Goal: Task Accomplishment & Management: Manage account settings

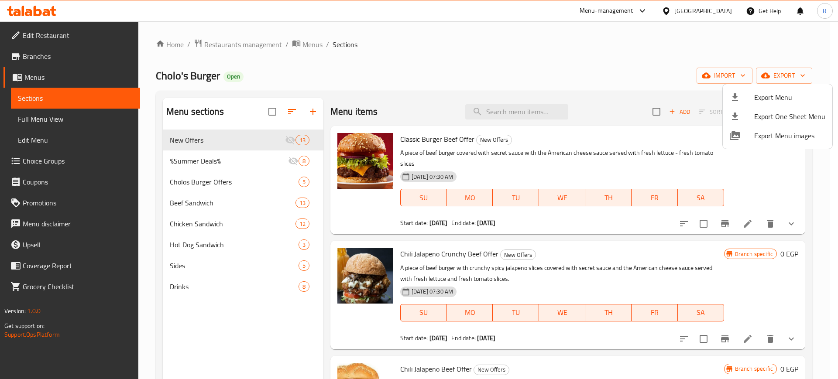
click at [24, 7] on div at bounding box center [419, 189] width 838 height 379
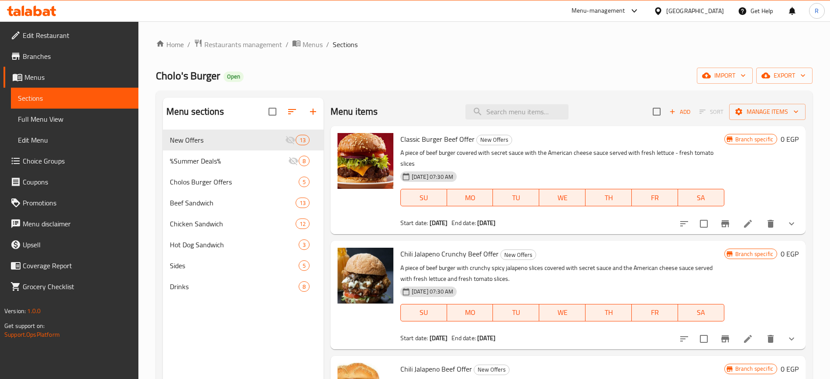
drag, startPoint x: 0, startPoint y: 0, endPoint x: 24, endPoint y: 7, distance: 24.9
click at [24, 7] on icon at bounding box center [23, 11] width 3 height 10
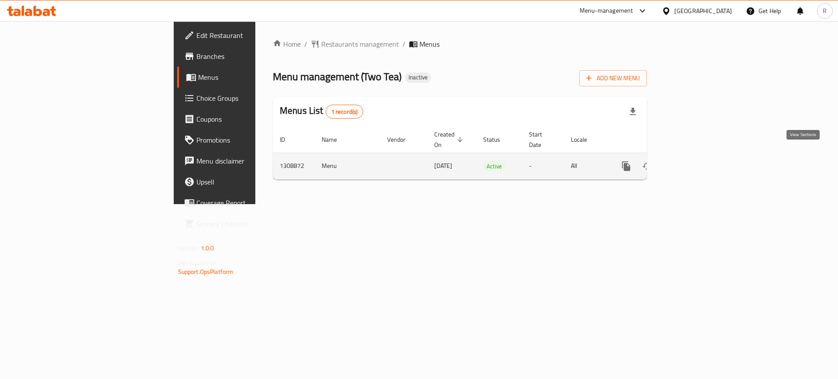
click at [700, 162] on link "enhanced table" at bounding box center [689, 166] width 21 height 21
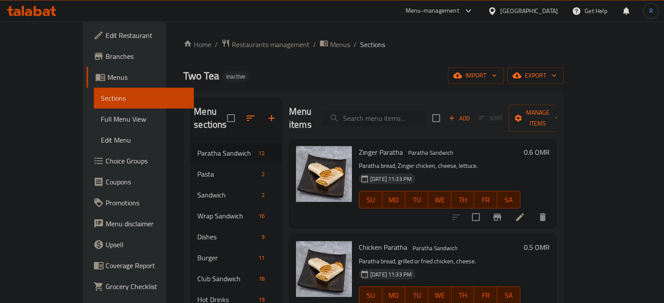
click at [378, 111] on input "search" at bounding box center [373, 118] width 103 height 15
paste input "heba ali.co5_bseg"
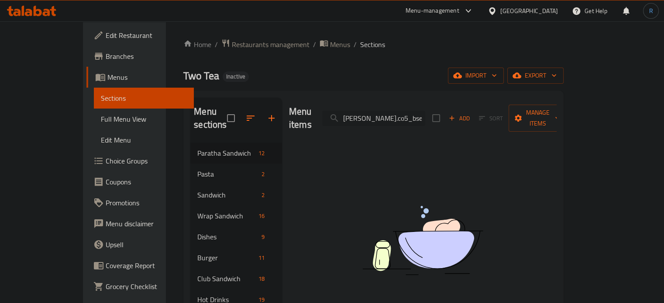
click at [375, 111] on input "heba ali.co5_bseg" at bounding box center [373, 118] width 103 height 15
click at [392, 111] on input "heba ali.co5_bseg" at bounding box center [373, 118] width 103 height 15
click at [392, 114] on input "heba ali.co5_bseg" at bounding box center [373, 118] width 103 height 15
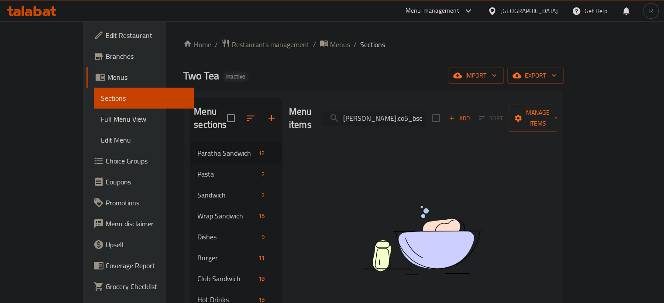
click at [392, 114] on input "heba ali.co5_bseg" at bounding box center [373, 118] width 103 height 15
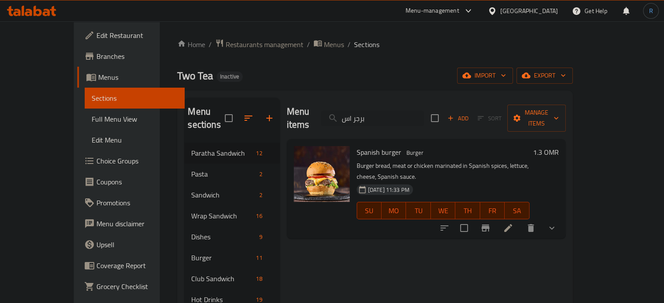
type input "برجر اس"
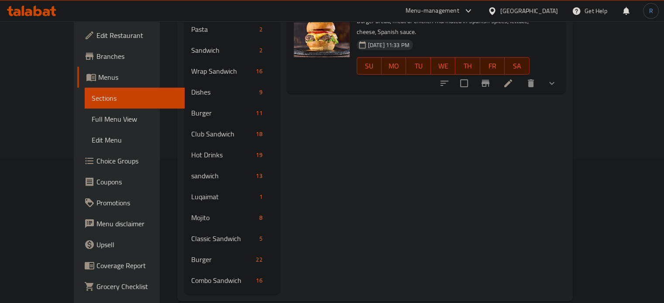
scroll to position [147, 0]
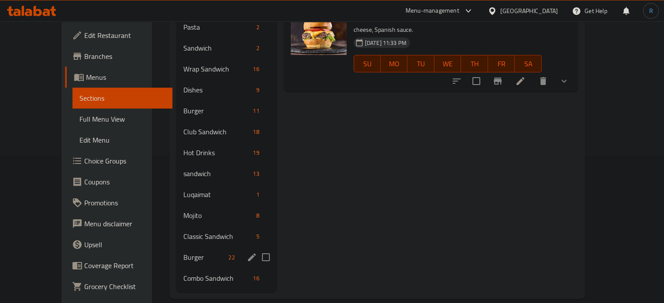
drag, startPoint x: 188, startPoint y: 249, endPoint x: 202, endPoint y: 247, distance: 13.8
click at [188, 249] on div "Burger 22" at bounding box center [226, 257] width 100 height 21
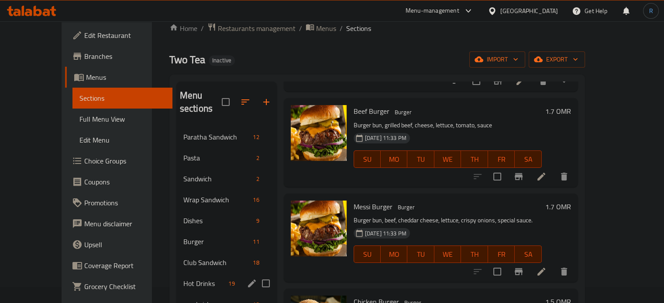
scroll to position [147, 0]
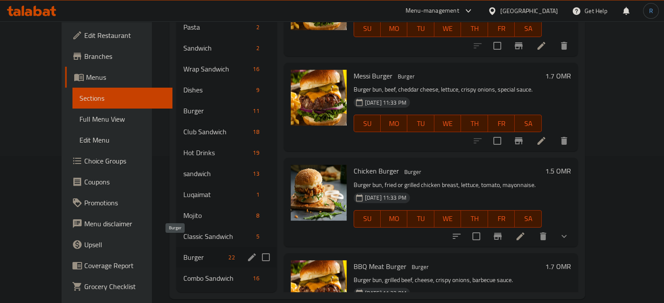
click at [183, 252] on span "Burger" at bounding box center [204, 257] width 42 height 10
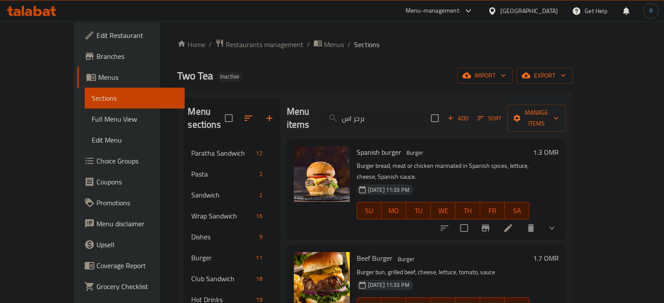
scroll to position [87, 0]
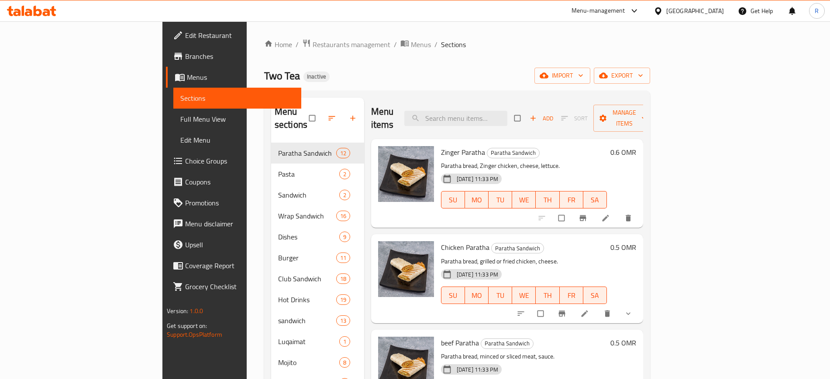
click at [173, 113] on link "Full Menu View" at bounding box center [236, 119] width 127 height 21
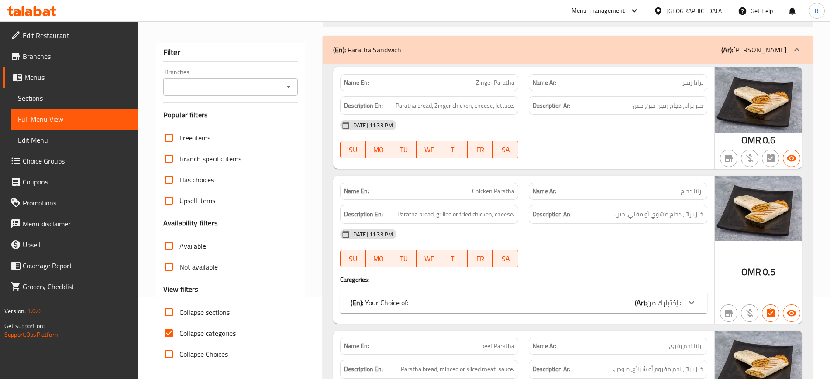
scroll to position [109, 0]
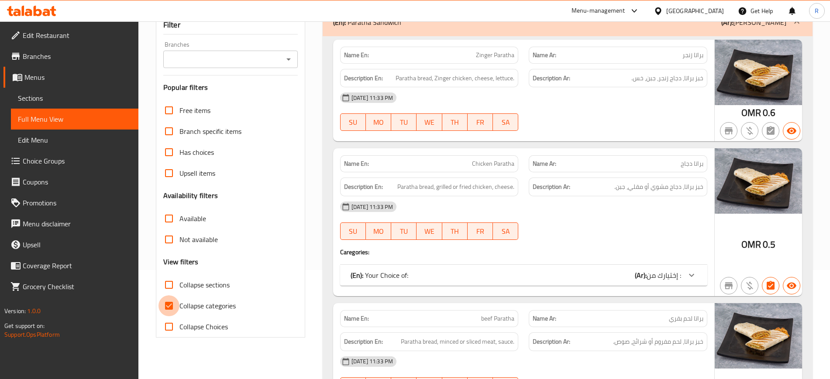
click at [167, 306] on input "Collapse categories" at bounding box center [168, 306] width 21 height 21
checkbox input "false"
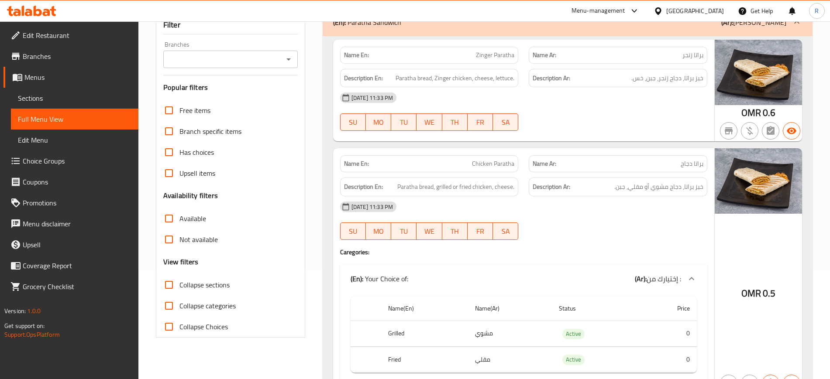
click at [166, 282] on input "Collapse sections" at bounding box center [168, 285] width 21 height 21
checkbox input "true"
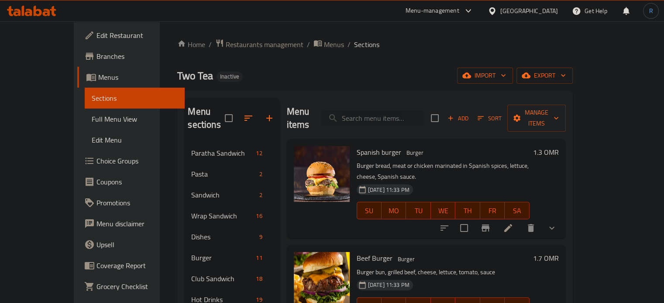
click at [389, 111] on input "search" at bounding box center [372, 118] width 103 height 15
paste input "Beef Burger"
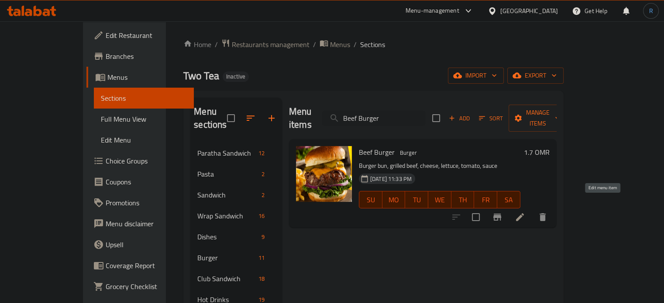
type input "Beef Burger"
click at [525, 212] on icon at bounding box center [520, 217] width 10 height 10
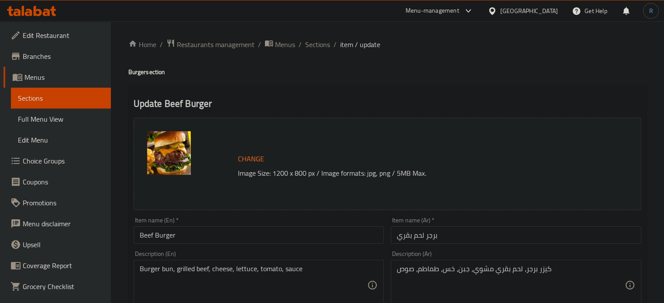
click at [402, 237] on input "برجر لحم بقري" at bounding box center [516, 235] width 251 height 17
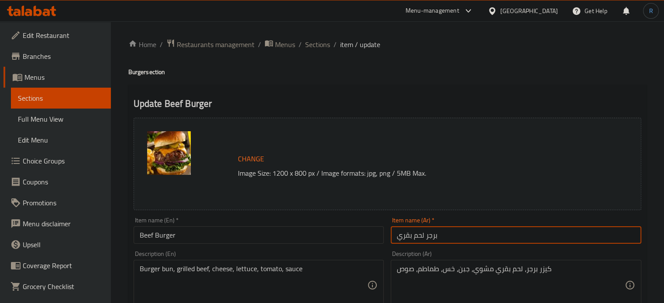
click at [402, 237] on input "برجر لحم بقري" at bounding box center [516, 235] width 251 height 17
click at [407, 236] on input "برجر لحم بقري" at bounding box center [516, 235] width 251 height 17
click at [402, 239] on input "برجر لحم بقري" at bounding box center [516, 235] width 251 height 17
drag, startPoint x: 412, startPoint y: 237, endPoint x: 385, endPoint y: 237, distance: 27.1
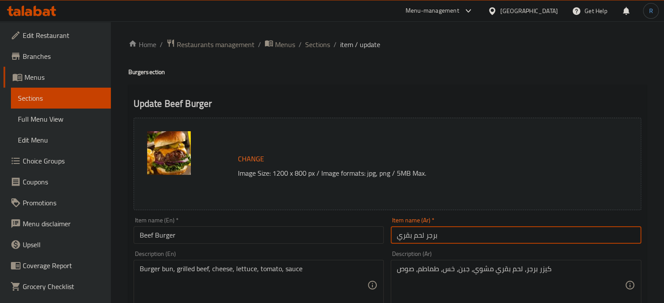
click at [385, 237] on div "Change Image Size: 1200 x 800 px / Image formats: jpg, png / 5MB Max. Item name…" at bounding box center [387, 308] width 515 height 389
type input "برجر لحم"
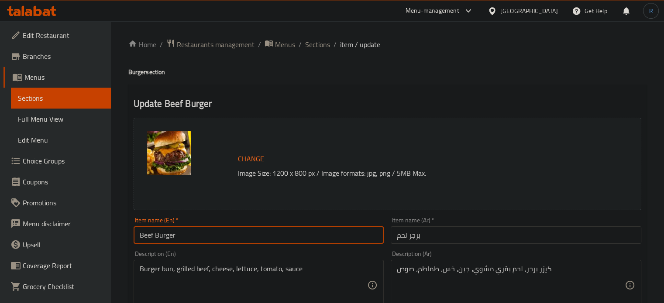
click at [181, 232] on input "Beef Burger" at bounding box center [259, 235] width 251 height 17
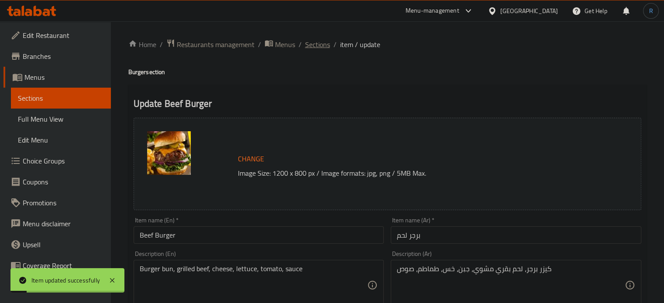
click at [315, 41] on span "Sections" at bounding box center [317, 44] width 25 height 10
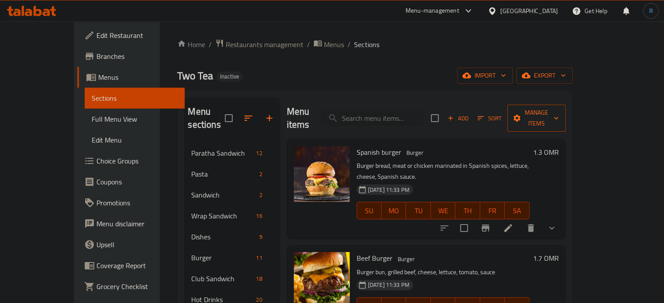
click at [559, 113] on span "Manage items" at bounding box center [536, 118] width 45 height 22
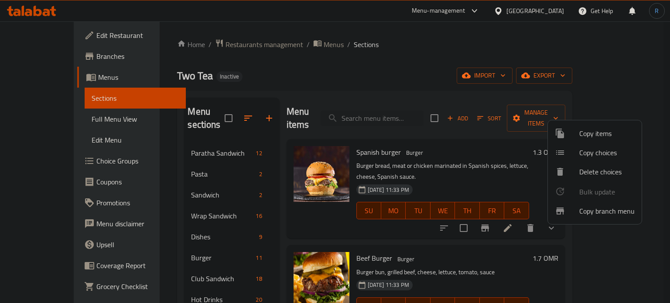
click at [601, 131] on span "Copy items" at bounding box center [607, 133] width 55 height 10
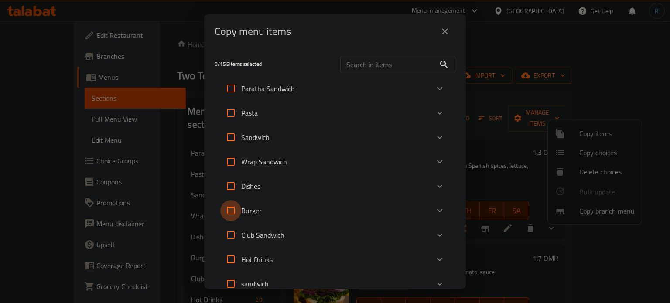
click at [230, 207] on input "Burger" at bounding box center [230, 210] width 21 height 21
checkbox input "true"
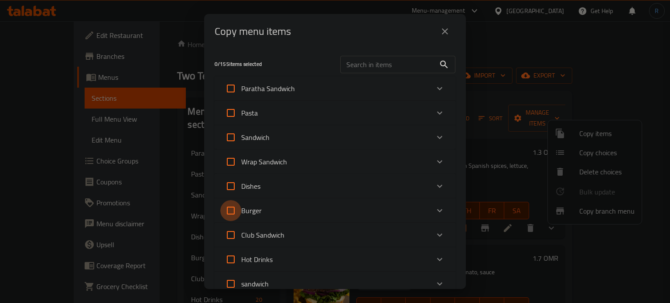
checkbox input "true"
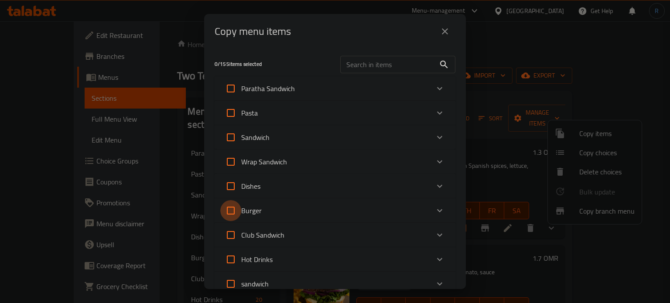
checkbox input "true"
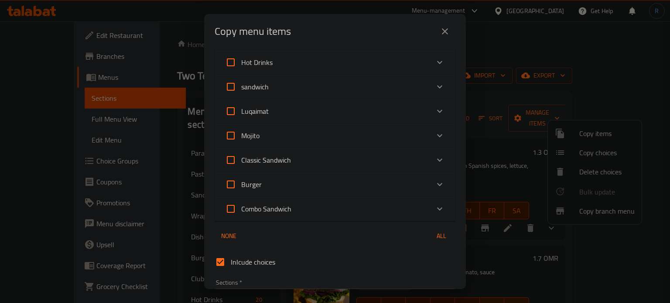
scroll to position [218, 0]
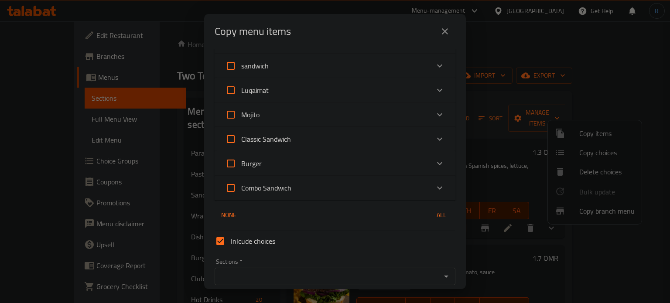
click at [227, 162] on input "Burger" at bounding box center [230, 163] width 21 height 21
checkbox input "true"
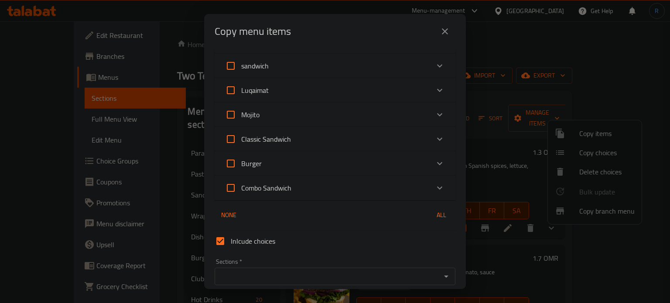
checkbox input "true"
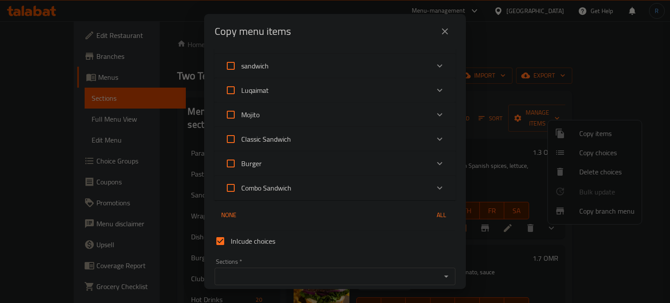
checkbox input "true"
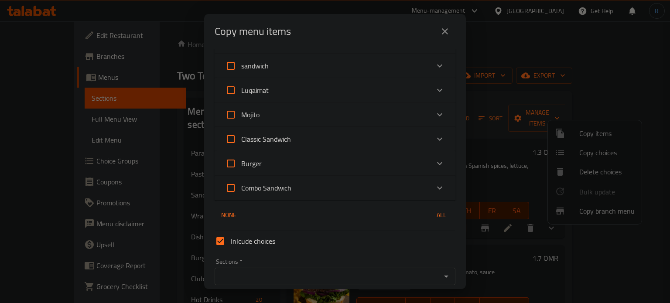
checkbox input "true"
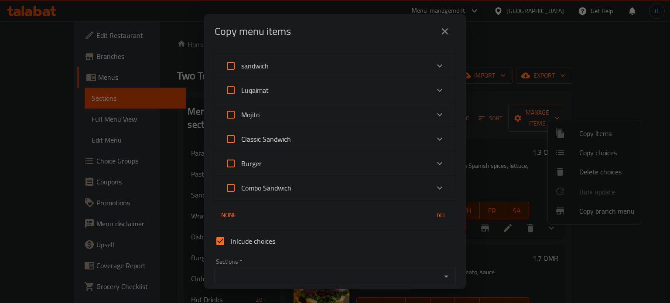
checkbox input "true"
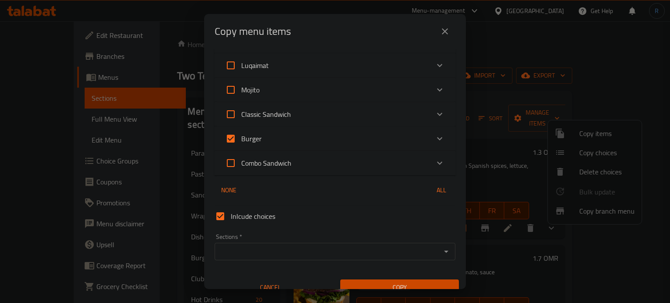
scroll to position [255, 0]
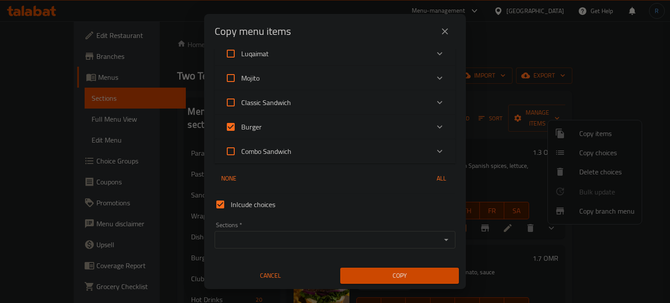
click at [229, 125] on input "Burger" at bounding box center [230, 127] width 21 height 21
checkbox input "false"
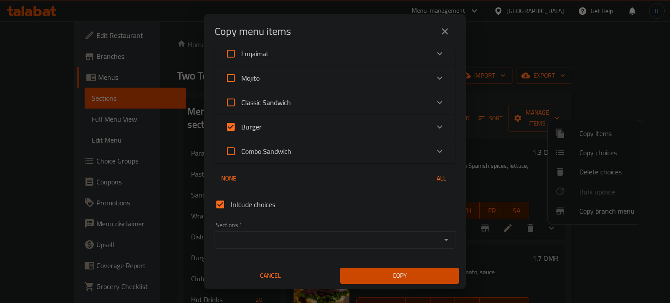
checkbox input "false"
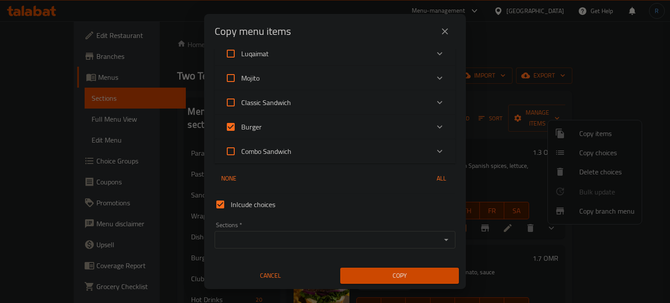
checkbox input "false"
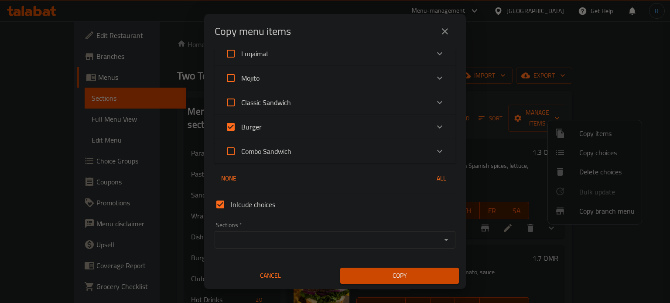
checkbox input "false"
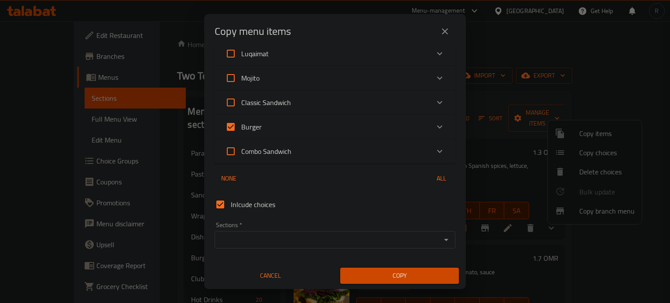
checkbox input "false"
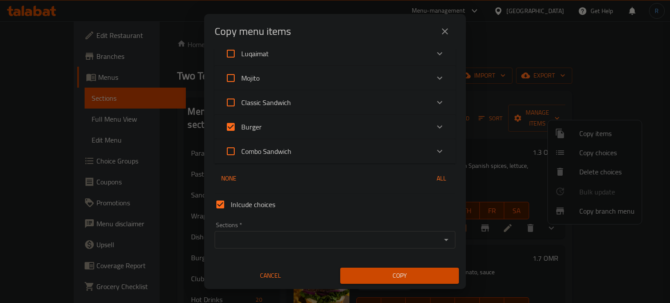
checkbox input "false"
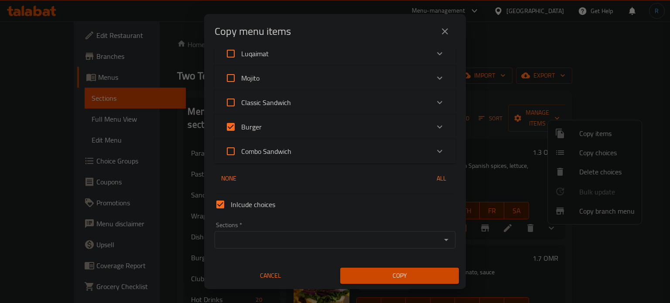
checkbox input "false"
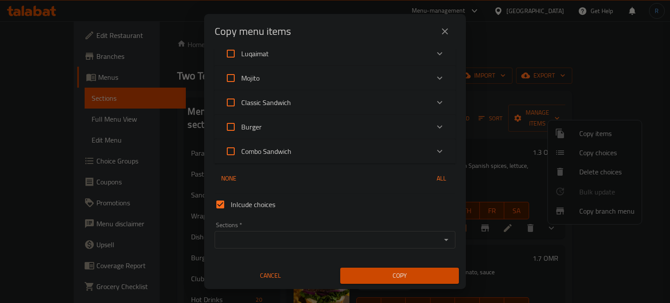
click at [283, 244] on input "Sections   *" at bounding box center [327, 240] width 221 height 12
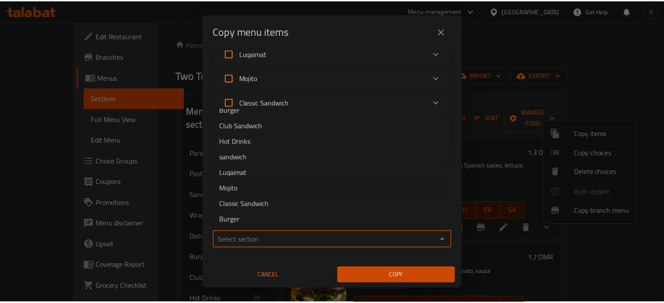
scroll to position [105, 0]
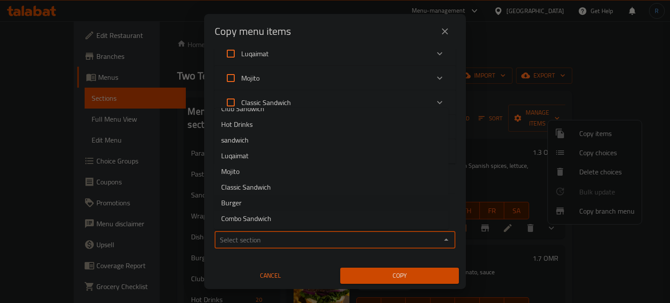
click at [265, 206] on li "Burger" at bounding box center [331, 203] width 234 height 16
type input "Burger"
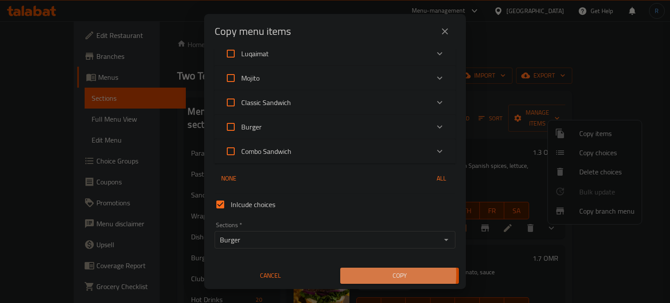
click at [367, 275] on span "Copy" at bounding box center [399, 276] width 105 height 11
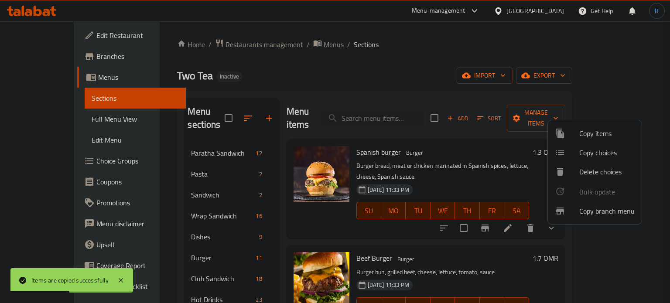
click at [268, 200] on div at bounding box center [335, 151] width 670 height 303
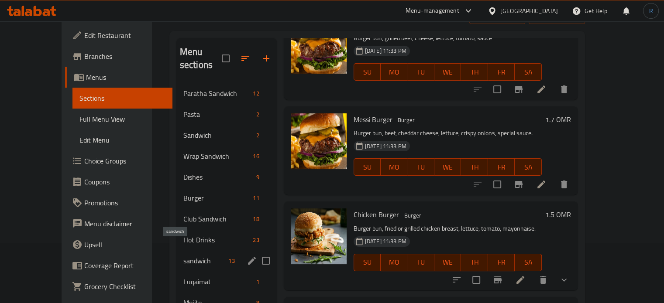
scroll to position [147, 0]
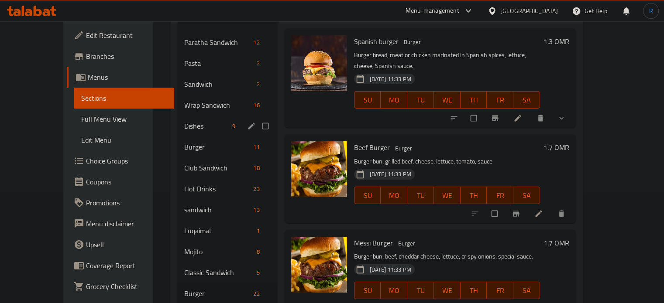
scroll to position [131, 0]
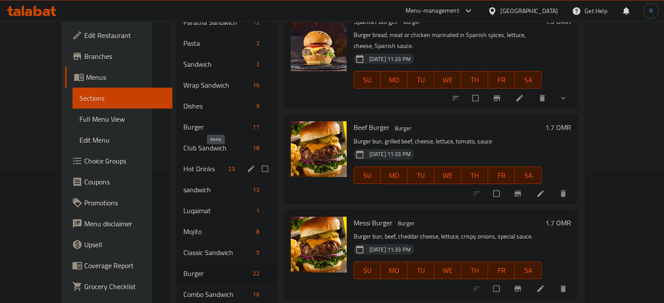
click at [225, 165] on span "23" at bounding box center [231, 169] width 13 height 8
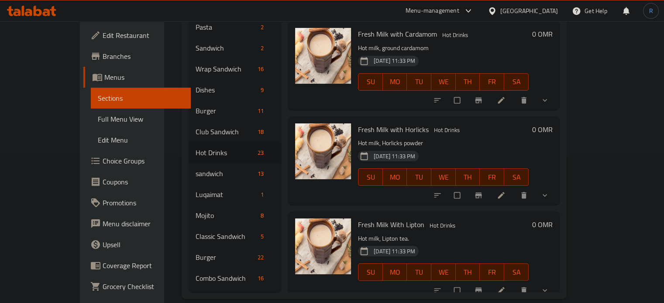
scroll to position [1179, 0]
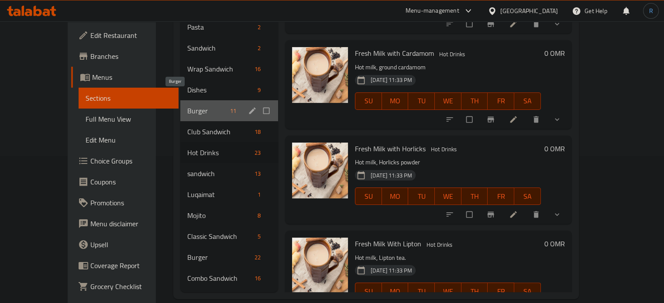
click at [187, 106] on span "Burger" at bounding box center [206, 111] width 39 height 10
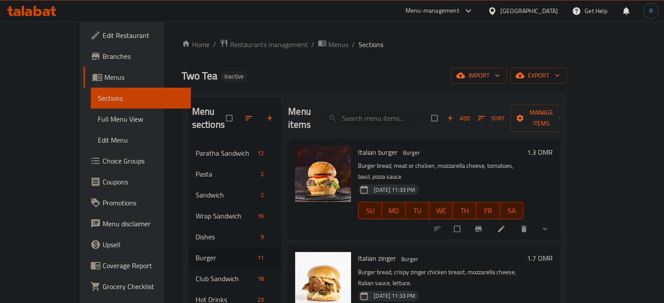
click at [378, 146] on h6 "Italian burger Burger" at bounding box center [440, 152] width 165 height 12
click at [360, 146] on span "Italian burger" at bounding box center [378, 152] width 40 height 13
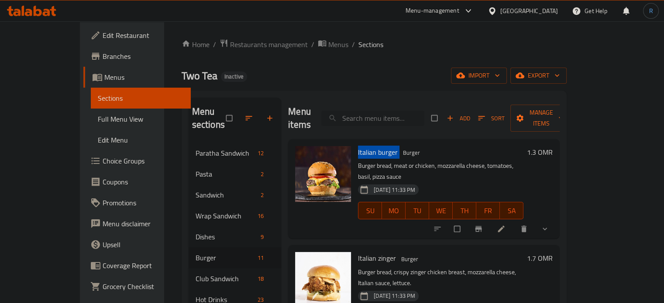
copy h6 "Italian burger"
click at [389, 102] on div "Menu items Add Sort Manage items" at bounding box center [423, 118] width 271 height 41
click at [388, 111] on input "search" at bounding box center [372, 118] width 103 height 15
paste input "Italian burger"
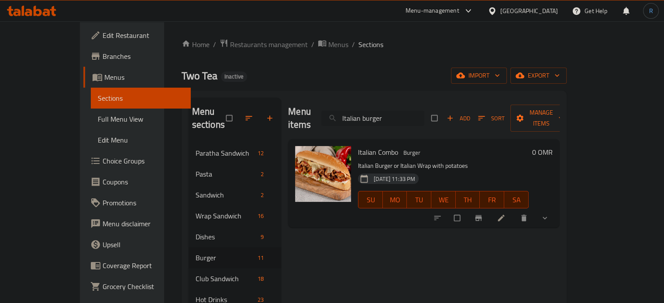
type input "Italian burger"
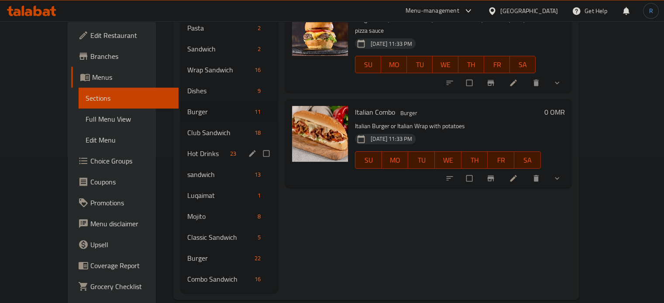
scroll to position [147, 0]
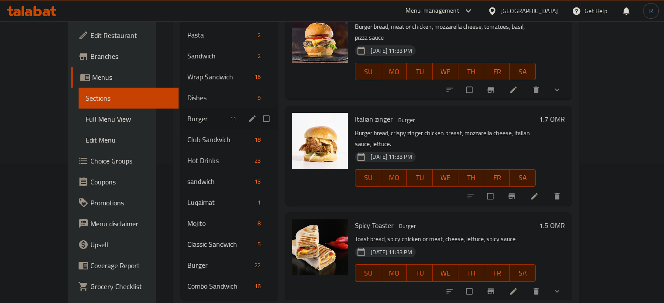
scroll to position [147, 0]
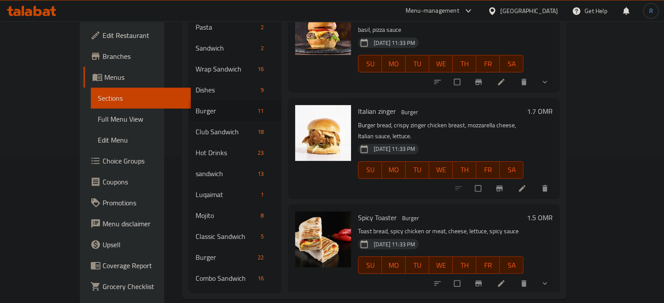
click at [459, 212] on h6 "Spicy Toaster Burger" at bounding box center [440, 218] width 165 height 12
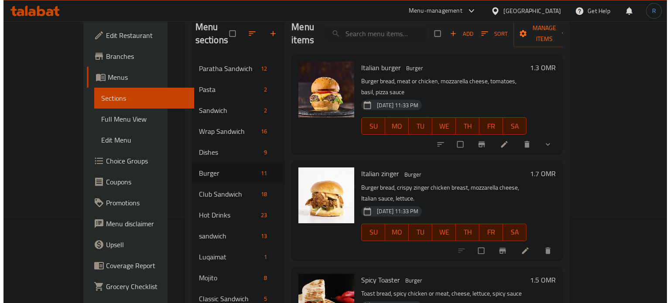
scroll to position [60, 0]
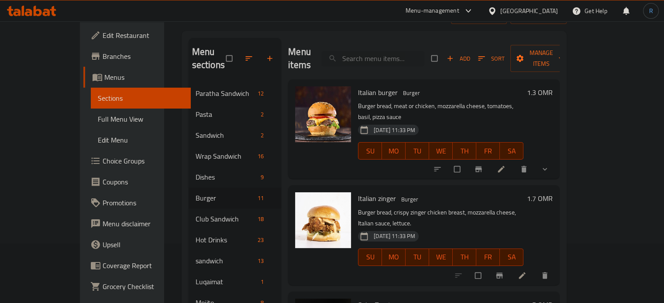
click at [358, 86] on span "Italian burger" at bounding box center [378, 92] width 40 height 13
copy h6 "Italian burger"
click at [395, 51] on input "search" at bounding box center [372, 58] width 103 height 15
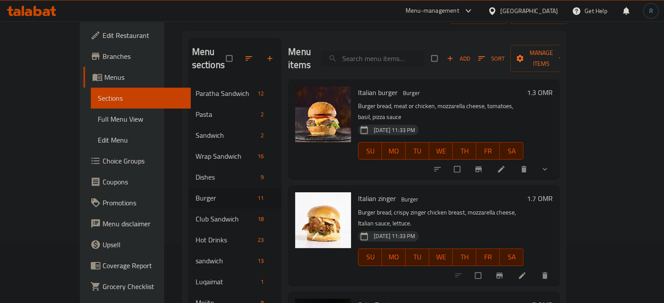
paste input "Italian burger"
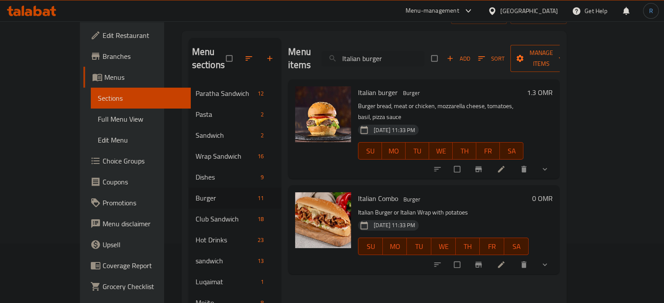
type input "Italian burger"
click at [565, 54] on span "Manage items" at bounding box center [541, 59] width 48 height 22
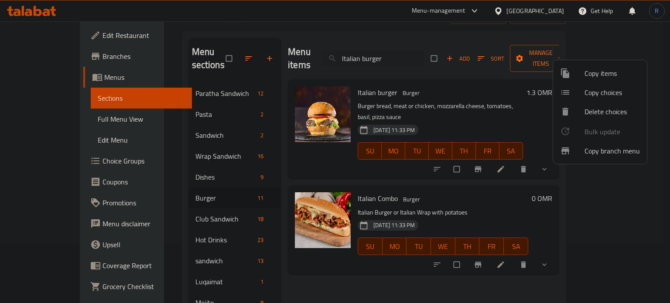
click at [601, 72] on span "Copy items" at bounding box center [612, 73] width 55 height 10
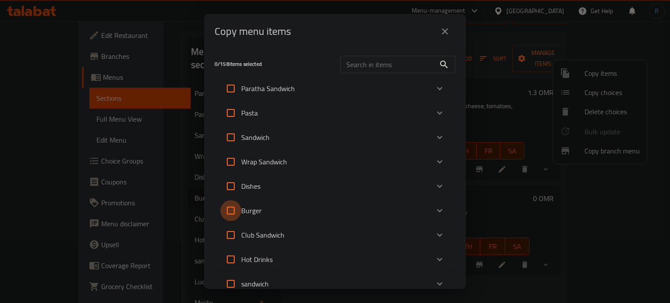
click at [230, 212] on input "Burger" at bounding box center [230, 210] width 21 height 21
checkbox input "true"
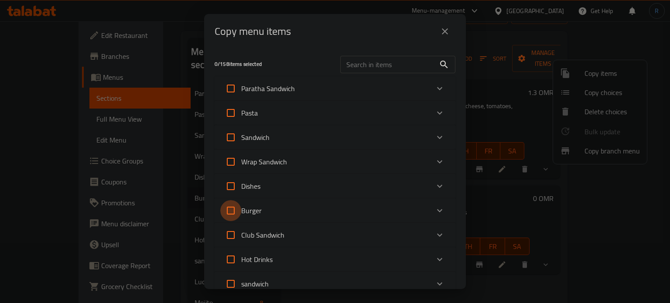
checkbox input "true"
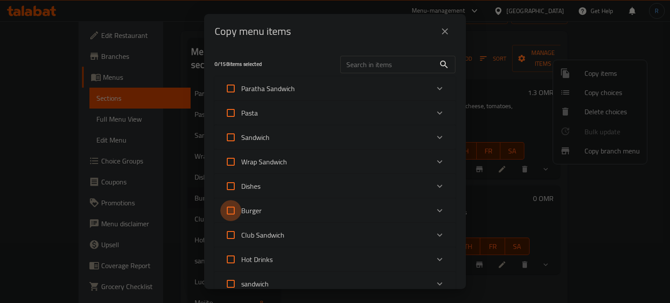
checkbox input "true"
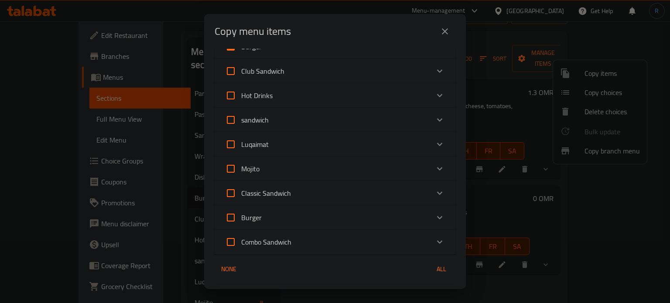
scroll to position [255, 0]
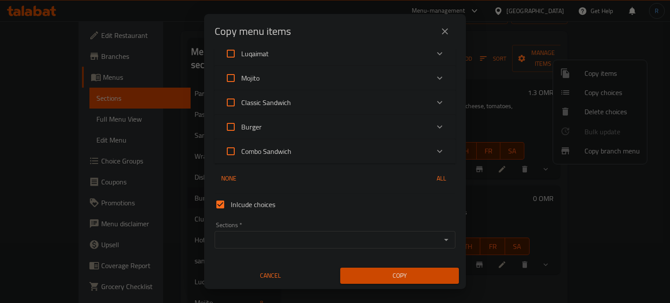
click at [302, 241] on input "Sections   *" at bounding box center [327, 240] width 221 height 12
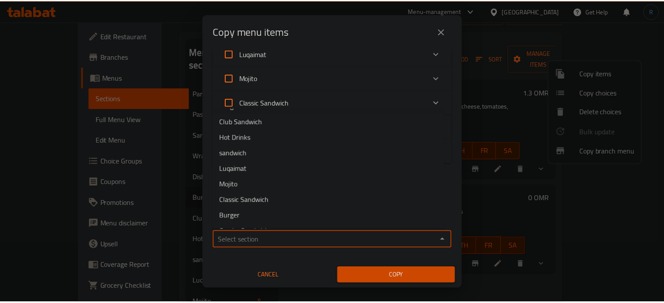
scroll to position [105, 0]
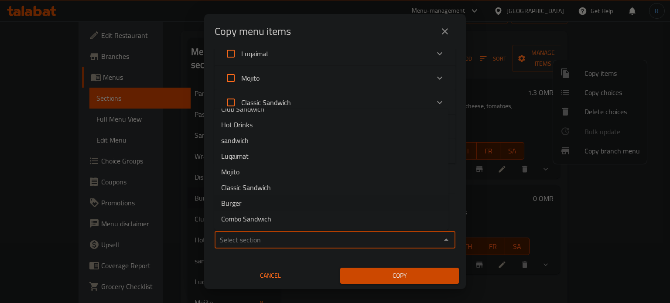
click at [275, 203] on li "Burger" at bounding box center [331, 204] width 234 height 16
type input "Burger"
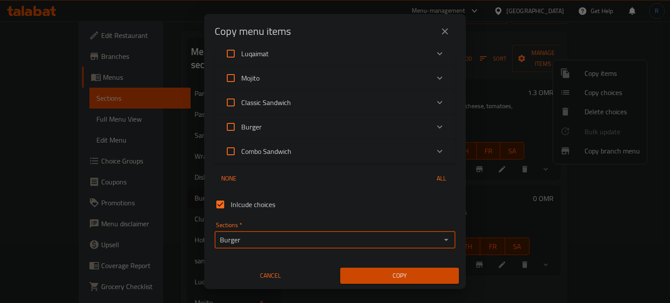
click at [363, 272] on span "Copy" at bounding box center [399, 276] width 105 height 11
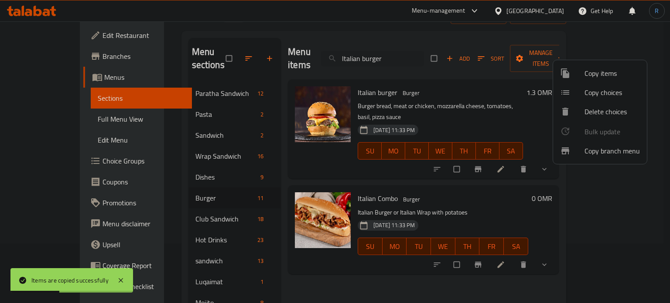
click at [363, 261] on div at bounding box center [335, 151] width 670 height 303
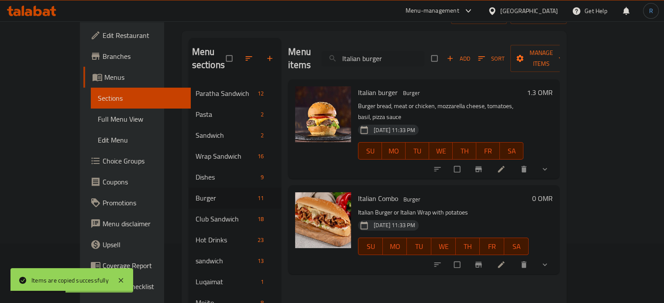
scroll to position [147, 0]
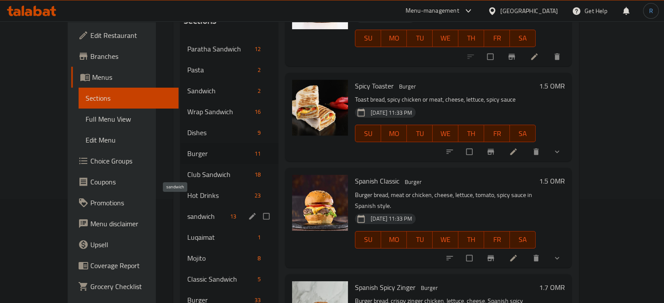
scroll to position [16, 0]
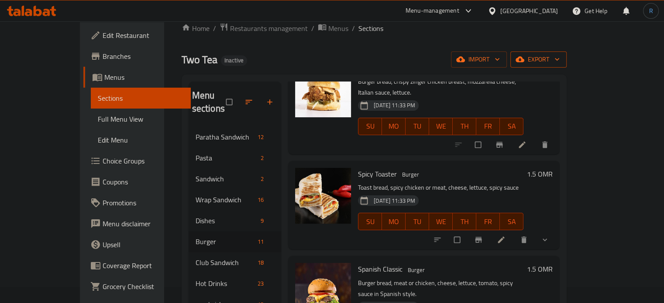
click at [560, 61] on span "export" at bounding box center [538, 59] width 42 height 11
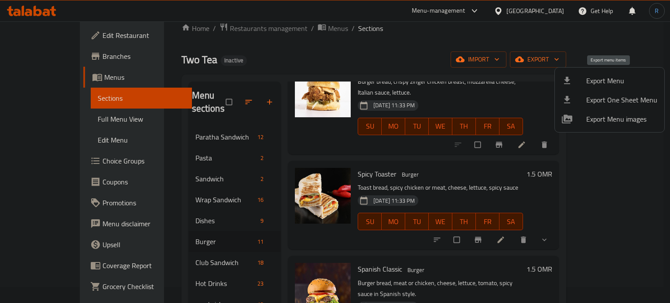
click at [608, 82] on span "Export Menu" at bounding box center [622, 81] width 71 height 10
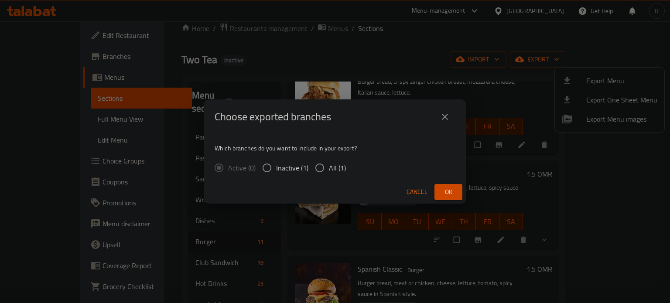
click at [320, 169] on input "All (1)" at bounding box center [320, 168] width 18 height 18
radio input "true"
click at [447, 194] on span "Ok" at bounding box center [449, 192] width 14 height 11
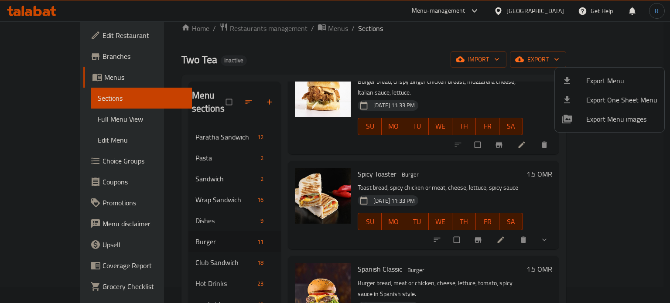
click at [270, 230] on div at bounding box center [335, 151] width 670 height 303
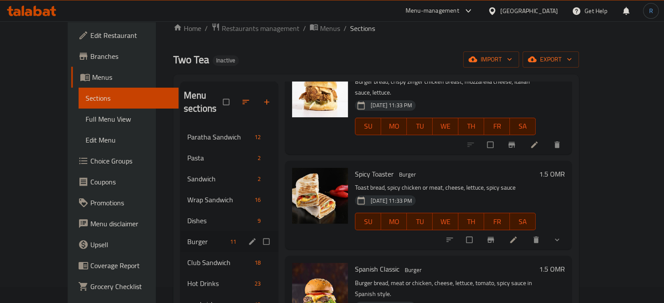
click at [258, 234] on input "Menu sections" at bounding box center [267, 242] width 18 height 17
checkbox input "true"
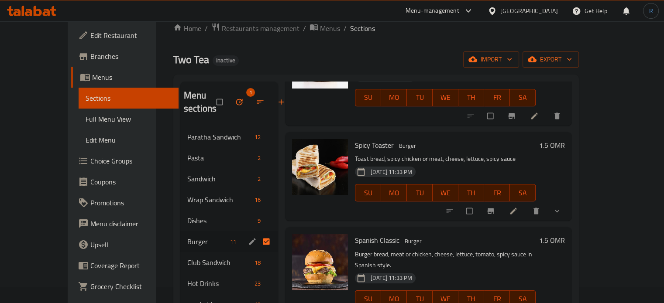
scroll to position [218, 0]
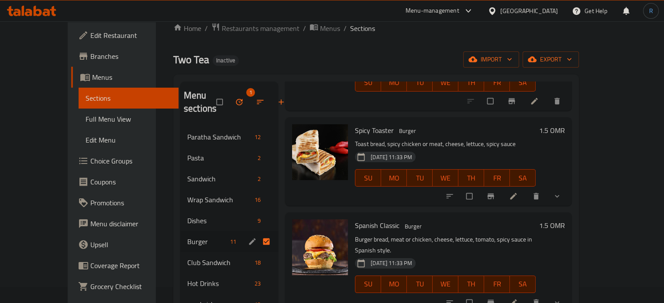
click at [235, 104] on icon "button" at bounding box center [239, 102] width 9 height 9
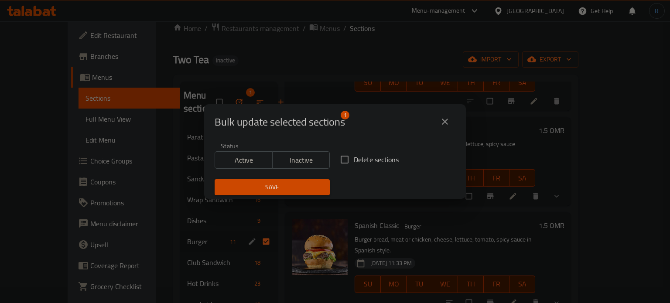
click at [340, 164] on input "Delete sections" at bounding box center [345, 160] width 18 height 18
checkbox input "true"
click at [306, 186] on span "Save" at bounding box center [272, 187] width 101 height 11
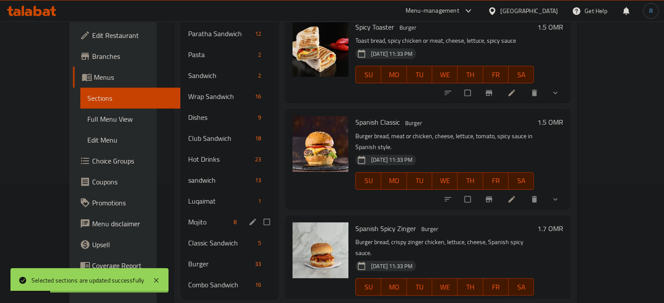
scroll to position [126, 0]
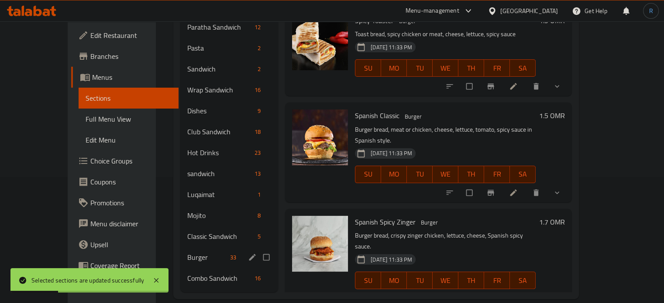
click at [180, 251] on div "Burger 33" at bounding box center [229, 257] width 98 height 21
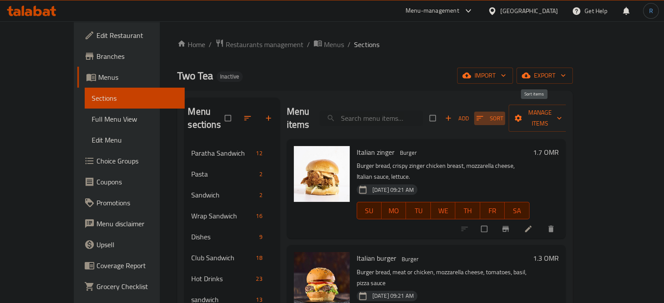
click at [503, 113] on span "Sort" at bounding box center [489, 118] width 27 height 10
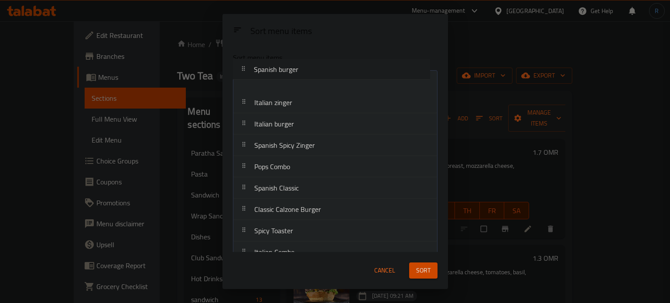
drag, startPoint x: 292, startPoint y: 139, endPoint x: 292, endPoint y: 64, distance: 75.5
click at [292, 64] on div "Sort menu items Italian zinger Italian burger Spanish Spicy Zinger Pops Combo S…" at bounding box center [336, 148] width 226 height 207
drag, startPoint x: 276, startPoint y: 129, endPoint x: 275, endPoint y: 103, distance: 25.8
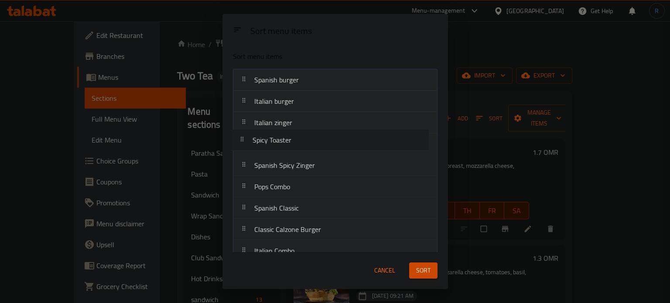
drag, startPoint x: 272, startPoint y: 233, endPoint x: 271, endPoint y: 138, distance: 94.7
drag, startPoint x: 277, startPoint y: 209, endPoint x: 276, endPoint y: 165, distance: 44.1
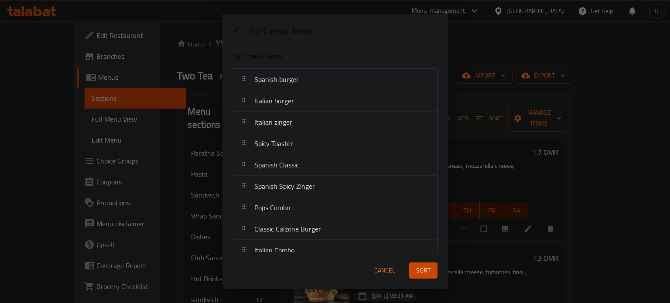
drag, startPoint x: 274, startPoint y: 253, endPoint x: 273, endPoint y: 213, distance: 40.2
click at [273, 213] on div "Sort menu items Sort menu items Spanish burger Italian burger Italian zinger Sp…" at bounding box center [336, 151] width 226 height 275
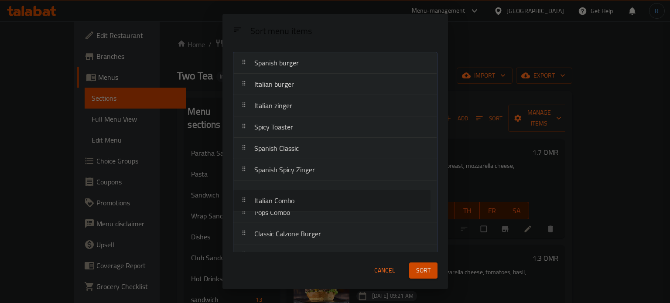
drag, startPoint x: 273, startPoint y: 252, endPoint x: 274, endPoint y: 200, distance: 52.4
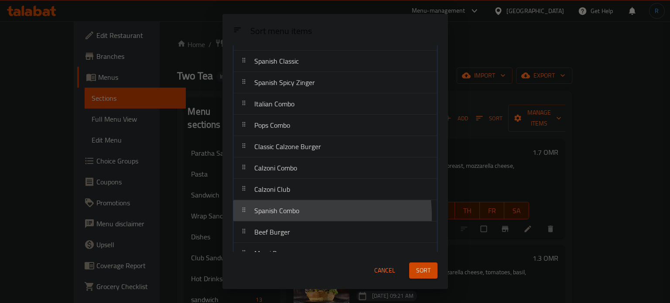
scroll to position [107, 0]
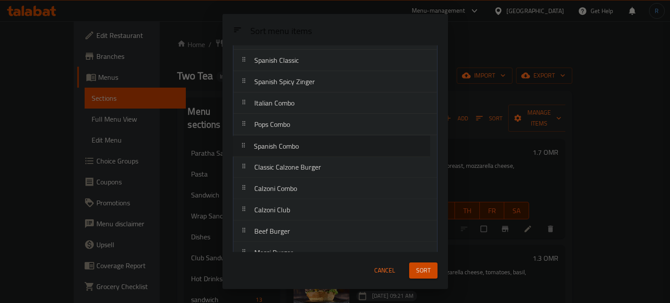
drag, startPoint x: 276, startPoint y: 215, endPoint x: 276, endPoint y: 149, distance: 65.9
drag, startPoint x: 276, startPoint y: 188, endPoint x: 276, endPoint y: 160, distance: 27.9
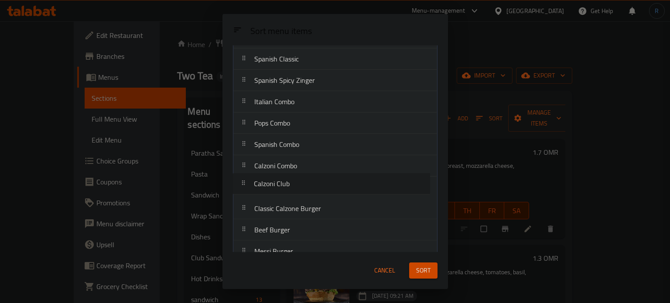
drag, startPoint x: 275, startPoint y: 210, endPoint x: 275, endPoint y: 181, distance: 28.8
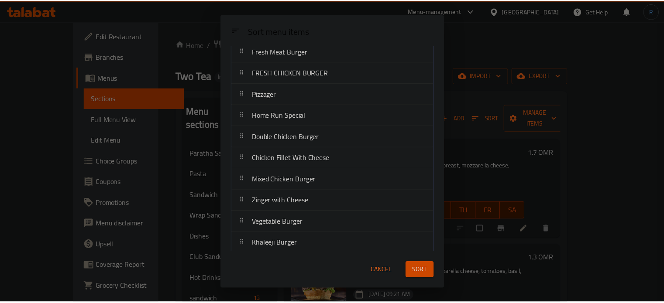
scroll to position [525, 0]
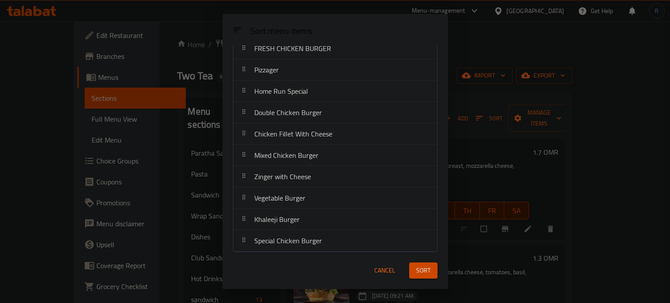
click at [425, 275] on span "Sort" at bounding box center [423, 270] width 14 height 11
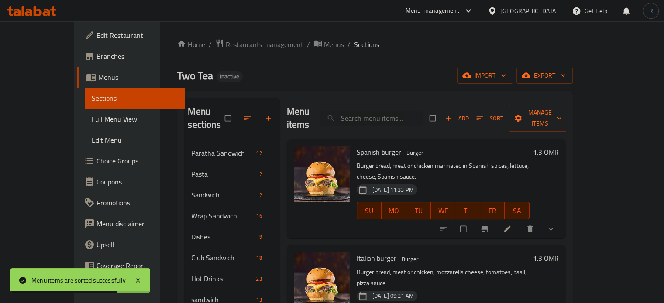
click at [400, 103] on div "Menu items Add Sort Manage items" at bounding box center [426, 118] width 279 height 41
click at [400, 111] on input "search" at bounding box center [371, 118] width 103 height 15
paste input "Spanish Spicy Zinger"
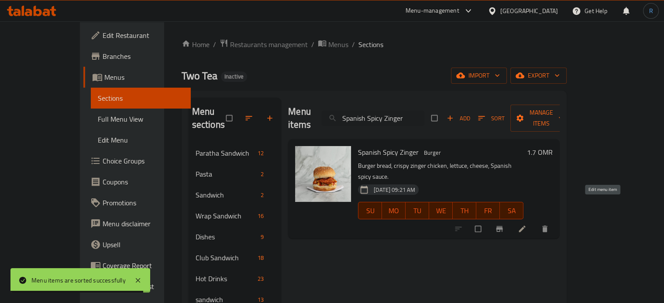
type input "Spanish Spicy Zinger"
click at [526, 225] on icon at bounding box center [522, 229] width 9 height 9
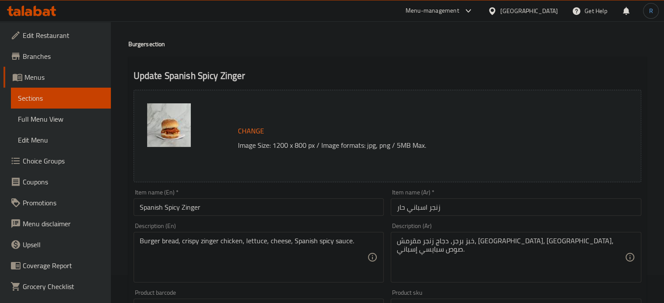
scroll to position [44, 0]
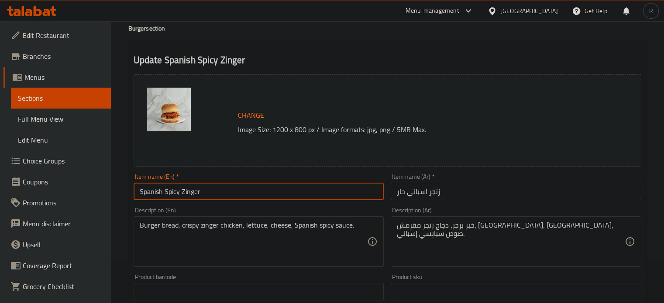
click at [169, 193] on input "Spanish Spicy Zinger" at bounding box center [259, 191] width 251 height 17
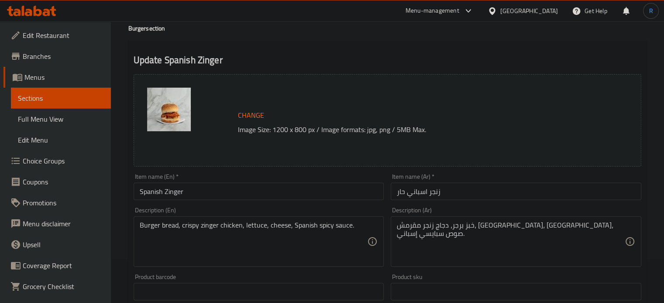
click at [131, 196] on div "Item name (En)   * Spanish Zinger Item name (En) *" at bounding box center [259, 187] width 258 height 34
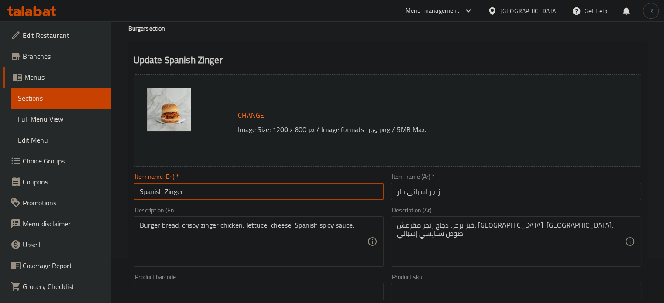
click at [134, 193] on input "Spanish Zinger" at bounding box center [259, 191] width 251 height 17
paste input "Spicy"
type input "Spicy Spanish Zinger"
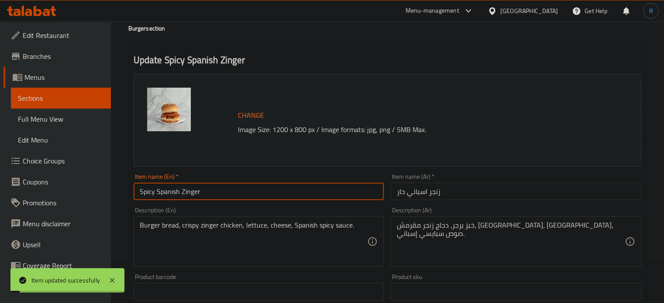
scroll to position [0, 0]
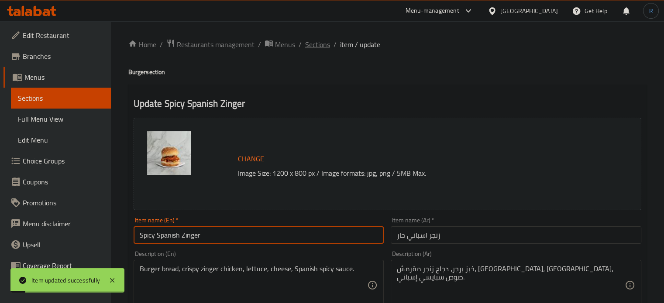
click at [315, 43] on span "Sections" at bounding box center [317, 44] width 25 height 10
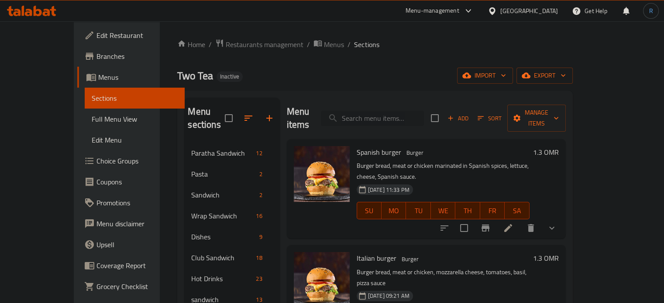
click at [400, 111] on input "search" at bounding box center [372, 118] width 103 height 15
paste input "Beef Burger"
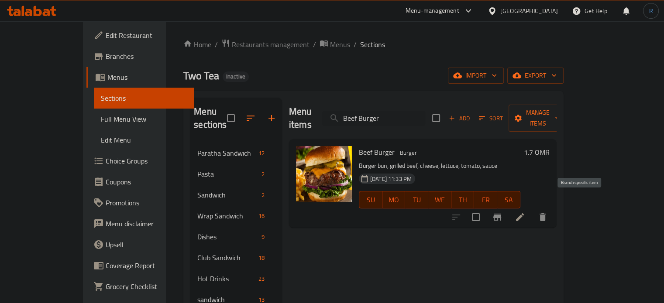
type input "Beef Burger"
click at [524, 213] on icon at bounding box center [520, 217] width 8 height 8
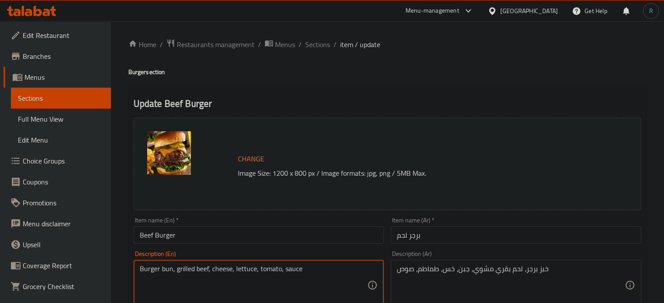
click at [167, 268] on textarea "Burger bun, grilled beef, cheese, lettuce, tomato, sauce" at bounding box center [254, 285] width 228 height 41
type textarea "Burger bread, grilled beef, cheese, lettuce, tomato, sauce"
click at [251, 237] on input "Beef Burger" at bounding box center [259, 235] width 251 height 17
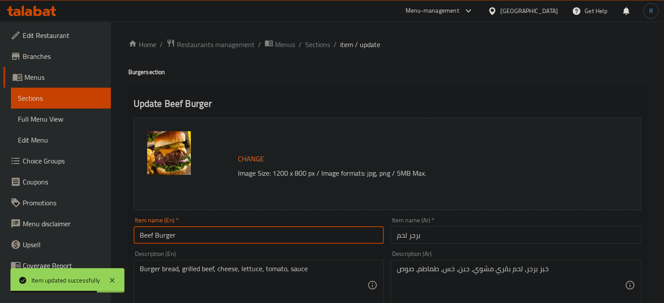
click at [329, 44] on ol "Home / Restaurants management / Menus / Sections / item / update" at bounding box center [387, 44] width 518 height 11
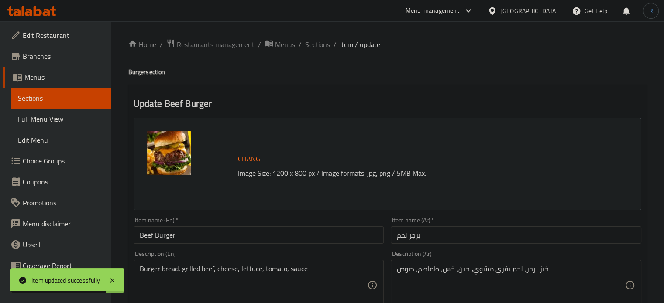
click at [306, 41] on span "Sections" at bounding box center [317, 44] width 25 height 10
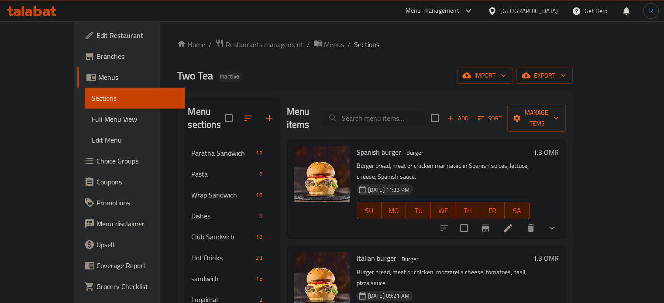
click at [402, 113] on input "search" at bounding box center [372, 118] width 103 height 15
paste input "Creamy Meat Burger"
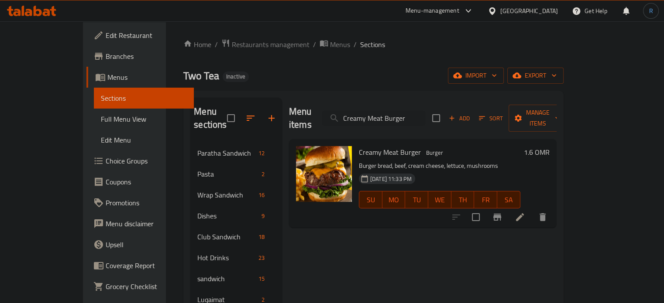
type input "Creamy Meat Burger"
click at [524, 213] on icon at bounding box center [520, 217] width 8 height 8
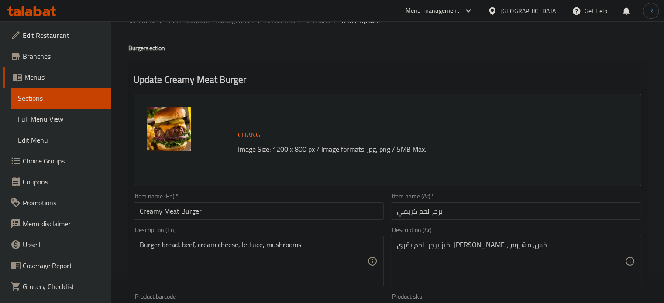
scroll to position [44, 0]
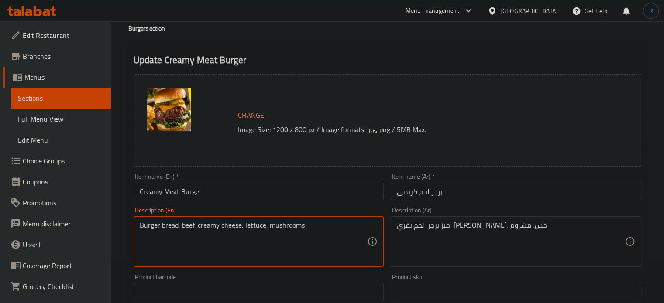
type textarea "Burger bread, beef, creamy cheese, lettuce, mushrooms"
click at [241, 190] on input "Creamy Meat Burger" at bounding box center [259, 191] width 251 height 17
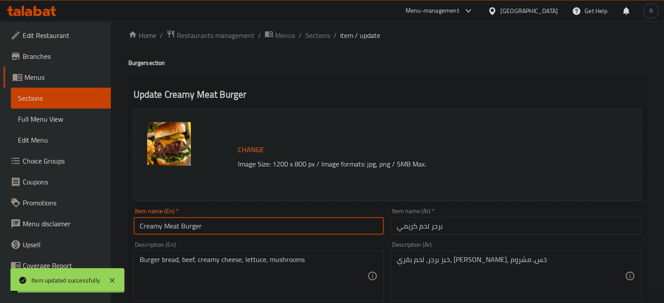
scroll to position [0, 0]
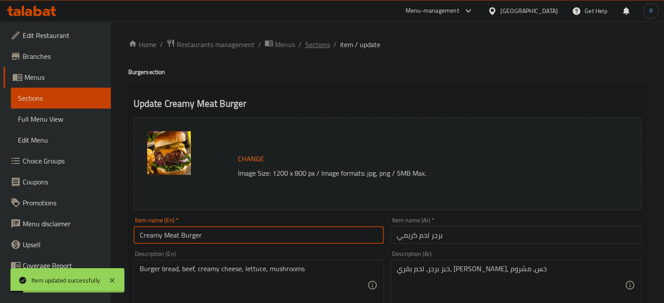
click at [326, 45] on span "Sections" at bounding box center [317, 44] width 25 height 10
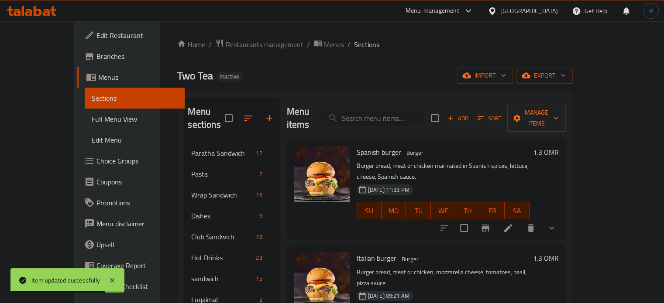
click at [421, 114] on input "search" at bounding box center [372, 118] width 103 height 15
paste input "Pizzager"
type input "Pizzager"
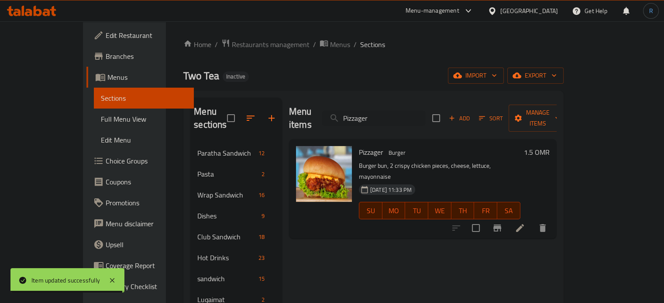
click at [525, 223] on icon at bounding box center [520, 228] width 10 height 10
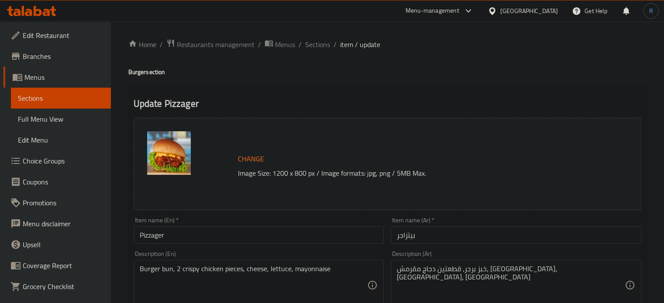
scroll to position [44, 0]
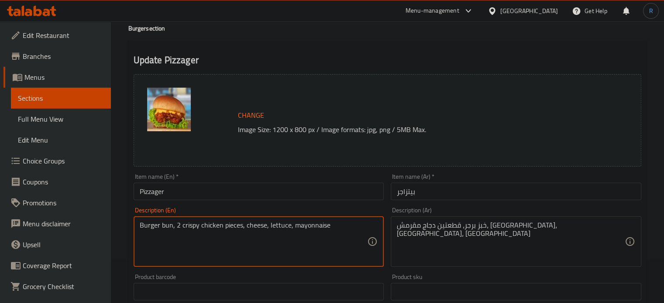
click at [166, 225] on textarea "Burger bun, 2 crispy chicken pieces, cheese, lettuce, mayonnaise" at bounding box center [254, 241] width 228 height 41
type textarea "Burger bread, 2 crispy chicken pieces, cheese, lettuce, mayonnaise"
click at [204, 189] on input "Pizzager" at bounding box center [259, 191] width 251 height 17
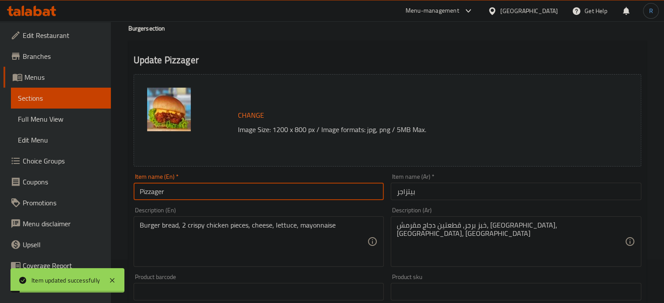
scroll to position [0, 0]
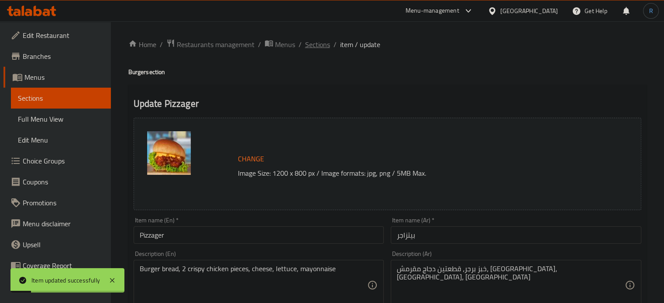
click at [318, 46] on span "Sections" at bounding box center [317, 44] width 25 height 10
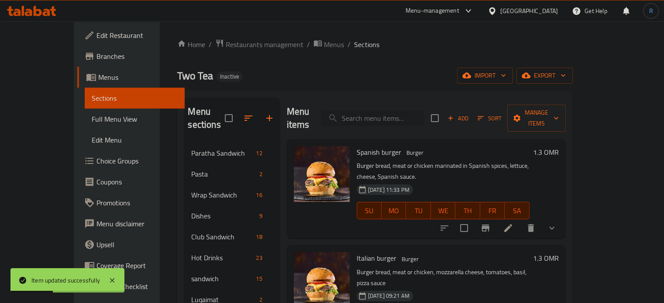
click at [402, 111] on input "search" at bounding box center [372, 118] width 103 height 15
paste input "Home Run Special"
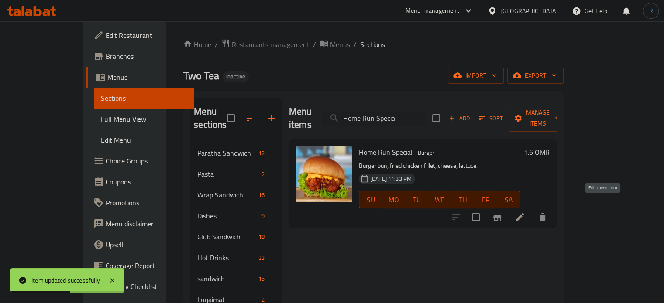
type input "Home Run Special"
click at [525, 212] on icon at bounding box center [520, 217] width 10 height 10
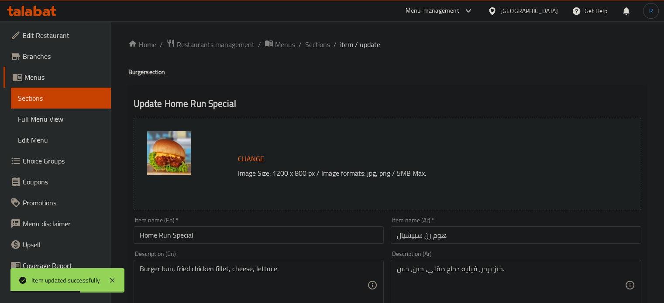
scroll to position [44, 0]
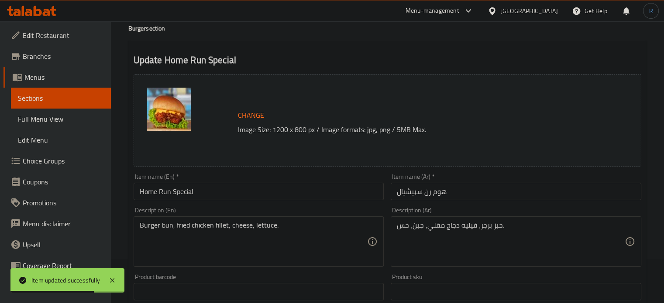
click at [165, 225] on textarea "Burger bun, fried chicken fillet, cheese, lettuce." at bounding box center [254, 241] width 228 height 41
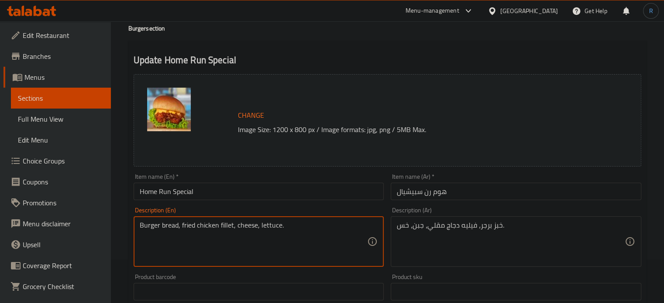
type textarea "Burger bread, fried chicken fillet, cheese, lettuce."
click at [246, 185] on input "Home Run Special" at bounding box center [259, 191] width 251 height 17
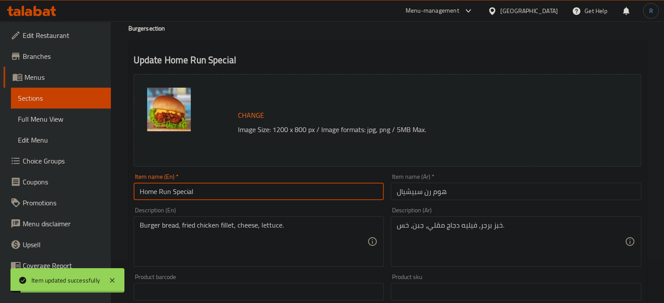
scroll to position [0, 0]
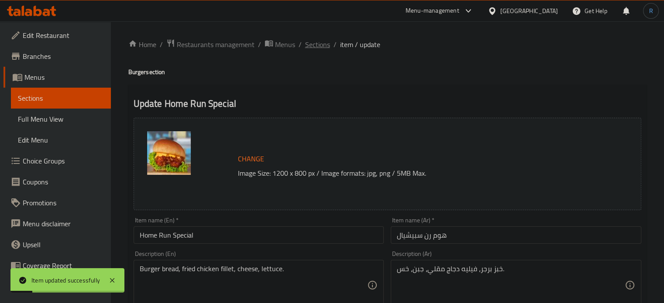
click at [317, 43] on span "Sections" at bounding box center [317, 44] width 25 height 10
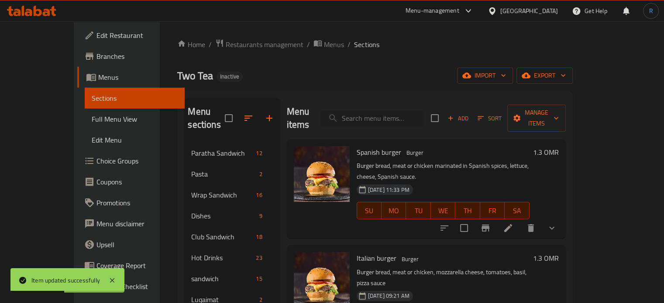
click at [411, 112] on input "search" at bounding box center [372, 118] width 103 height 15
paste input "Home Run Special"
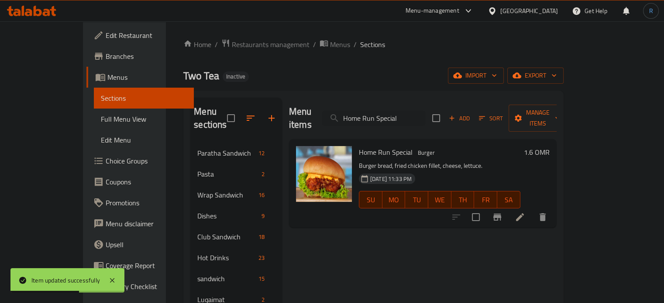
type input "Home Run Special"
click at [532, 210] on li at bounding box center [520, 218] width 24 height 16
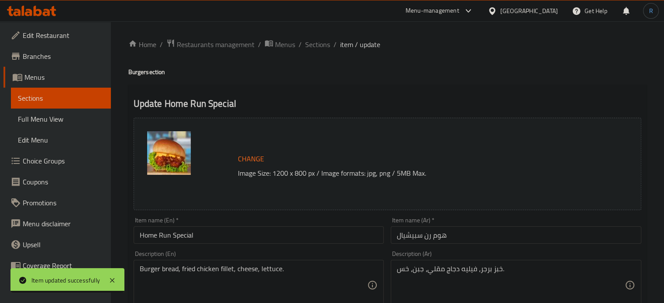
drag, startPoint x: 319, startPoint y: 43, endPoint x: 378, endPoint y: 1, distance: 72.9
click at [319, 43] on span "Sections" at bounding box center [317, 44] width 25 height 10
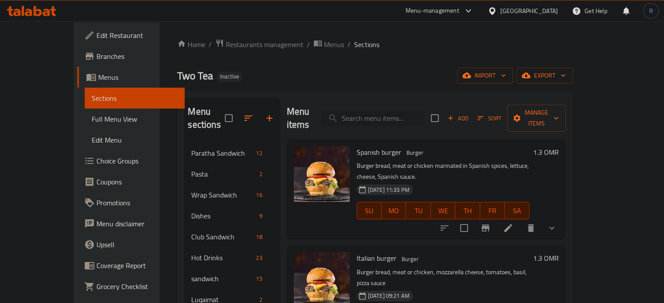
click at [386, 111] on input "search" at bounding box center [372, 118] width 103 height 15
paste input "Double Chicken Burger"
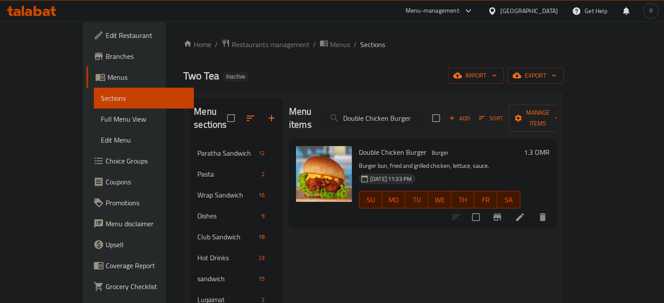
type input "Double Chicken Burger"
click at [532, 210] on li at bounding box center [520, 218] width 24 height 16
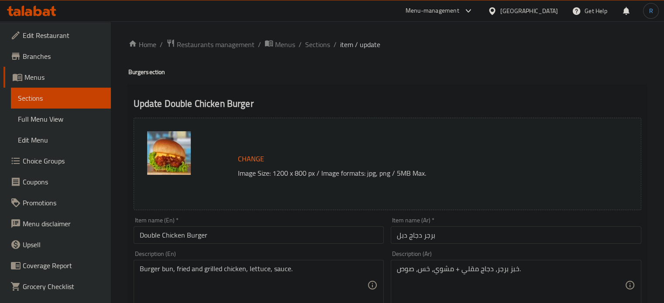
scroll to position [44, 0]
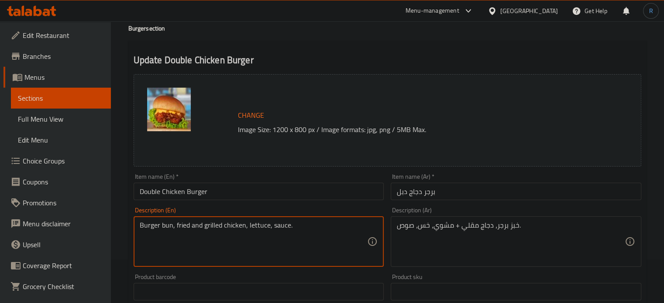
click at [165, 225] on textarea "Burger bun, fried and grilled chicken, lettuce, sauce." at bounding box center [254, 241] width 228 height 41
type textarea "Burger bread, fried and grilled chicken, lettuce, sauce."
click at [225, 195] on input "Double Chicken Burger" at bounding box center [259, 191] width 251 height 17
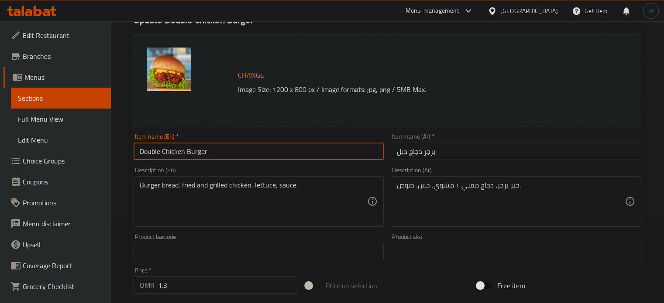
scroll to position [63, 0]
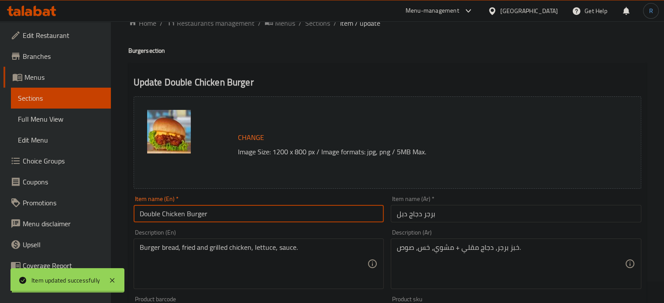
scroll to position [0, 0]
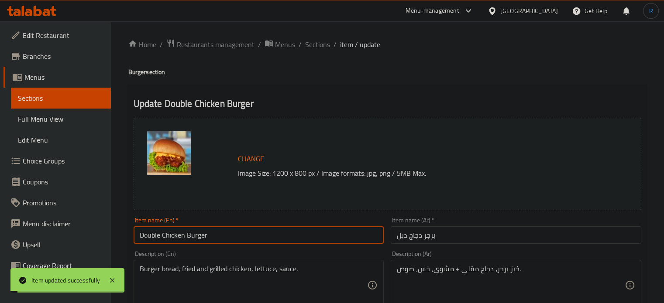
drag, startPoint x: 307, startPoint y: 47, endPoint x: 375, endPoint y: 3, distance: 80.4
click at [307, 47] on span "Sections" at bounding box center [317, 44] width 25 height 10
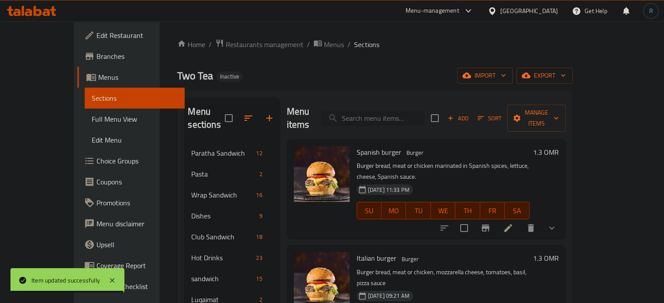
click at [395, 111] on input "search" at bounding box center [372, 118] width 103 height 15
paste input "Vegetable Burger"
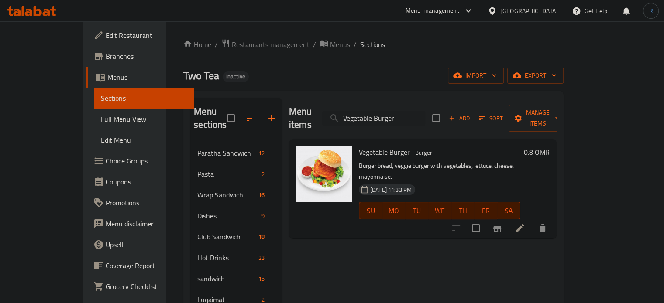
type input "Vegetable Burger"
click at [525, 223] on icon at bounding box center [520, 228] width 10 height 10
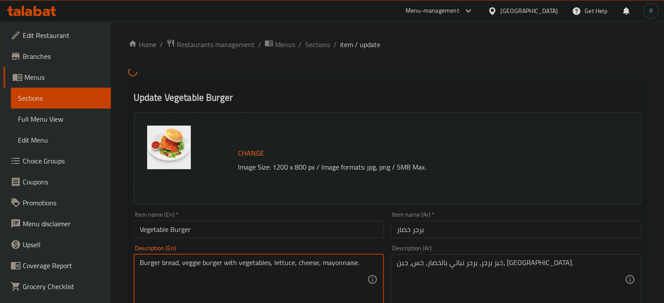
click at [188, 263] on textarea "Burger bread, veggie burger with vegetables, lettuce, cheese, mayonnaise." at bounding box center [254, 279] width 228 height 41
paste textarea "Vegetarians"
type textarea "Burger bread, Vegetarians burger with vegetables, lettuce, cheese, mayonnaise."
click at [223, 219] on div "Item name (En)   * Vegetable Burger Item name (En) *" at bounding box center [259, 225] width 251 height 27
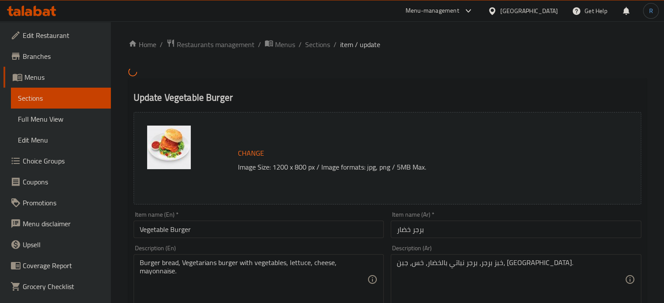
click at [223, 230] on input "Vegetable Burger" at bounding box center [259, 229] width 251 height 17
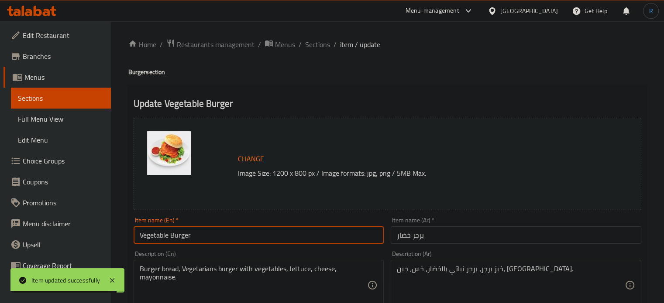
drag, startPoint x: 313, startPoint y: 43, endPoint x: 369, endPoint y: 1, distance: 70.5
click at [313, 43] on span "Sections" at bounding box center [317, 44] width 25 height 10
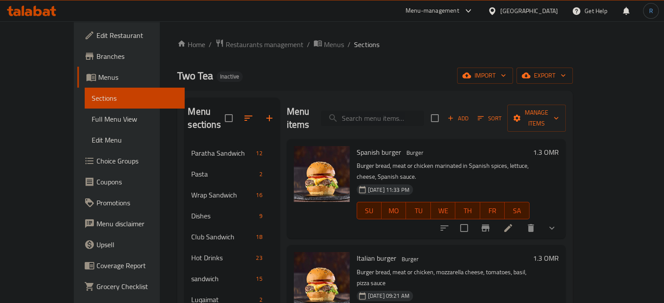
click at [382, 111] on input "search" at bounding box center [372, 118] width 103 height 15
paste input "Special Chicken Burger"
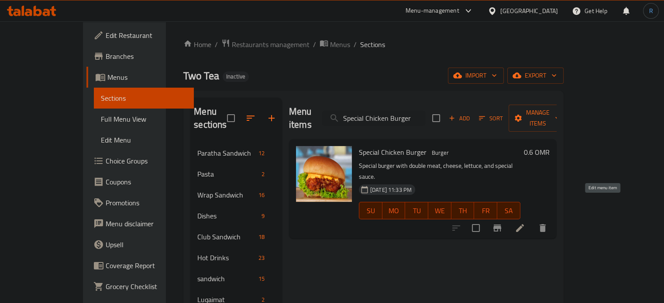
type input "Special Chicken Burger"
click at [525, 223] on icon at bounding box center [520, 228] width 10 height 10
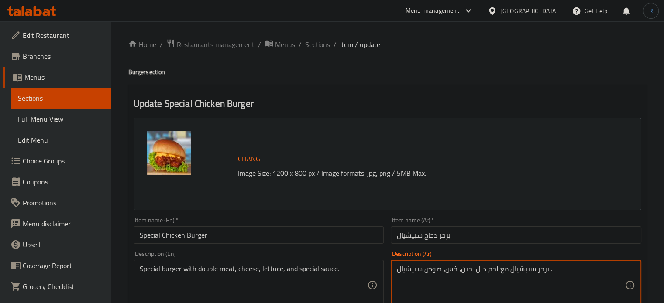
click at [519, 271] on textarea "برجر سبيشيال مع لحم دبل، جبن، خس، صوص سبيشيال ." at bounding box center [511, 285] width 228 height 41
paste textarea "اص"
click at [407, 271] on textarea "برجر خاص مع لحم دبل، جبن، خس، صوص سبيشيال ." at bounding box center [511, 285] width 228 height 41
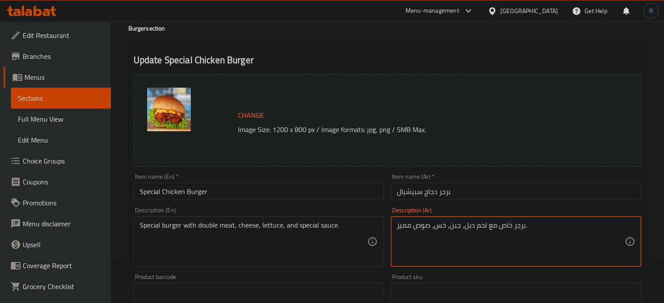
type textarea "برجر خاص مع لحم دبل، جبن، خس، صوص مميز."
click at [246, 188] on input "Special Chicken Burger" at bounding box center [259, 191] width 251 height 17
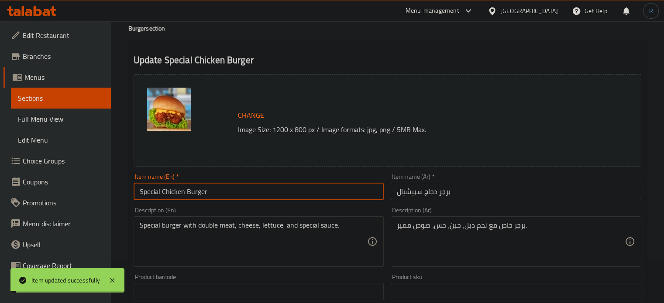
scroll to position [0, 0]
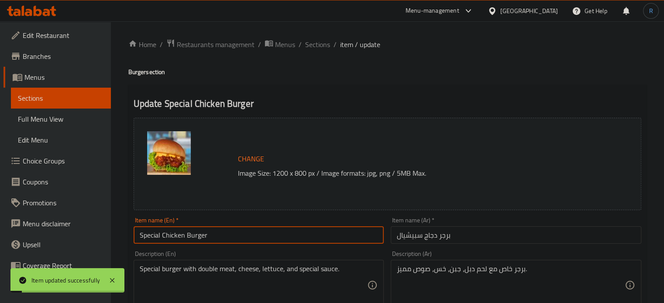
drag, startPoint x: 313, startPoint y: 48, endPoint x: 367, endPoint y: 1, distance: 71.4
click at [313, 48] on span "Sections" at bounding box center [317, 44] width 25 height 10
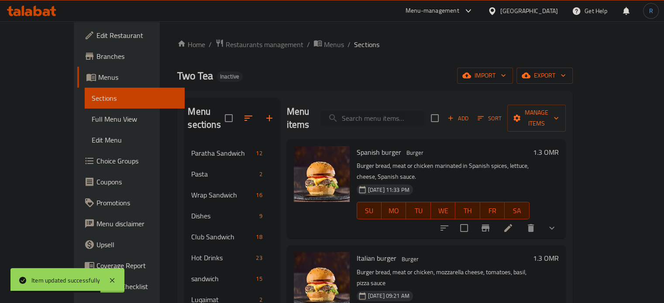
click at [378, 111] on input "search" at bounding box center [372, 118] width 103 height 15
paste input "Hot Dog Supreme"
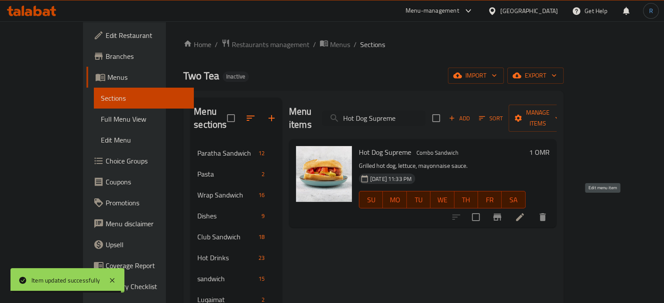
type input "Hot Dog Supreme"
click at [532, 210] on li at bounding box center [520, 218] width 24 height 16
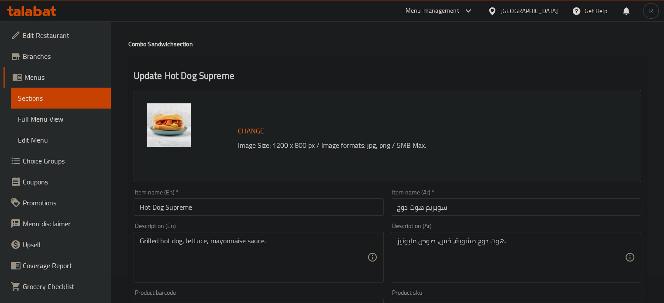
scroll to position [44, 0]
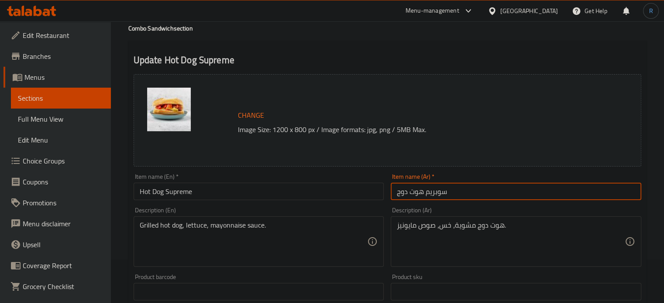
drag, startPoint x: 423, startPoint y: 192, endPoint x: 395, endPoint y: 192, distance: 28.4
click at [395, 192] on input "سوبريم هوت دوج" at bounding box center [516, 191] width 251 height 17
type input "سوبريم نقانق"
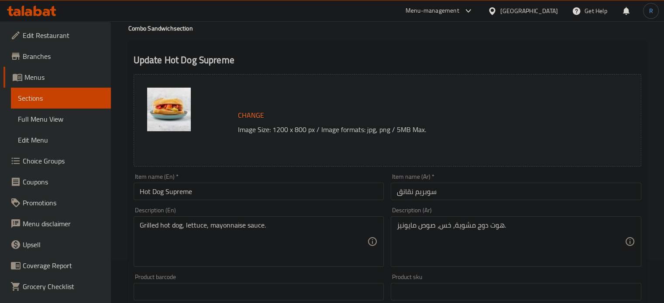
click at [402, 195] on input "سوبريم نقانق" at bounding box center [516, 191] width 251 height 17
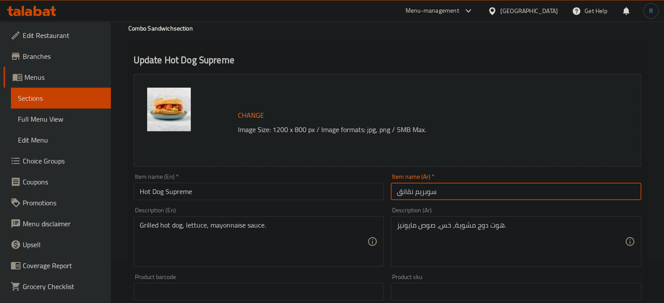
click at [402, 195] on input "سوبريم نقانق" at bounding box center [516, 191] width 251 height 17
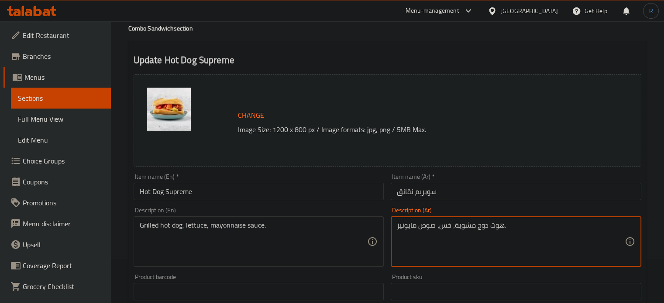
drag, startPoint x: 475, startPoint y: 228, endPoint x: 502, endPoint y: 228, distance: 26.2
paste textarea "قانق"
type textarea "نقانق مشوية، خس، صوص مايونيز."
click at [477, 196] on input "سوبريم نقانق" at bounding box center [516, 191] width 251 height 17
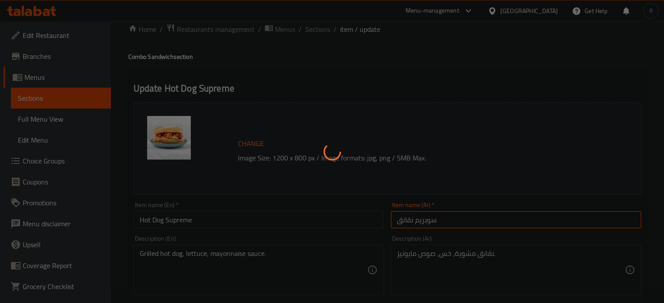
scroll to position [0, 0]
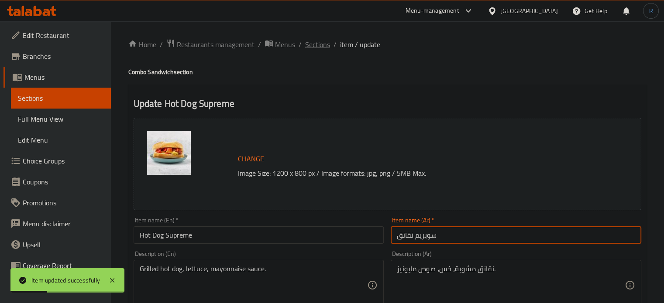
click at [321, 45] on span "Sections" at bounding box center [317, 44] width 25 height 10
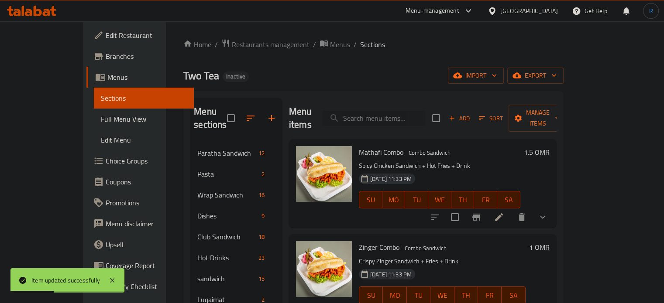
click at [392, 113] on input "search" at bounding box center [373, 118] width 103 height 15
paste input "Mathafi Combo"
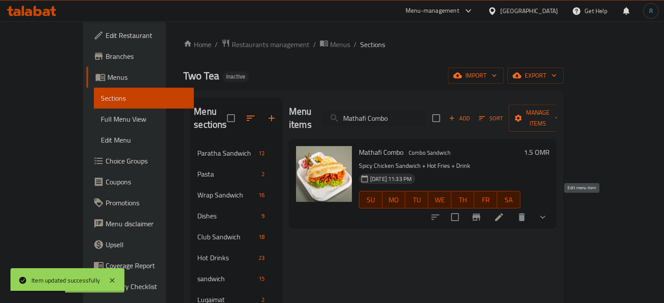
type input "Mathafi Combo"
click at [504, 212] on icon at bounding box center [499, 217] width 10 height 10
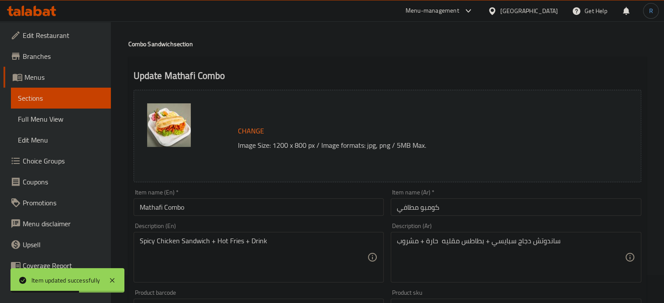
scroll to position [44, 0]
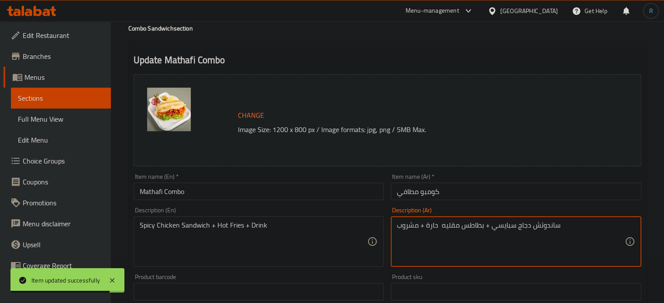
drag, startPoint x: 483, startPoint y: 227, endPoint x: 426, endPoint y: 227, distance: 57.2
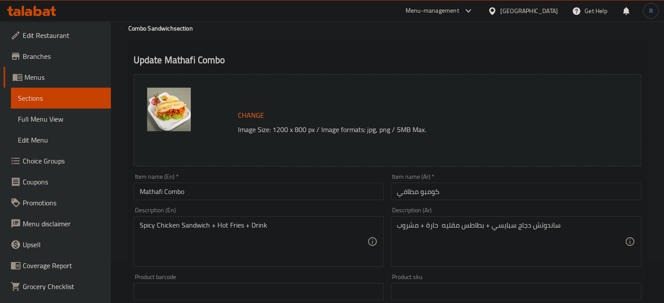
drag, startPoint x: 424, startPoint y: 256, endPoint x: 436, endPoint y: 247, distance: 15.6
click at [424, 256] on textarea "ساندوتش دجاج سبايسي + بطاطس مقليه حارة + مشروب" at bounding box center [511, 241] width 228 height 41
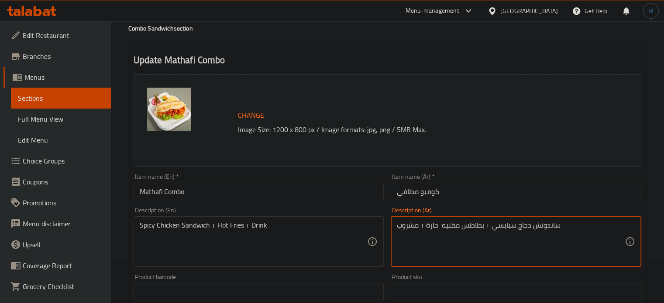
click at [451, 226] on textarea "ساندوتش دجاج سبايسي + بطاطس مقليه حارة + مشروب" at bounding box center [511, 241] width 228 height 41
type textarea "ساندوتش دجاج سبايسي + بطاطس حارة + مشروب"
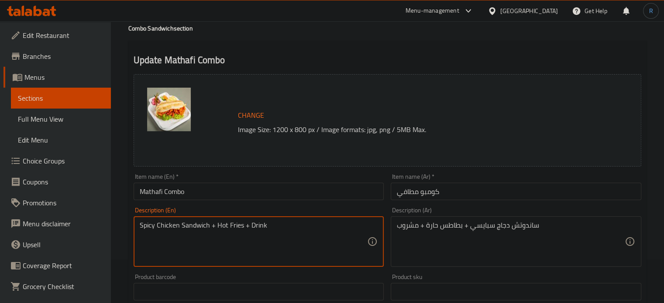
click at [223, 226] on textarea "Spicy Chicken Sandwich + Hot Fries + Drink" at bounding box center [254, 241] width 228 height 41
click at [237, 227] on textarea "Spicy Chicken Sandwich + spicy Fries + Drink" at bounding box center [254, 241] width 228 height 41
type textarea "Spicy Chicken Sandwich + spicy potatoes + Drink"
click at [255, 188] on input "Mathafi Combo" at bounding box center [259, 191] width 251 height 17
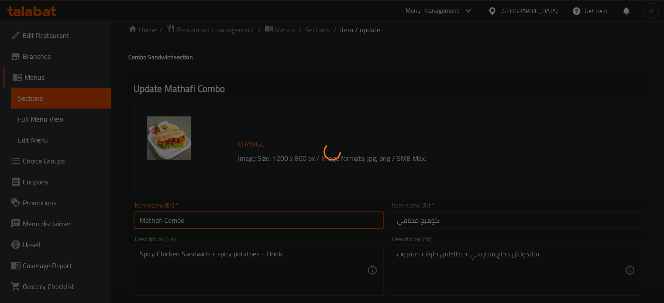
scroll to position [0, 0]
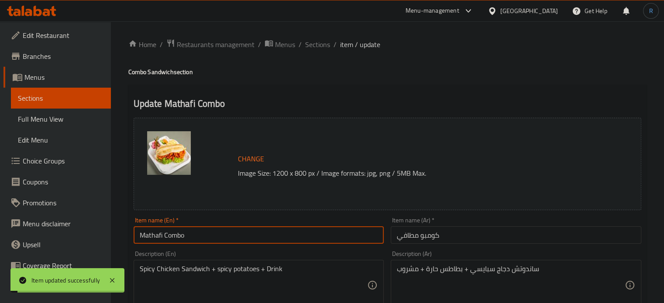
drag, startPoint x: 313, startPoint y: 40, endPoint x: 388, endPoint y: 0, distance: 84.9
click at [313, 40] on span "Sections" at bounding box center [317, 44] width 25 height 10
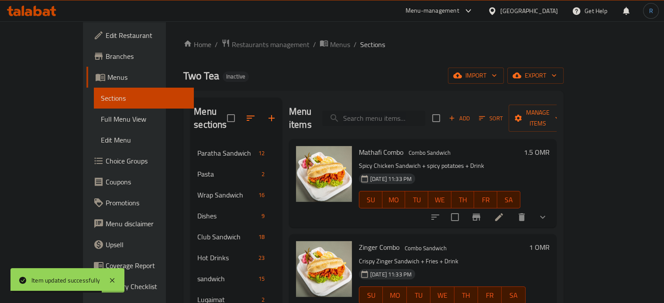
click at [391, 116] on input "search" at bounding box center [373, 118] width 103 height 15
paste input "Mathafi Combo"
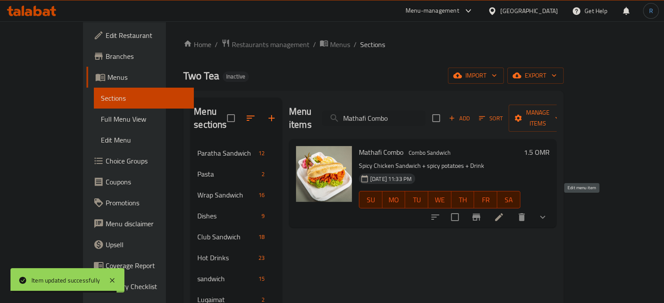
type input "Mathafi Combo"
click at [504, 212] on icon at bounding box center [499, 217] width 10 height 10
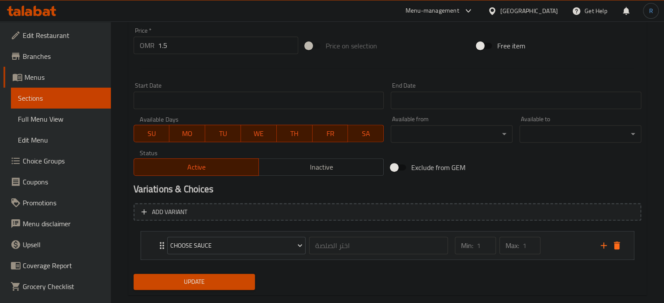
scroll to position [340, 0]
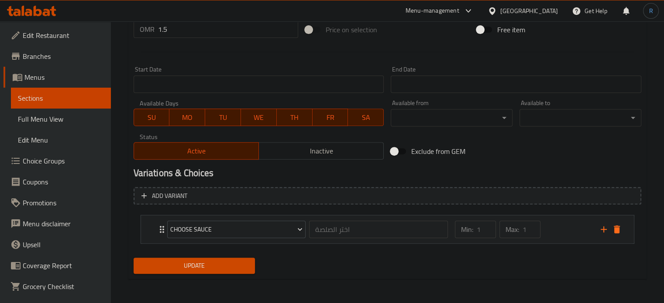
click at [619, 233] on icon "delete" at bounding box center [617, 230] width 6 height 8
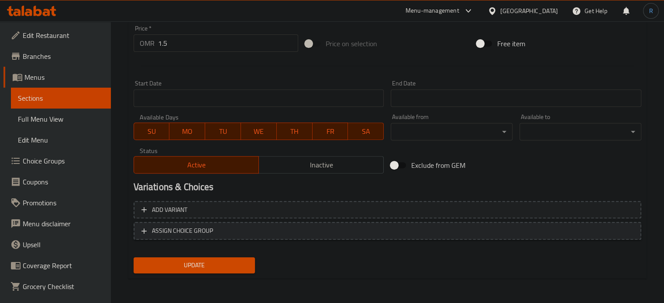
scroll to position [325, 0]
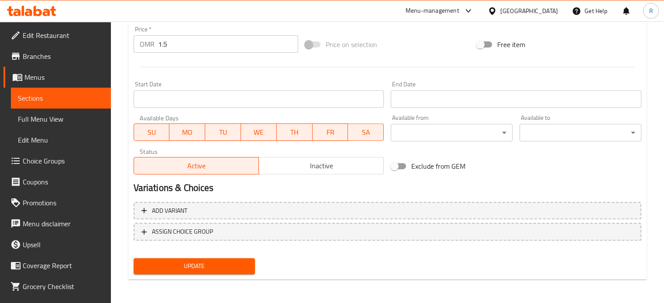
click at [210, 276] on div "Update" at bounding box center [194, 266] width 129 height 23
click at [216, 265] on span "Update" at bounding box center [195, 266] width 108 height 11
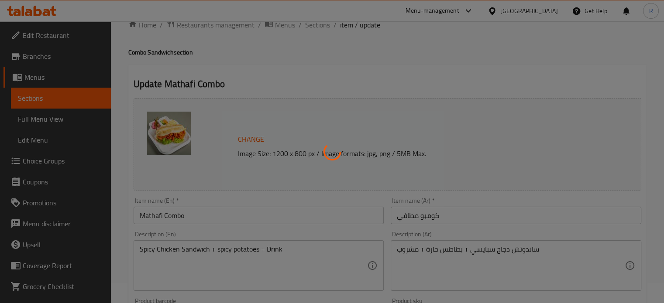
scroll to position [0, 0]
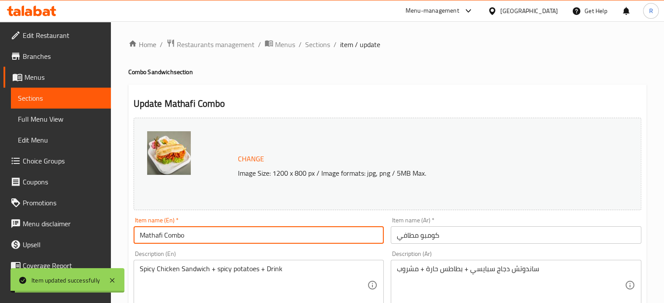
click at [226, 236] on input "Mathafi Combo" at bounding box center [259, 235] width 251 height 17
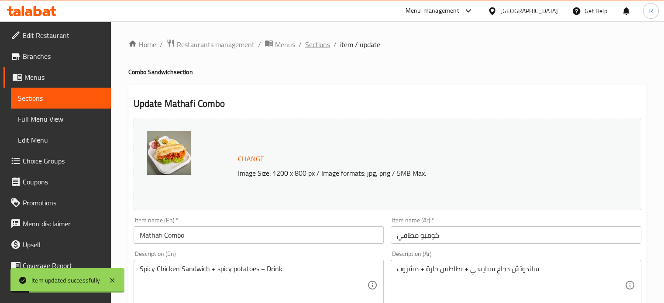
click at [317, 45] on span "Sections" at bounding box center [317, 44] width 25 height 10
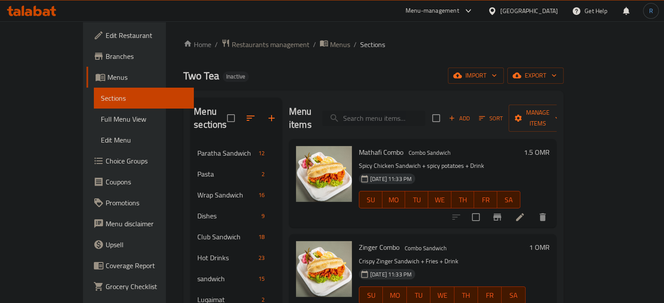
click at [395, 115] on input "search" at bounding box center [373, 118] width 103 height 15
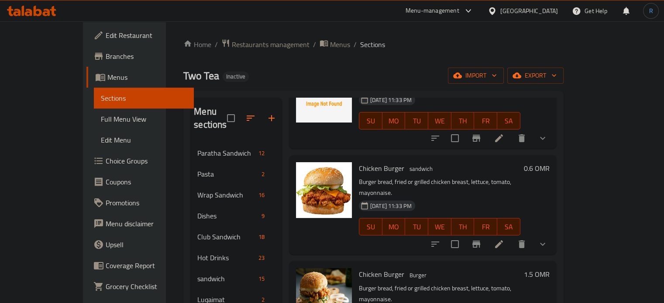
scroll to position [218, 0]
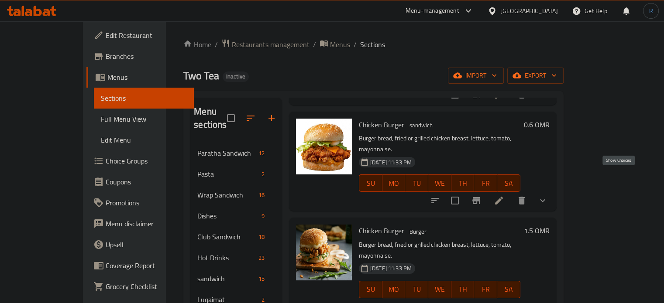
click at [548, 196] on icon "show more" at bounding box center [542, 201] width 10 height 10
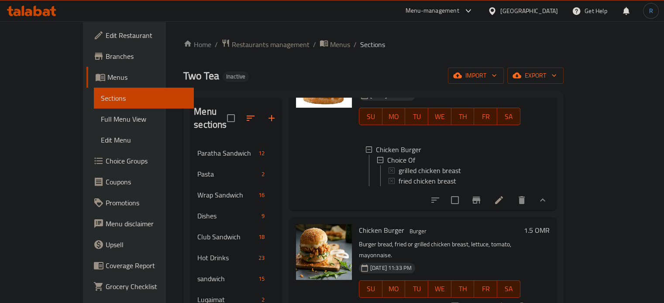
scroll to position [306, 0]
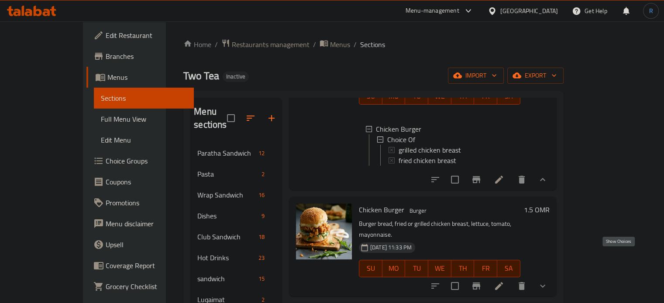
click at [548, 281] on icon "show more" at bounding box center [542, 286] width 10 height 10
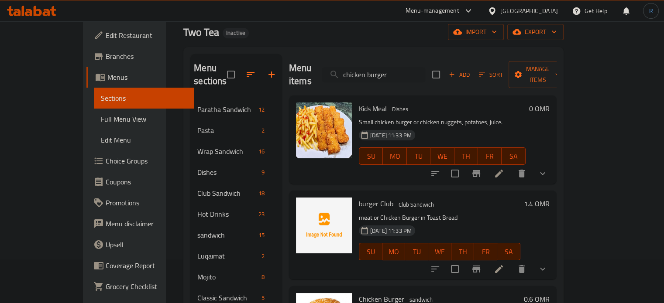
scroll to position [0, 0]
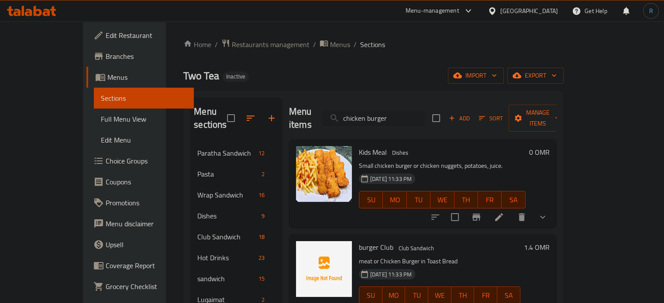
click at [409, 118] on input "chicken burger" at bounding box center [373, 118] width 103 height 15
paste input "Chicken Mayonnaise Combo"
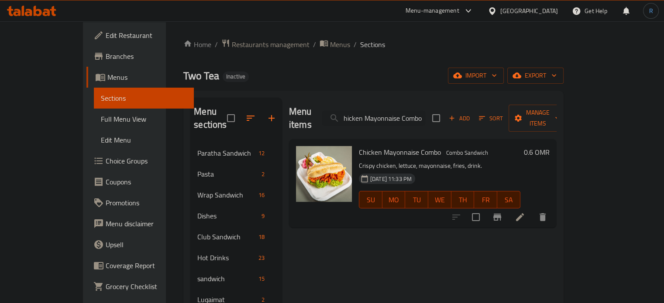
type input "Chicken Mayonnaise Combo"
click at [525, 212] on icon at bounding box center [520, 217] width 10 height 10
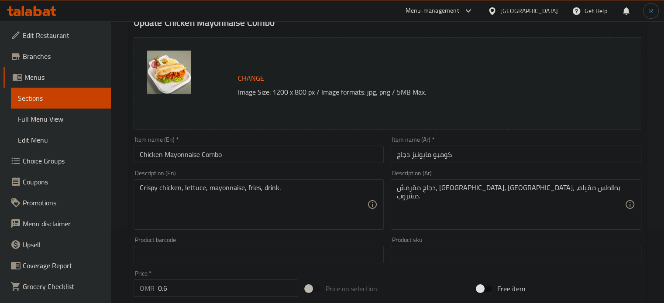
scroll to position [87, 0]
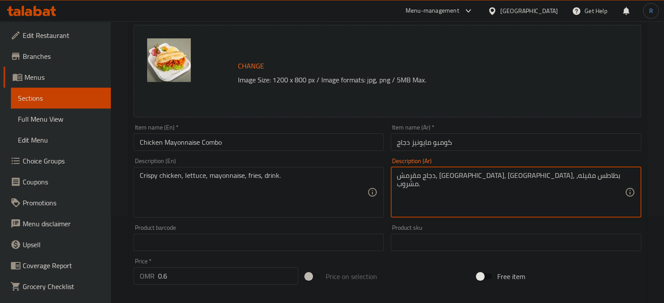
click at [433, 174] on textarea "دجاج مقرمش، خس، مايونيز، بطاطس مقيله، مشروب." at bounding box center [511, 192] width 228 height 41
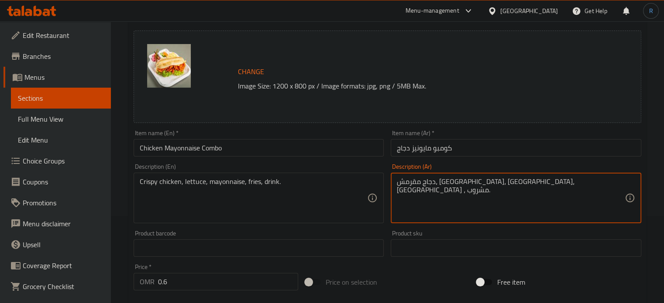
type textarea "دجاج مقرمش، خس، مايونيز، بطاطس ، مشروب."
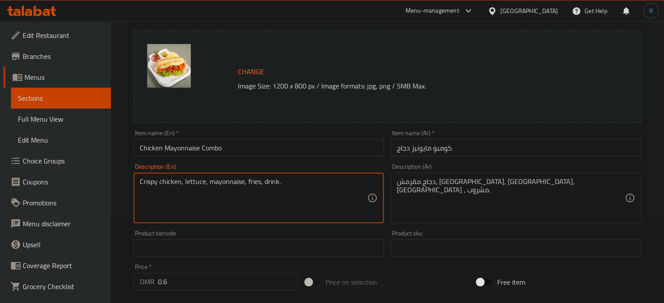
click at [252, 183] on textarea "Crispy chicken, lettuce, mayonnaise, fries, drink." at bounding box center [254, 198] width 228 height 41
type textarea "Crispy chicken, lettuce, mayonnaise, potatoes, drink."
click at [259, 148] on input "Chicken Mayonnaise Combo" at bounding box center [259, 147] width 251 height 17
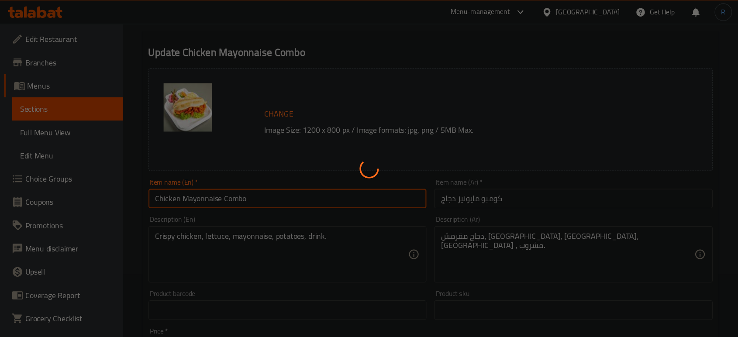
scroll to position [0, 0]
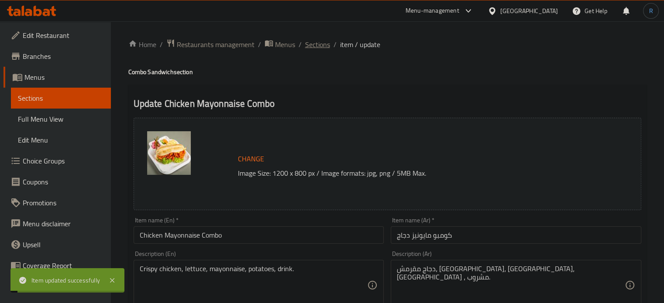
click at [318, 50] on span "Sections" at bounding box center [317, 44] width 25 height 10
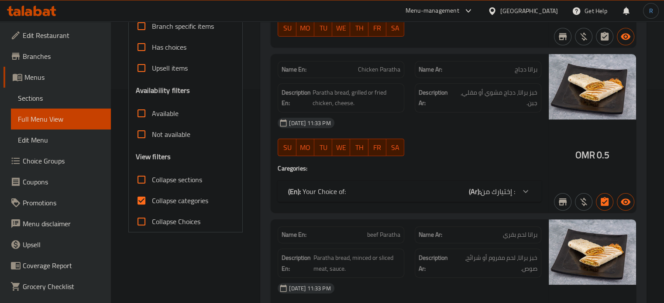
scroll to position [218, 0]
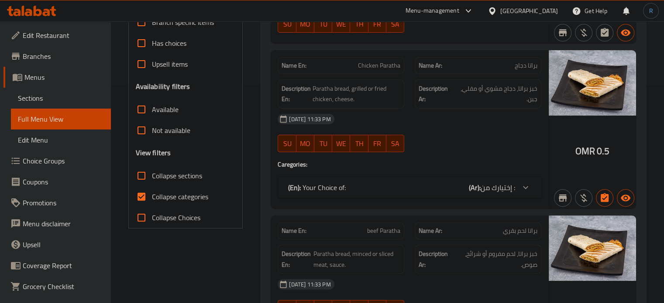
click at [144, 178] on input "Collapse sections" at bounding box center [141, 175] width 21 height 21
checkbox input "true"
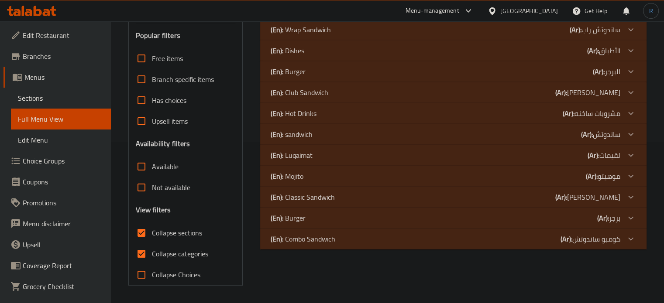
click at [143, 244] on input "Collapse categories" at bounding box center [141, 254] width 21 height 21
checkbox input "false"
click at [299, 216] on p "(En): Burger" at bounding box center [288, 218] width 35 height 10
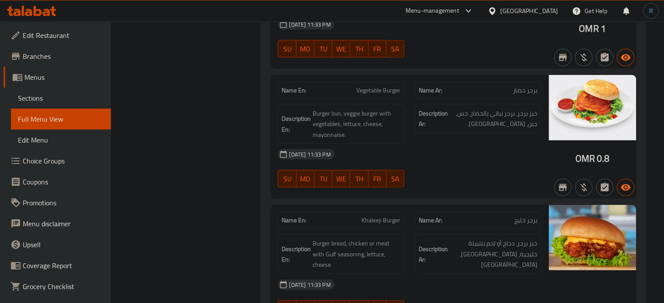
scroll to position [5949, 0]
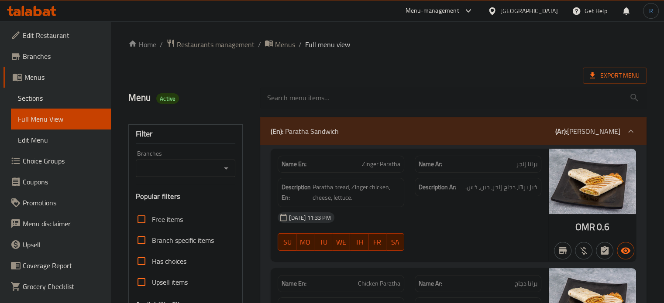
click at [340, 136] on div "(En): [PERSON_NAME] (Ar): [PERSON_NAME]" at bounding box center [446, 131] width 350 height 10
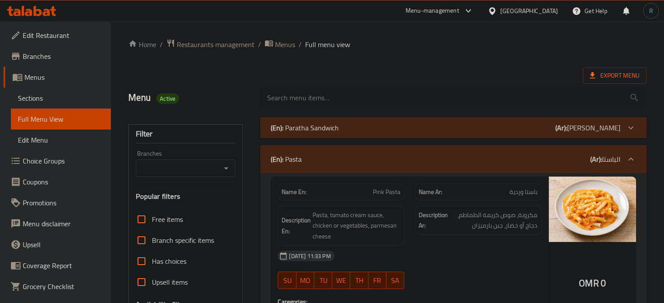
scroll to position [175, 0]
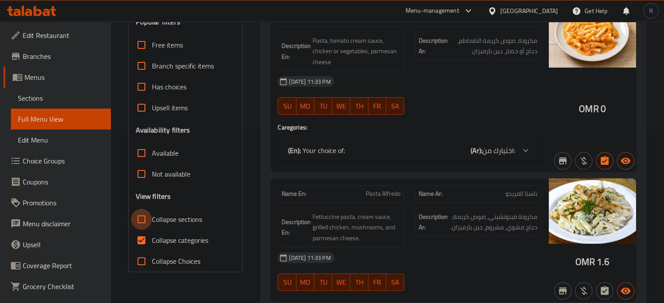
click at [142, 223] on input "Collapse sections" at bounding box center [141, 219] width 21 height 21
checkbox input "true"
click at [142, 239] on input "Collapse categories" at bounding box center [141, 240] width 21 height 21
checkbox input "false"
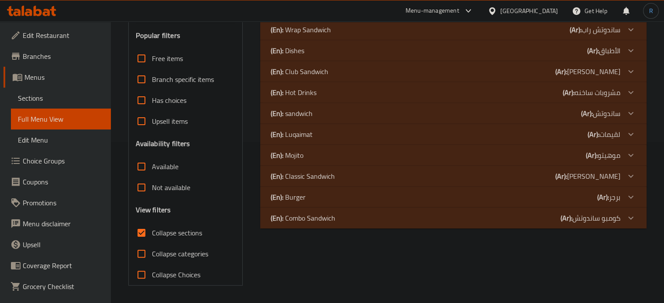
scroll to position [161, 0]
click at [332, 202] on div "(En): Burger (Ar): برجر" at bounding box center [446, 197] width 350 height 10
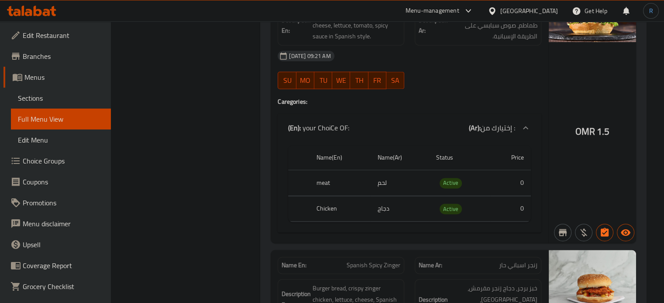
scroll to position [1383, 0]
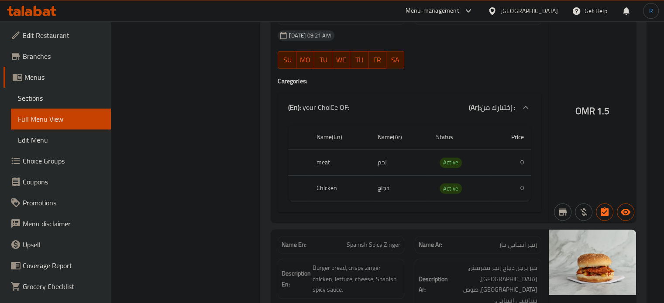
click at [377, 241] on span "Spanish Spicy Zinger" at bounding box center [374, 245] width 54 height 9
copy span "Spanish Spicy Zinger"
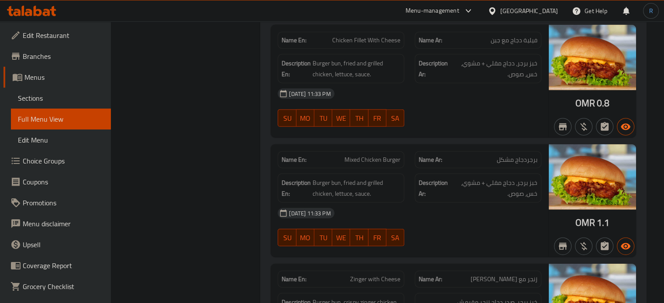
scroll to position [5355, 0]
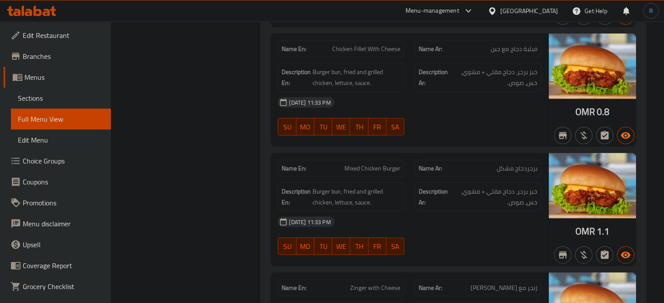
click at [467, 212] on div "[DATE] 11:33 PM SU MO TU WE TH FR SA" at bounding box center [409, 236] width 274 height 49
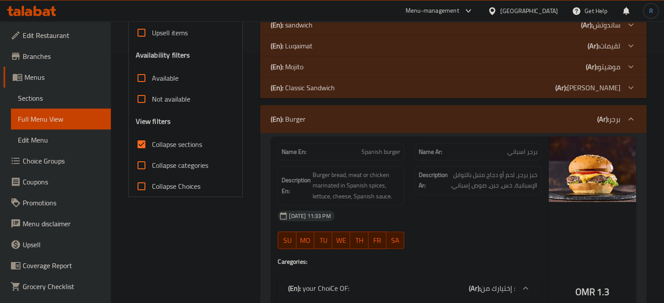
click at [444, 241] on div "[DATE] 11:33 PM SU MO TU WE TH FR SA" at bounding box center [409, 230] width 274 height 49
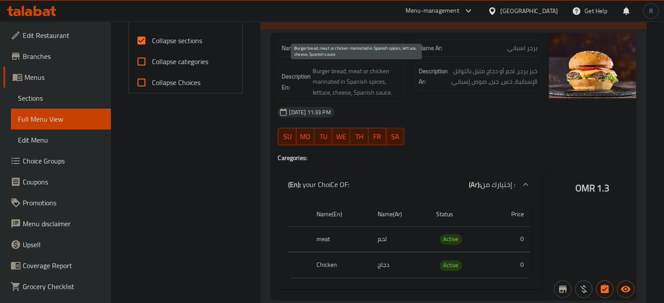
scroll to position [381, 0]
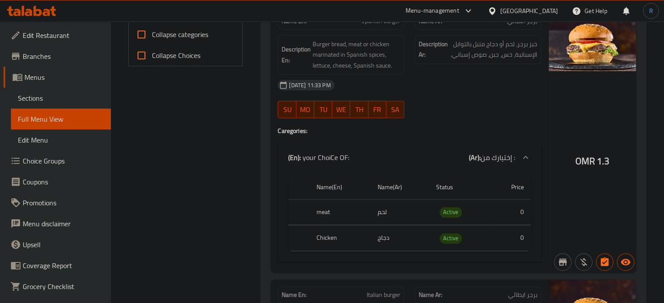
click at [475, 134] on h4 "Caregories:" at bounding box center [410, 131] width 264 height 9
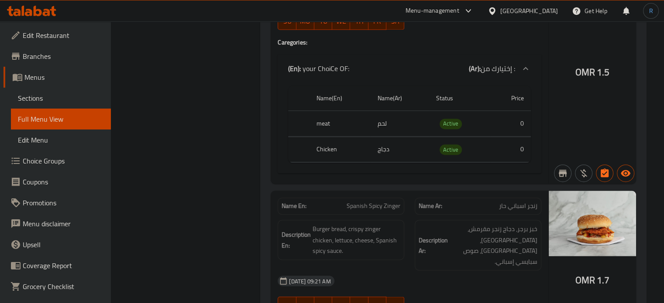
scroll to position [1425, 0]
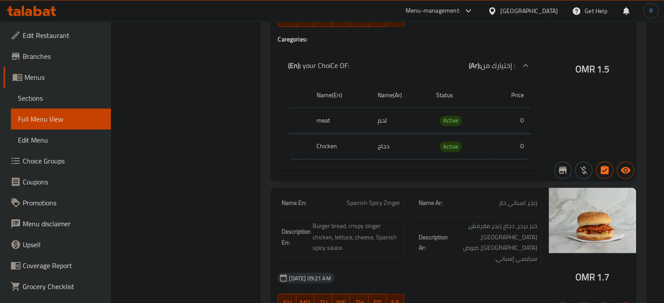
click at [433, 268] on div "[DATE] 09:21 AM" at bounding box center [409, 278] width 274 height 21
click at [466, 268] on div "[DATE] 09:21 AM" at bounding box center [409, 278] width 274 height 21
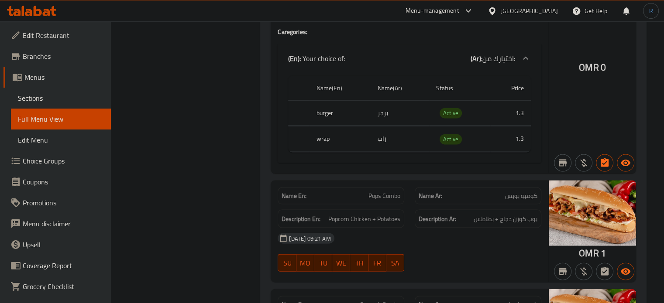
scroll to position [1840, 0]
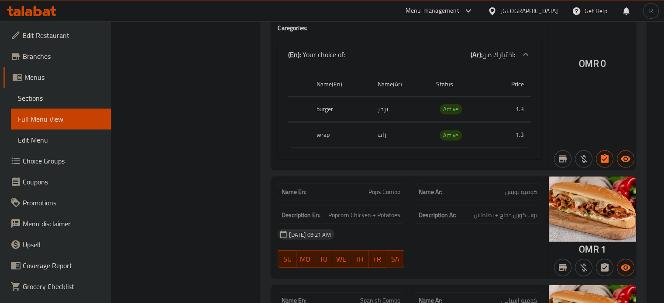
click at [460, 224] on div "[DATE] 09:21 AM" at bounding box center [409, 234] width 274 height 21
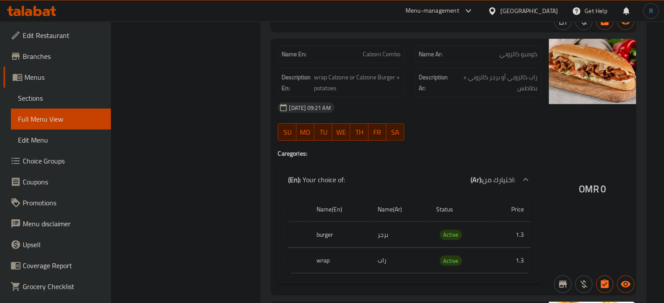
scroll to position [2366, 0]
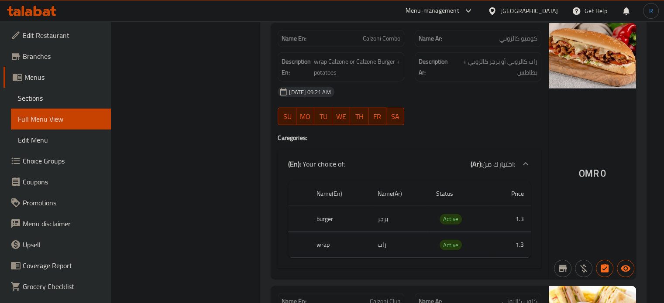
click at [412, 253] on div "Name En: Calzoni Combo Name Ar: كومبو كالزوني Description En: wrap Calzone or C…" at bounding box center [410, 151] width 278 height 256
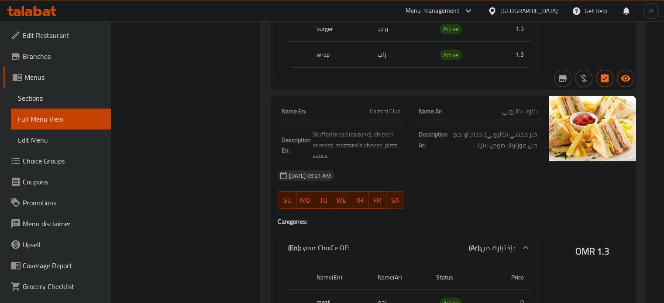
scroll to position [2597, 0]
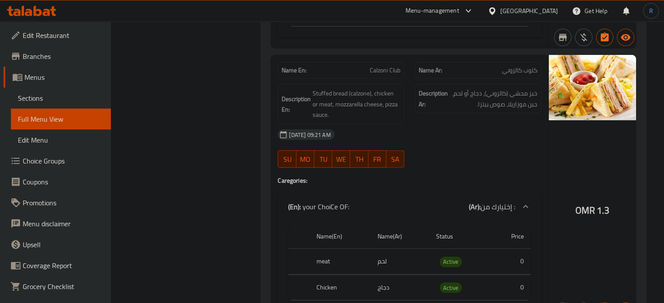
click at [460, 163] on div at bounding box center [477, 168] width 137 height 10
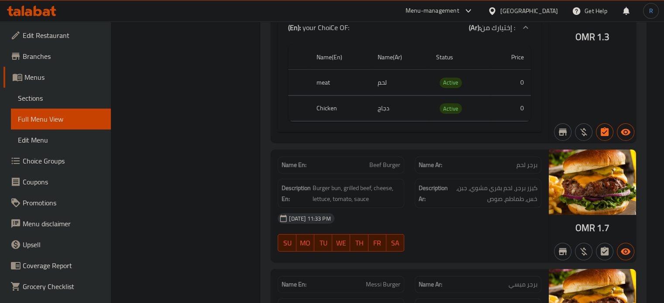
scroll to position [3055, 0]
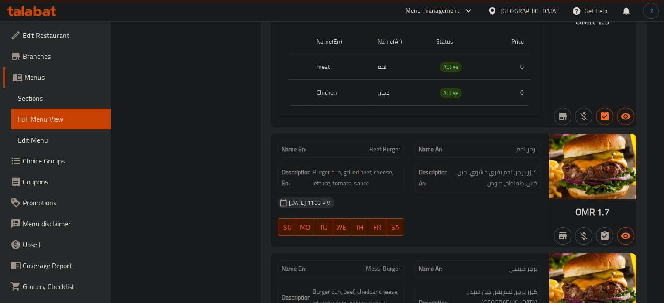
click at [392, 213] on div "SU MO TU WE TH FR SA" at bounding box center [340, 227] width 137 height 28
click at [465, 199] on div "[DATE] 11:33 PM SU MO TU WE TH FR SA" at bounding box center [409, 216] width 274 height 49
drag, startPoint x: 409, startPoint y: 183, endPoint x: 400, endPoint y: 183, distance: 9.6
click at [409, 192] on div "[DATE] 11:33 PM" at bounding box center [409, 202] width 274 height 21
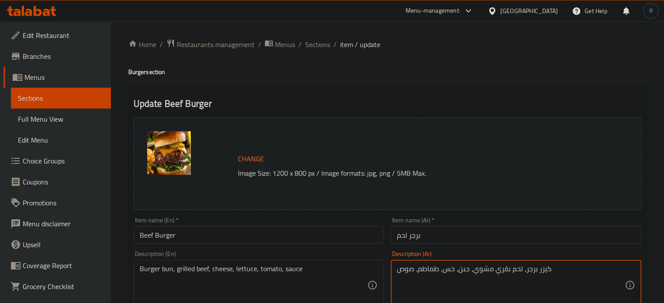
click at [540, 270] on textarea "كيزر برجر، لحم بقري مشوي، جبن، خس، طماطم، صوص" at bounding box center [511, 285] width 228 height 41
paste textarea "خبز"
type textarea "خبز برجر، لحم بقري مشوي، جبن، خس، طماطم، صوص"
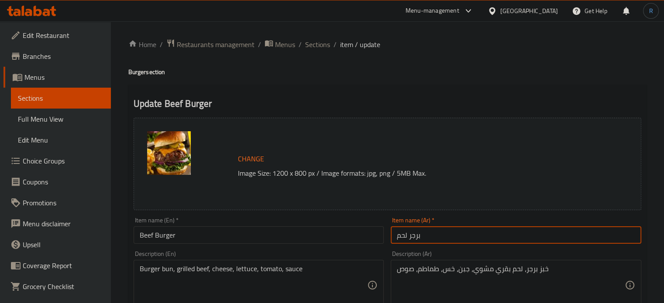
click at [512, 234] on input "برجر لحم" at bounding box center [516, 235] width 251 height 17
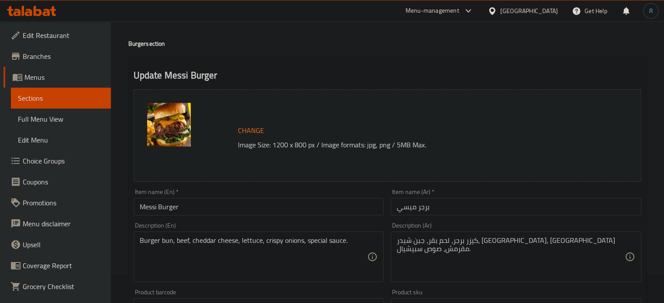
scroll to position [44, 0]
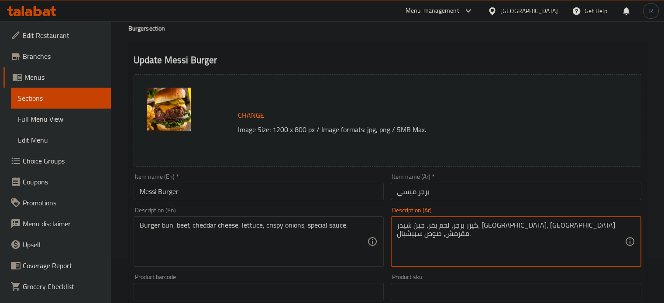
click at [576, 232] on textarea "كيزر برجر، لحم بقر، جبن شيدر، [GEOGRAPHIC_DATA]، [GEOGRAPHIC_DATA] مقرمش، صوص س…" at bounding box center [511, 241] width 228 height 41
type textarea "خبز برجر، لحم بقر، جبن شيدر، [GEOGRAPHIC_DATA]، بصل مقرمش، صوص سبيشيال."
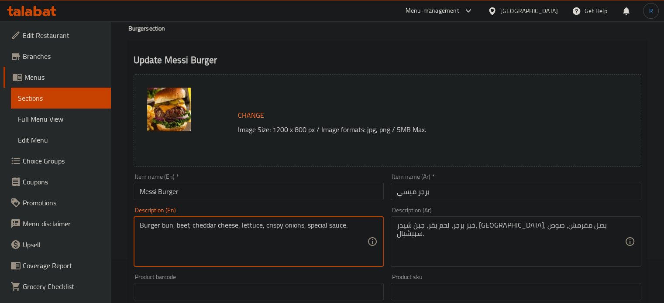
click at [168, 229] on textarea "Burger bun, beef, cheddar cheese, lettuce, crispy onions, special sauce." at bounding box center [254, 241] width 228 height 41
click at [168, 225] on textarea "Burger bread, beef, cheddar cheese, lettuce, crispy onions, special sauce." at bounding box center [254, 241] width 228 height 41
type textarea "Burger bread, beef, cheddar cheese, lettuce, crispy onions, special sauce."
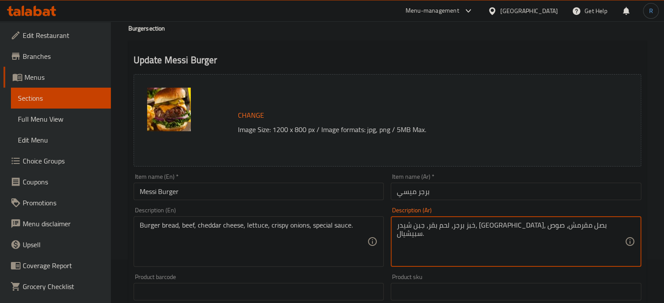
click at [571, 227] on textarea "خبز برجر، لحم بقر، جبن شيدر، [GEOGRAPHIC_DATA]، بصل مقرمش، صوص سبيشيال." at bounding box center [511, 241] width 228 height 41
click at [532, 226] on textarea "خبز برجر، لحم بقر، جبن شيدر، [GEOGRAPHIC_DATA]، بصل مقرمش، صوص سبيشيال." at bounding box center [511, 241] width 228 height 41
type textarea "خبز برجر، لحم بقري، [PERSON_NAME]، [GEOGRAPHIC_DATA]، بصل مقرمش، صوص سبيشيال."
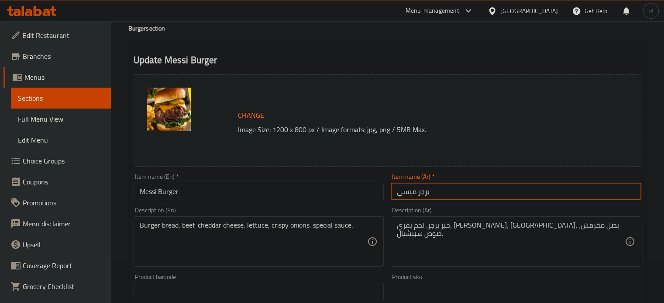
click at [524, 196] on input "برجر ميسي" at bounding box center [516, 191] width 251 height 17
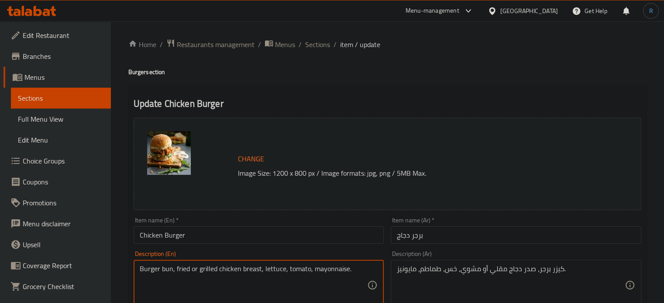
click at [169, 272] on textarea "Burger bun, fried or grilled chicken breast, lettuce, tomato, mayonnaise." at bounding box center [254, 285] width 228 height 41
paste textarea "read"
type textarea "Burger bread, fried or grilled chicken breast, lettuce, tomato, mayonnaise."
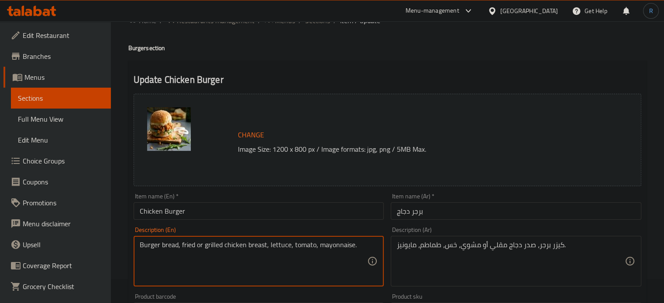
scroll to position [44, 0]
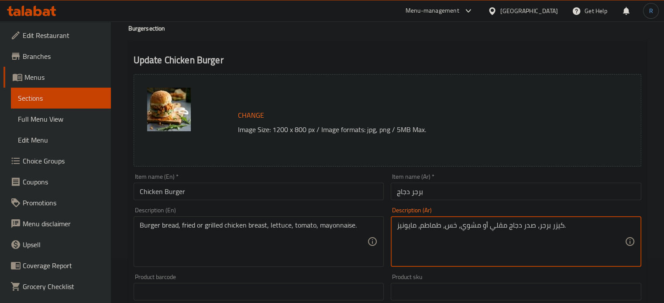
click at [556, 223] on textarea "كيزر برجر، صدر دجاج مقلي أو مشوي، خس، طماطم، مايونيز." at bounding box center [511, 241] width 228 height 41
paste textarea "خبز"
type textarea "خبز برجر، صدر دجاج مقلي أو مشوي، خس، طماطم، مايونيز."
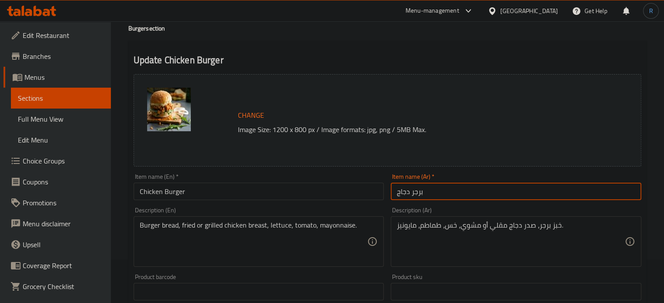
click at [462, 192] on input "برجر دجاج" at bounding box center [516, 191] width 251 height 17
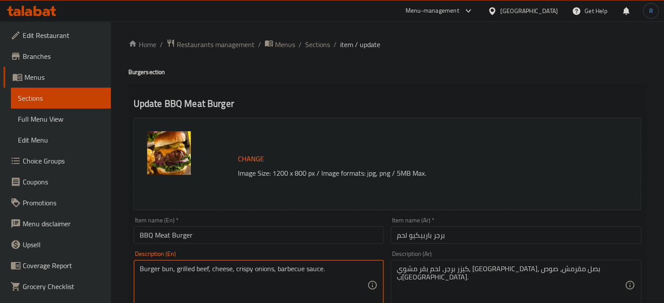
click at [168, 272] on textarea "Burger bun, grilled beef, cheese, crispy onions, barbecue sauce." at bounding box center [254, 285] width 228 height 41
paste textarea "read"
type textarea "Burger bread, grilled beef, cheese, crispy onions, barbecue sauce."
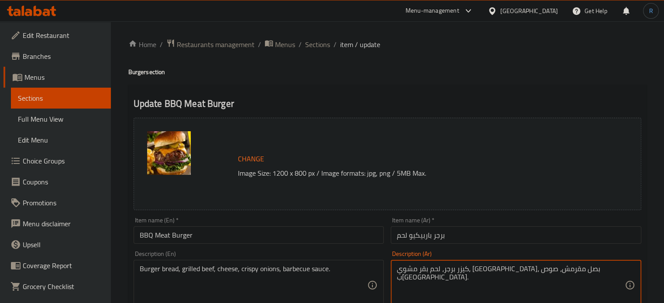
click at [557, 272] on textarea "كيزر برجر، لحم بقر مشوي، [GEOGRAPHIC_DATA]، بصل مقرمش، صوص ب[GEOGRAPHIC_DATA]." at bounding box center [511, 285] width 228 height 41
paste textarea "خبز"
type textarea "خبز برجر، لحم بقر مشوي، [GEOGRAPHIC_DATA]، [GEOGRAPHIC_DATA] مقرمش، صوص ب[GEOGR…"
click at [513, 244] on input "برجر باربيكيو لحم" at bounding box center [516, 235] width 251 height 17
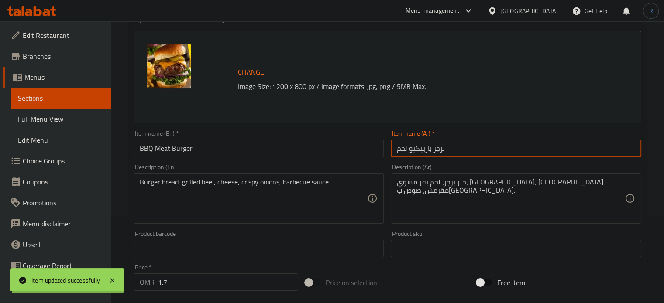
scroll to position [87, 0]
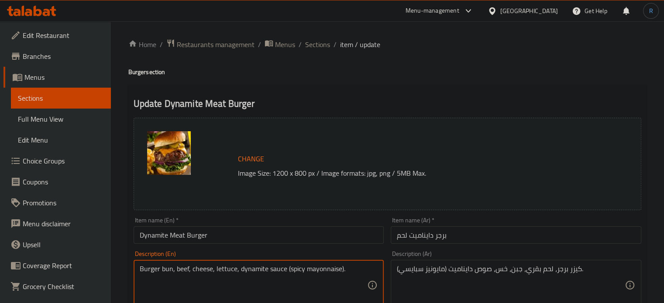
click at [166, 269] on textarea "Burger bun, beef, cheese, lettuce, dynamite sauce (spicy mayonnaise)." at bounding box center [254, 285] width 228 height 41
paste textarea "read"
type textarea "Burger bread, beef, cheese, lettuce, dynamite sauce (spicy mayonnaise)."
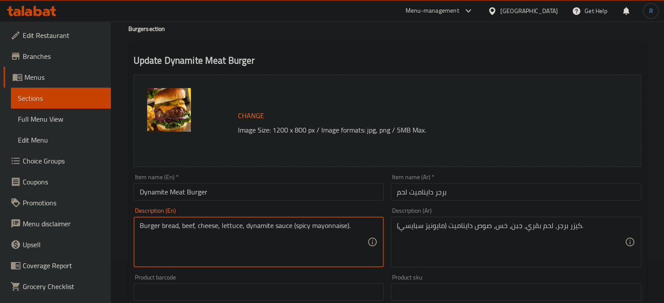
scroll to position [44, 0]
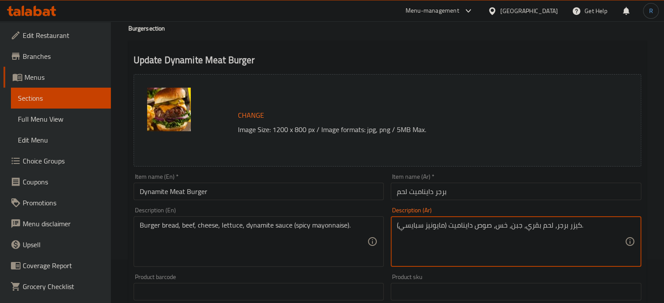
click at [575, 226] on textarea "كيزر برجر، لحم بقري، جبن، خس، صوص دايناميت (مايونيز سبايسي)." at bounding box center [511, 241] width 228 height 41
paste textarea "خبز"
type textarea "خبز برجر، لحم بقري، [PERSON_NAME]، خس، صوص دايناميت (مايونيز سبايسي)."
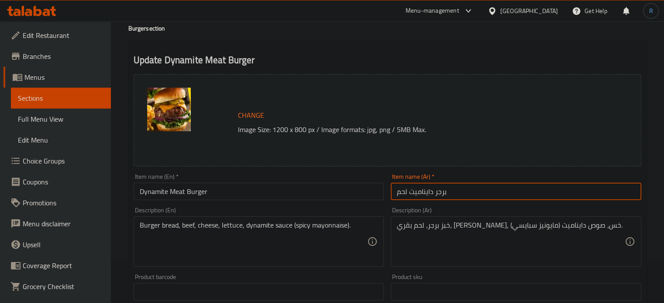
click at [490, 187] on input "برجر دايناميت لحم" at bounding box center [516, 191] width 251 height 17
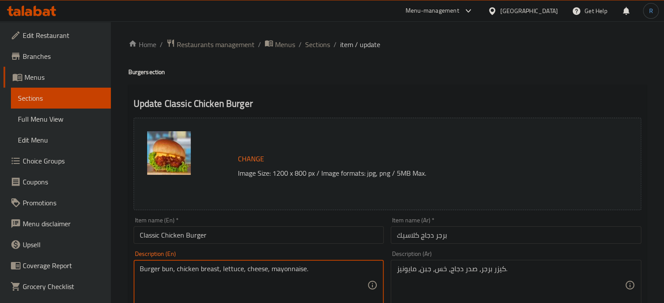
click at [169, 267] on textarea "Burger bun, chicken breast, lettuce, cheese, mayonnaise." at bounding box center [254, 285] width 228 height 41
paste textarea "read"
type textarea "Burger bread, chicken breast, lettuce, cheese, mayonnaise."
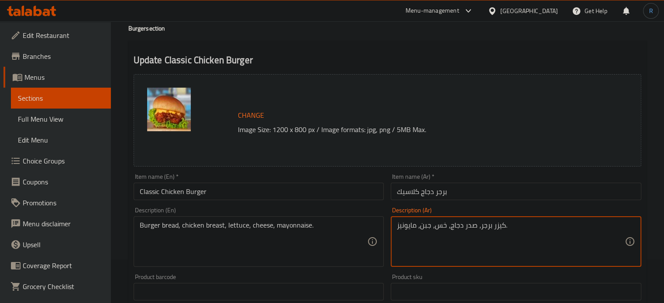
click at [500, 228] on textarea "كيزر برجر، صدر دجاج، خس، جبن، مايونيز." at bounding box center [511, 241] width 228 height 41
paste textarea "خبز"
type textarea "خبز برجر، صدر دجاج، خس، جبن، مايونيز."
click at [495, 192] on input "برجر دجاج كلاسيك" at bounding box center [516, 191] width 251 height 17
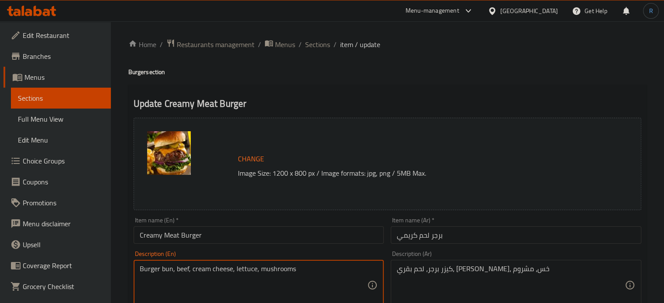
click at [165, 268] on textarea "Burger bun, beef, cream cheese, lettuce, mushrooms" at bounding box center [254, 285] width 228 height 41
paste textarea "read"
type textarea "Burger bread, beef, cream cheese, lettuce, mushrooms"
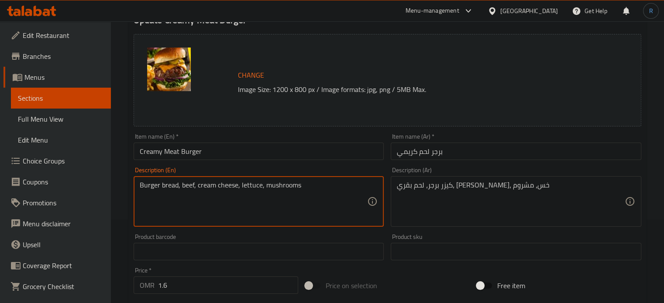
scroll to position [87, 0]
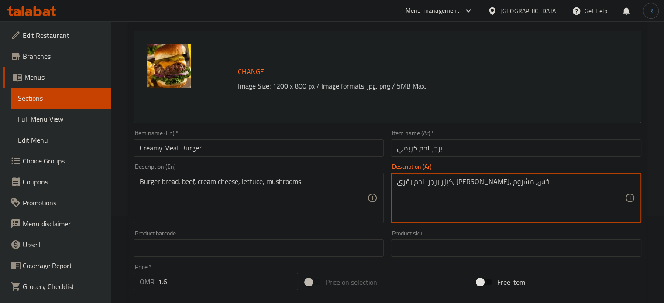
click at [520, 183] on textarea "كيزر برجر، لحم بقري، جبن كريمي، خس، مشروم" at bounding box center [511, 198] width 228 height 41
paste textarea "خبز"
type textarea "خبز برجر، لحم بقري، جبن كريمي، خس، مشروم"
click at [512, 150] on input "برجر لحم كريمي" at bounding box center [516, 147] width 251 height 17
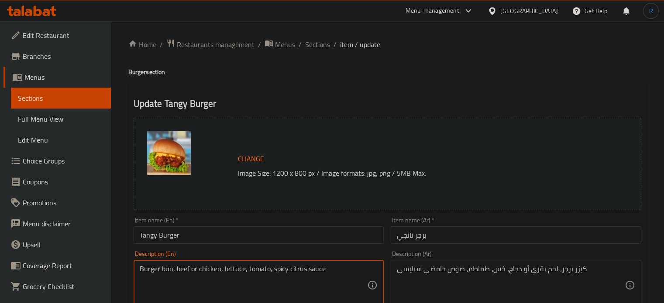
click at [167, 271] on textarea "Burger bun, beef or chicken, lettuce, tomato, spicy citrus sauce" at bounding box center [254, 285] width 228 height 41
paste textarea "read"
type textarea "Burger bread, beef or chicken, lettuce, tomato, spicy citrus sauce"
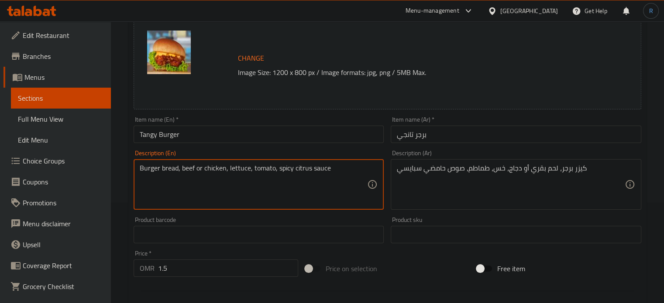
scroll to position [131, 0]
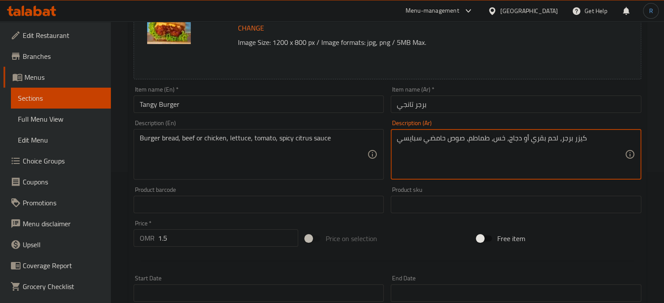
click at [579, 141] on textarea "كيزر برجر، لحم بقري أو دجاج، خس، طماطم، صوص حامضي سبايسي" at bounding box center [511, 154] width 228 height 41
paste textarea "خبز"
type textarea "خبز برجر، لحم بقري أو دجاج، خس، طماطم، صوص حامضي سبايسي"
click at [439, 104] on input "برجر تانجي" at bounding box center [516, 104] width 251 height 17
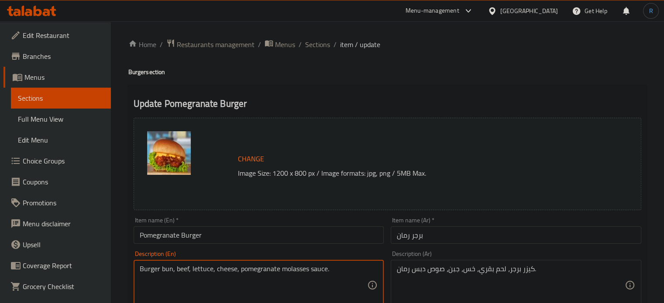
click at [166, 269] on textarea "Burger bun, beef, lettuce, cheese, pomegranate molasses sauce." at bounding box center [254, 285] width 228 height 41
paste textarea "read"
type textarea "Burger bread, beef, lettuce, cheese, pomegranate molasses sauce."
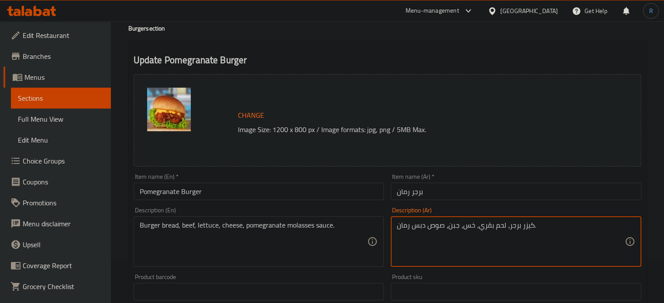
click at [526, 223] on textarea "كيزر برجر، لحم بقري، خس، جبن، صوص دبس رمان." at bounding box center [511, 241] width 228 height 41
paste textarea "خبز"
type textarea "خبز برجر، لحم بقري، خس، جبن، صوص دبس رمان."
click at [475, 193] on input "برجر رمان" at bounding box center [516, 191] width 251 height 17
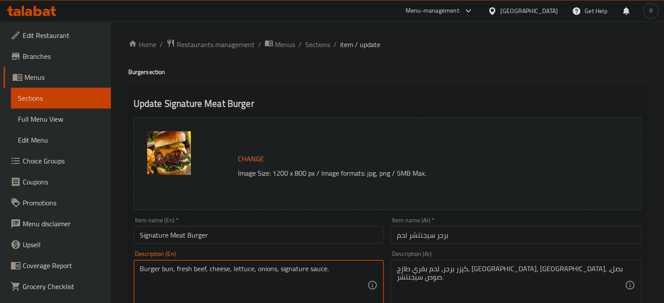
click at [166, 269] on textarea "Burger bun, fresh beef, cheese, lettuce, onions, signature sauce." at bounding box center [254, 285] width 228 height 41
paste textarea "read"
type textarea "Burger bread, fresh beef, cheese, lettuce, onions, signature sauce."
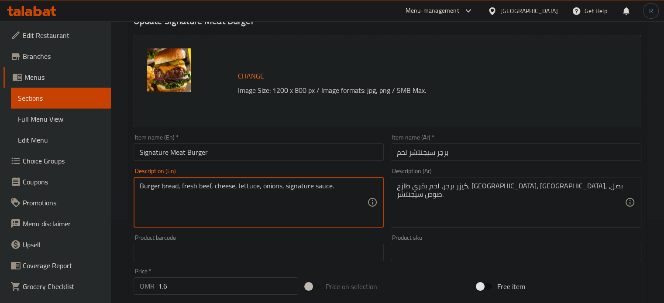
scroll to position [87, 0]
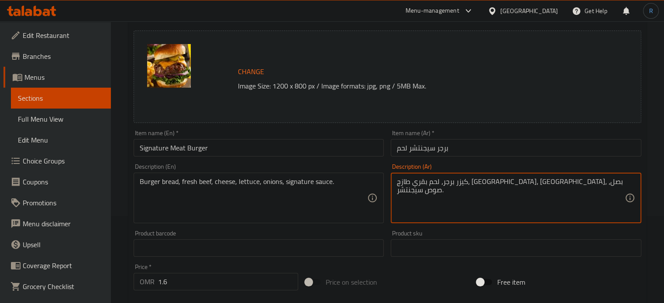
click at [559, 181] on textarea "كيزر برجر، لحم بقري طازج، جبن، خس، بصل، صوص سيجنتشر." at bounding box center [511, 198] width 228 height 41
click at [557, 184] on textarea "كيزر برجر، لحم بقري طازج، جبن، خس، بصل، صوص سيجنتشر." at bounding box center [511, 198] width 228 height 41
paste textarea "خبز"
type textarea "خبز برجر، لحم بقري طازج، جبن، خس، بصل، صوص سيجنتشر."
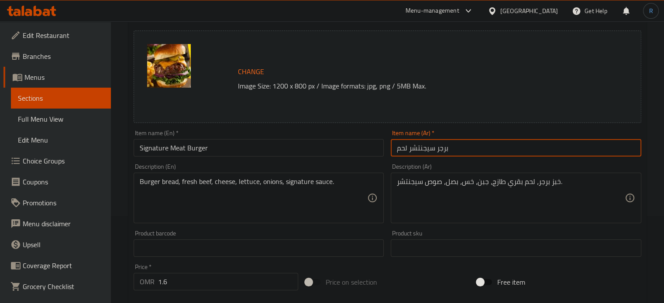
click at [494, 150] on input "برجر سيجنتشر لحم" at bounding box center [516, 147] width 251 height 17
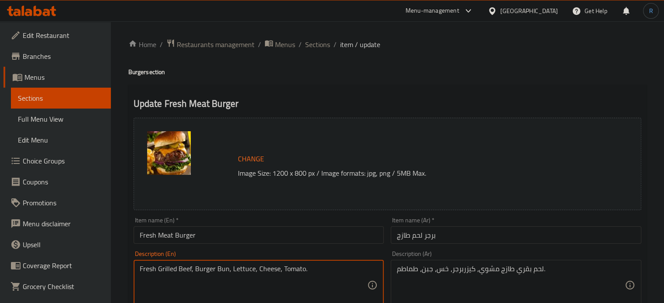
click at [220, 270] on textarea "Fresh Grilled Beef, Burger Bun, Lettuce, Cheese, Tomato." at bounding box center [254, 285] width 228 height 41
paste textarea "bread"
type textarea "Fresh Grilled Beef, Burger bread, Lettuce, Cheese, Tomato."
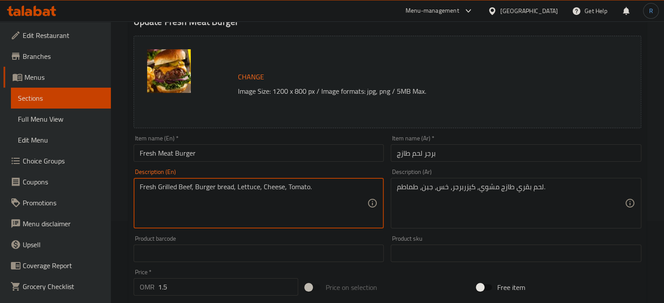
scroll to position [87, 0]
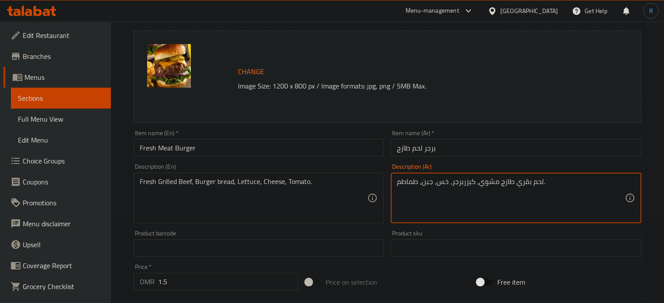
click at [534, 183] on textarea "لحم بقري طازج مشوي، كيزربرجر، خس، جبن، طماطم." at bounding box center [511, 198] width 228 height 41
click at [466, 184] on textarea "لحم بقري طازج مشوي، كيزربرجر، خس، جبن، طماطم." at bounding box center [511, 198] width 228 height 41
click at [462, 186] on textarea "لحم بقري طازج مشوي، كيزربرجر، خس، جبن، طماطم." at bounding box center [511, 198] width 228 height 41
click at [469, 180] on textarea "لحم بقري طازج مشوي، كيزر برجر، خس، جبن، طماطم." at bounding box center [511, 198] width 228 height 41
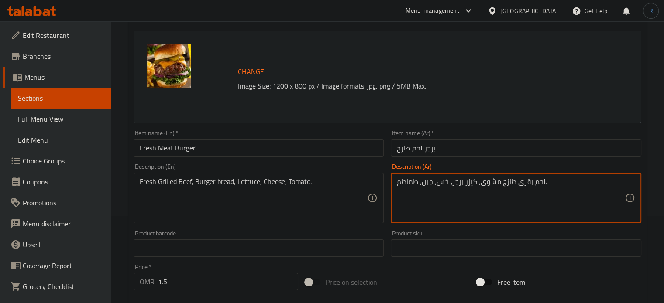
click at [469, 180] on textarea "لحم بقري طازج مشوي، كيزر برجر، خس، جبن، طماطم." at bounding box center [511, 198] width 228 height 41
click at [470, 181] on textarea "لحم بقري طازج مشوي، كيزر برجر، خس، جبن، طماطم." at bounding box center [511, 198] width 228 height 41
paste textarea "خبز"
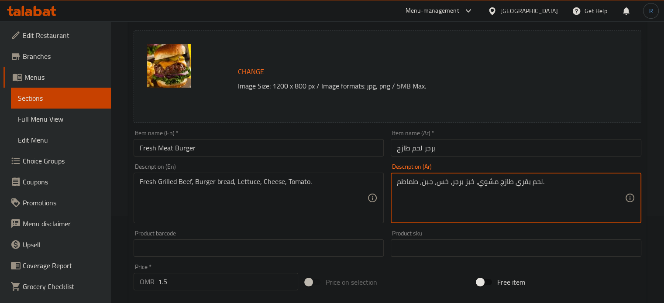
type textarea "لحم بقري طازج مشوي، خبز برجر، خس، جبن، طماطم."
click at [456, 153] on input "برجر لحم طازج" at bounding box center [516, 147] width 251 height 17
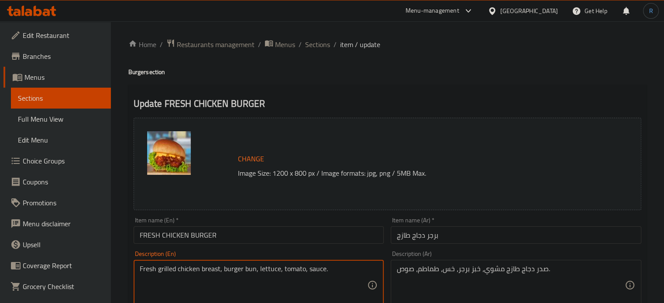
click at [250, 268] on textarea "Fresh grilled chicken breast, burger bun, lettuce, tomato, sauce." at bounding box center [254, 285] width 228 height 41
paste textarea "read"
type textarea "Fresh grilled chicken breast, burger bread, lettuce, tomato, sauce."
click at [249, 271] on textarea "Fresh grilled chicken breast, burger bread, lettuce, tomato, sauce." at bounding box center [254, 285] width 228 height 41
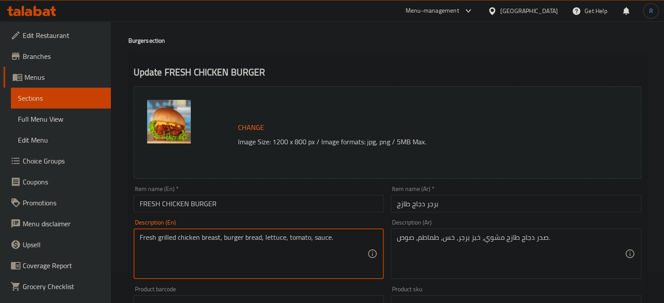
scroll to position [87, 0]
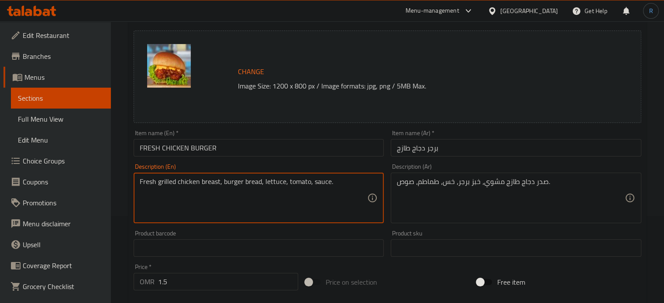
drag, startPoint x: 450, startPoint y: 213, endPoint x: 455, endPoint y: 212, distance: 4.7
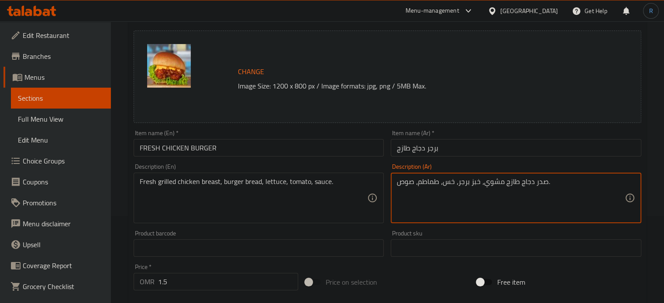
click at [304, 147] on input "FRESH CHICKEN BURGER" at bounding box center [259, 147] width 251 height 17
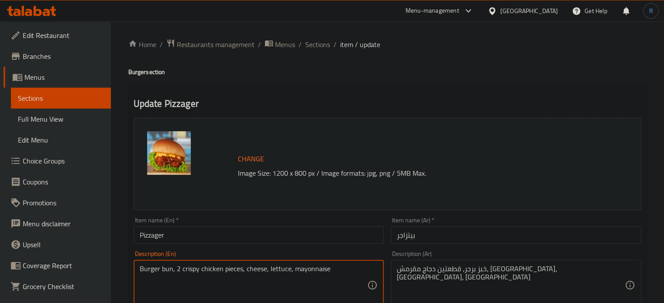
click at [169, 274] on textarea "Burger bun, 2 crispy chicken pieces, cheese, lettuce, mayonnaise" at bounding box center [254, 285] width 228 height 41
paste textarea "read"
type textarea "Burger bread, 2 crispy chicken pieces, cheese, lettuce, mayonnaise"
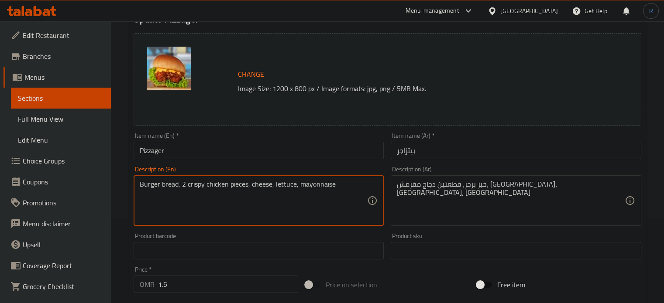
scroll to position [87, 0]
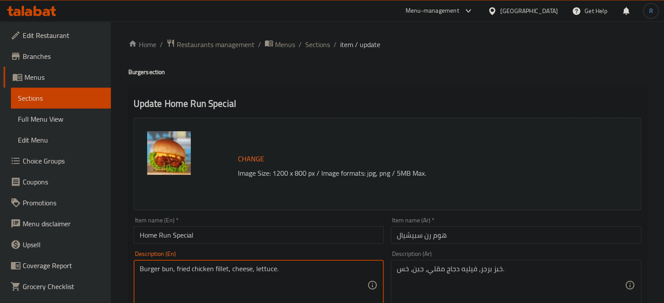
click at [167, 269] on textarea "Burger bun, fried chicken fillet, cheese, lettuce." at bounding box center [254, 285] width 228 height 41
paste textarea "read"
type textarea "Burger bread, fried chicken fillet, cheese, lettuce."
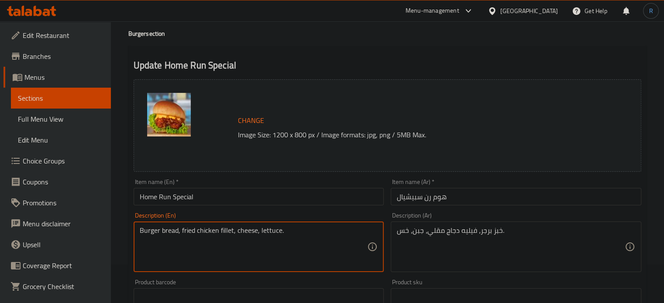
scroll to position [87, 0]
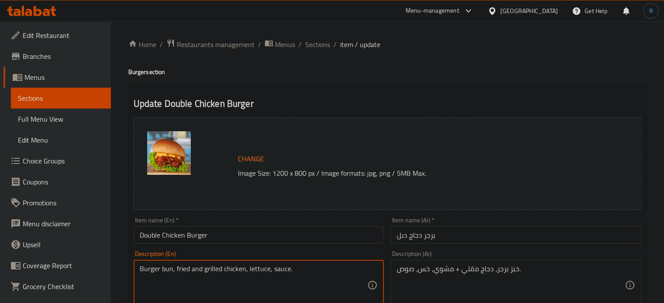
click at [169, 270] on textarea "Burger bun, fried and grilled chicken, lettuce, sauce." at bounding box center [254, 285] width 228 height 41
paste textarea "read"
type textarea "Burger bread, fried and grilled chicken, lettuce, sauce."
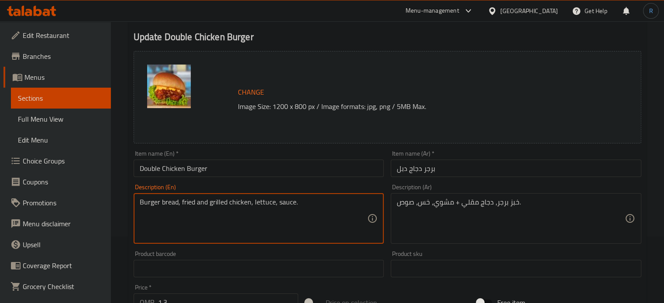
scroll to position [87, 0]
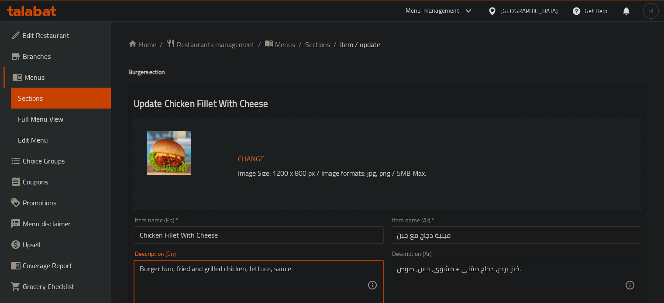
click at [168, 270] on textarea "Burger bun, fried and grilled chicken, lettuce, sauce." at bounding box center [254, 285] width 228 height 41
paste textarea "read"
type textarea "Burger bread, fried and grilled chicken, lettuce, sauce."
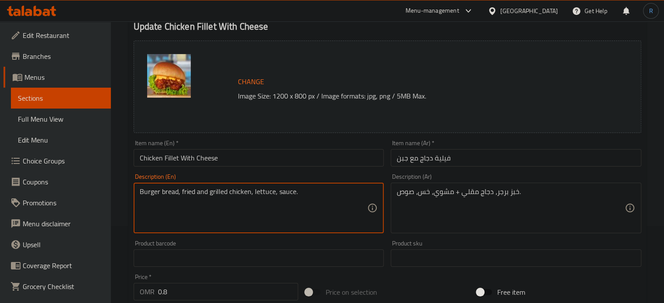
scroll to position [87, 0]
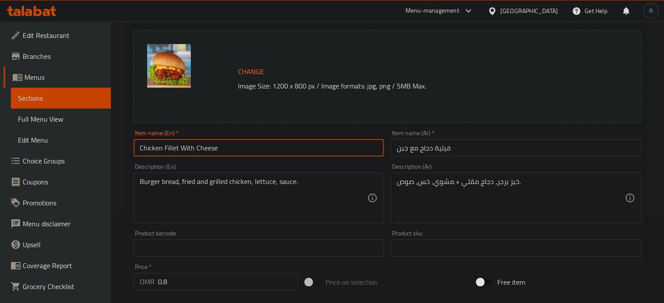
click at [306, 142] on input "Chicken Fillet With Cheese" at bounding box center [259, 147] width 251 height 17
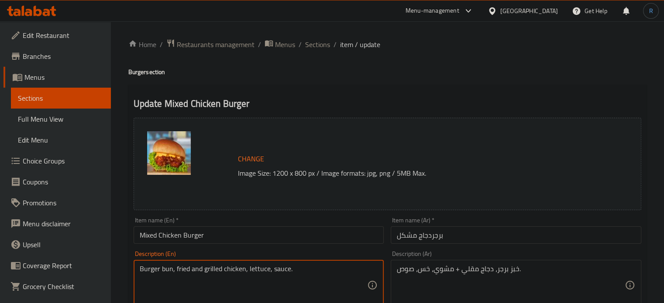
click at [166, 269] on textarea "Burger bun, fried and grilled chicken, lettuce, sauce." at bounding box center [254, 285] width 228 height 41
paste textarea "read"
type textarea "Burger bread, fried and grilled chicken, lettuce, sauce."
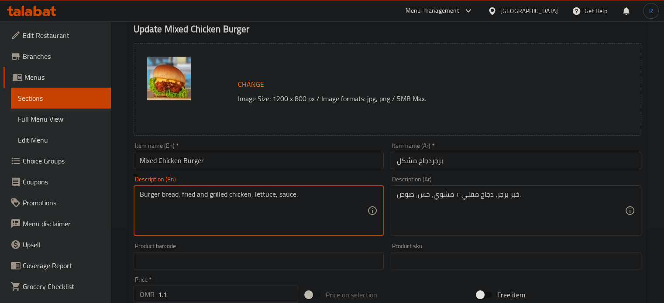
scroll to position [87, 0]
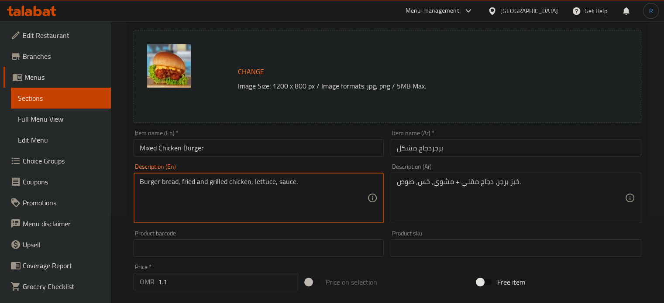
click at [306, 145] on input "Mixed Chicken Burger" at bounding box center [259, 147] width 251 height 17
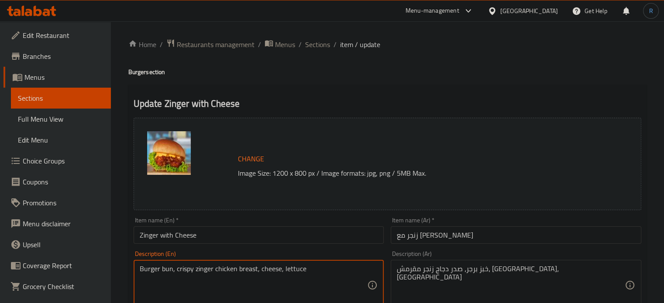
click at [166, 269] on textarea "Burger bun, crispy zinger chicken breast, cheese, lettuce" at bounding box center [254, 285] width 228 height 41
paste textarea "read"
type textarea "Burger bread, crispy zinger chicken breast, cheese, lettuce"
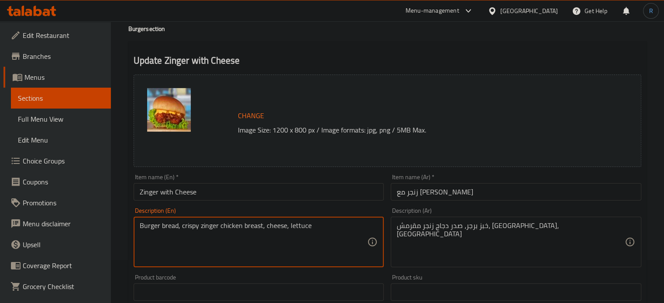
scroll to position [87, 0]
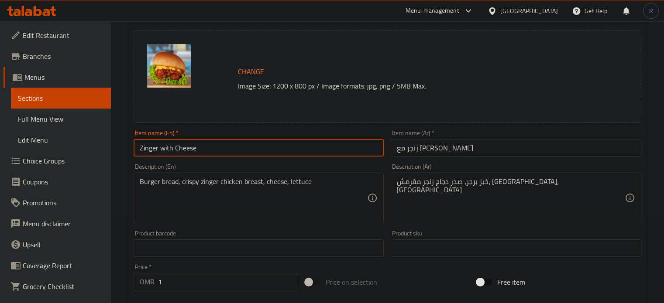
click at [297, 153] on input "Zinger with Cheese" at bounding box center [259, 147] width 251 height 17
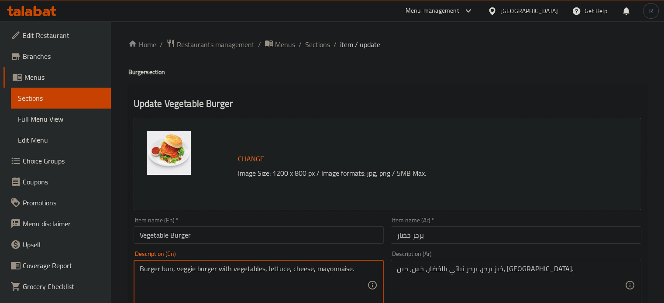
click at [166, 272] on textarea "Burger bun, veggie burger with vegetables, lettuce, cheese, mayonnaise." at bounding box center [254, 285] width 228 height 41
paste textarea "read"
type textarea "Burger bread, veggie burger with vegetables, lettuce, cheese, mayonnaise."
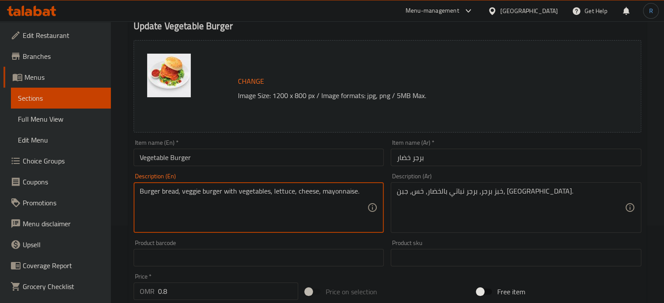
scroll to position [87, 0]
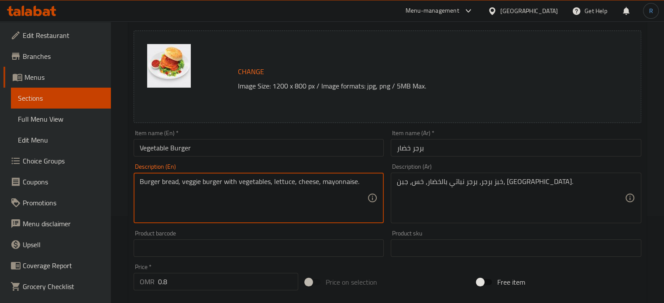
click at [295, 149] on input "Vegetable Burger" at bounding box center [259, 147] width 251 height 17
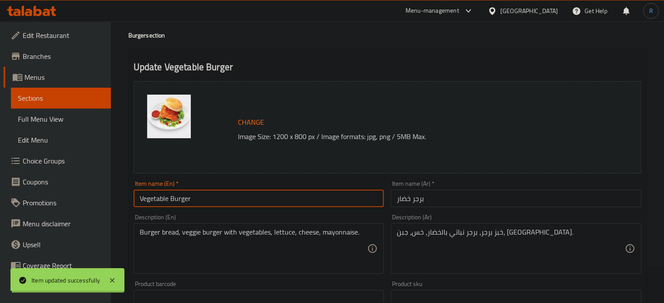
scroll to position [0, 0]
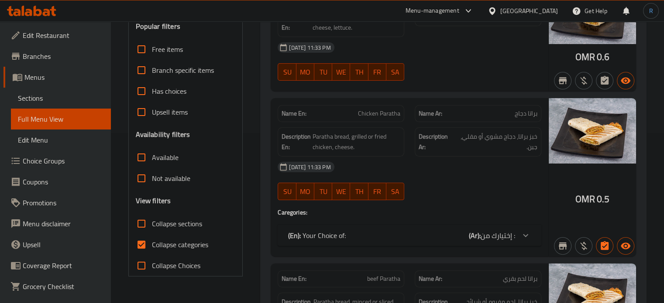
scroll to position [175, 0]
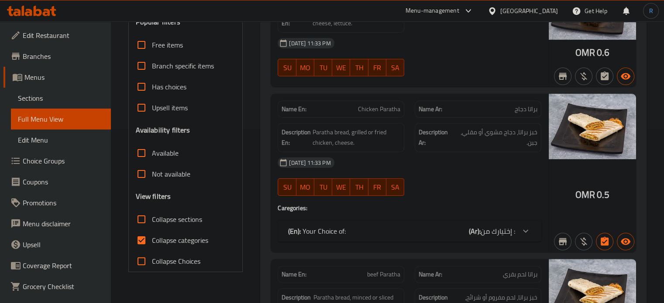
drag, startPoint x: 138, startPoint y: 223, endPoint x: 215, endPoint y: 215, distance: 77.2
click at [138, 223] on input "Collapse sections" at bounding box center [141, 219] width 21 height 21
checkbox input "true"
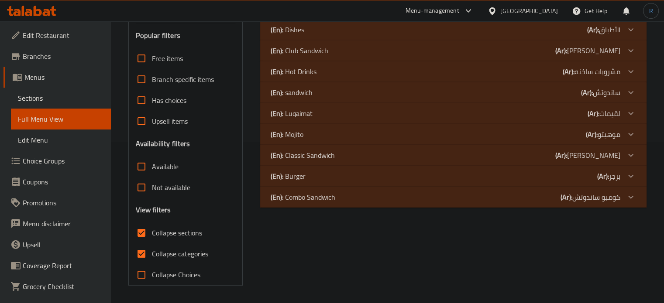
scroll to position [161, 0]
click at [357, 179] on div "(En): Burger (Ar): برجر" at bounding box center [446, 177] width 350 height 10
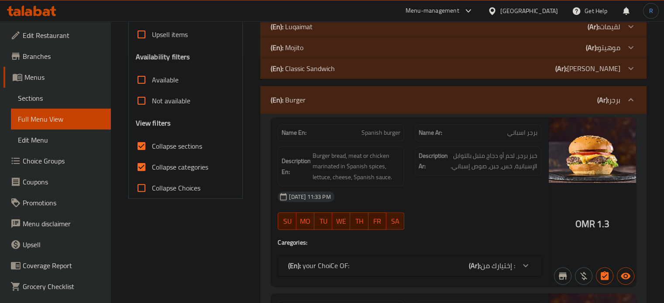
scroll to position [292, 0]
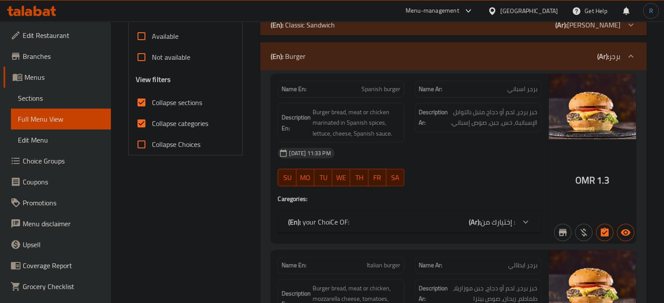
click at [493, 192] on div "Name En: Spanish burger Name Ar: برجر اسباني Description En: Burger bread, meat…" at bounding box center [410, 158] width 278 height 169
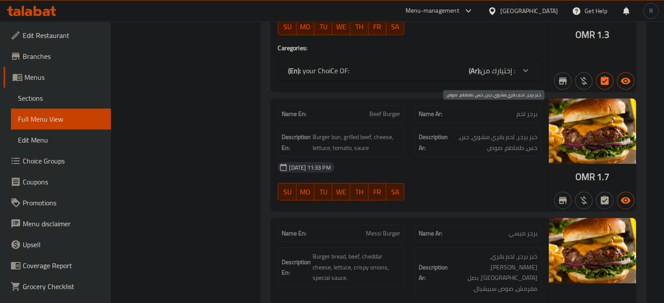
scroll to position [2199, 0]
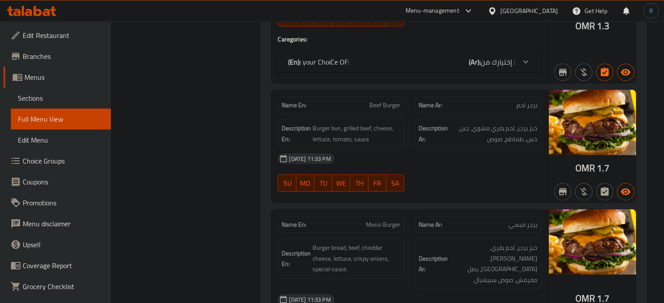
click at [389, 101] on span "Beef Burger" at bounding box center [384, 105] width 31 height 9
copy span "Beef Burger"
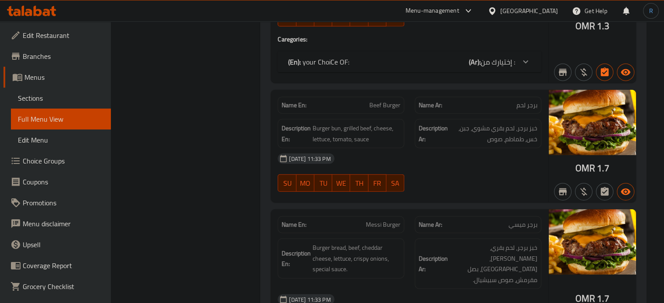
click at [490, 187] on div at bounding box center [477, 192] width 137 height 10
click at [440, 289] on div "30-08-2025 11:33 PM" at bounding box center [409, 299] width 274 height 21
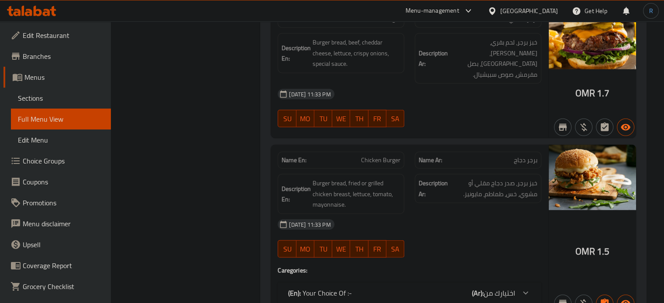
click at [440, 288] on div "(En): Your Choice Of :- (Ar): اختيارك من" at bounding box center [401, 293] width 227 height 10
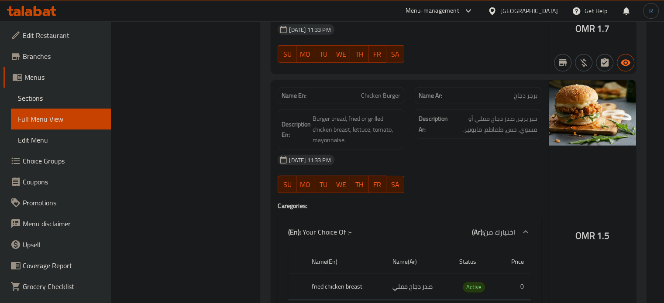
scroll to position [2492, 0]
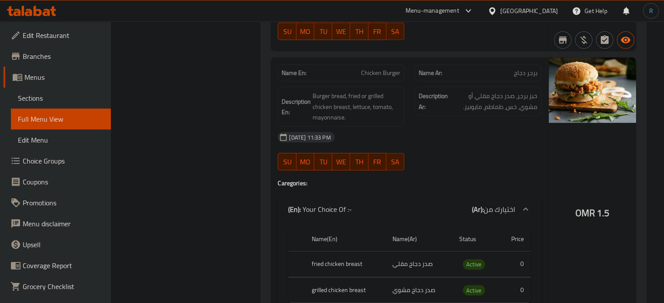
click at [588, 130] on div "OMR 1.5" at bounding box center [592, 191] width 87 height 267
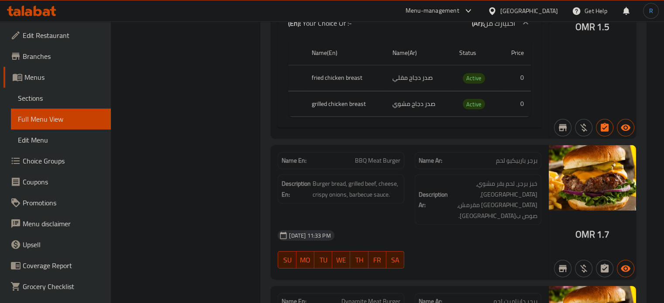
click at [471, 224] on div "Name En: Spanish burger Name Ar: برجر اسباني Description En: Burger bread, meat…" at bounding box center [453, 96] width 386 height 4824
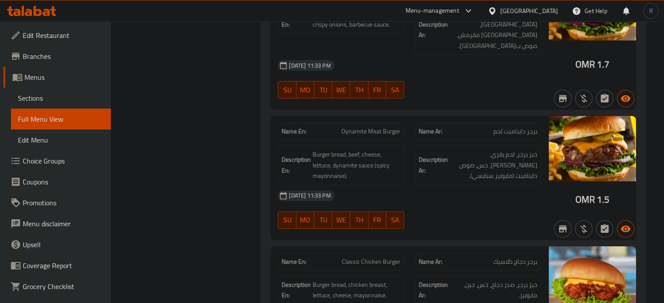
scroll to position [2896, 0]
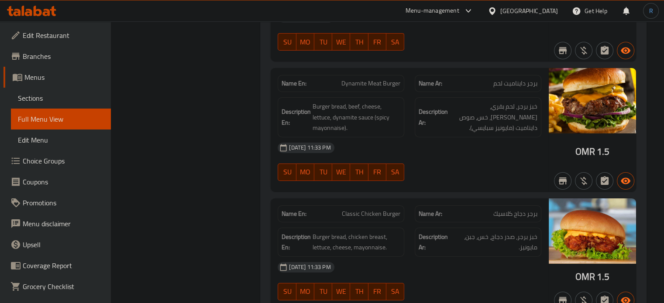
click at [404, 257] on div "30-08-2025 11:33 PM" at bounding box center [409, 267] width 274 height 21
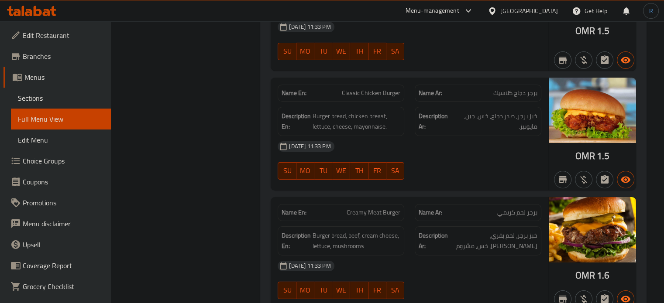
scroll to position [3027, 0]
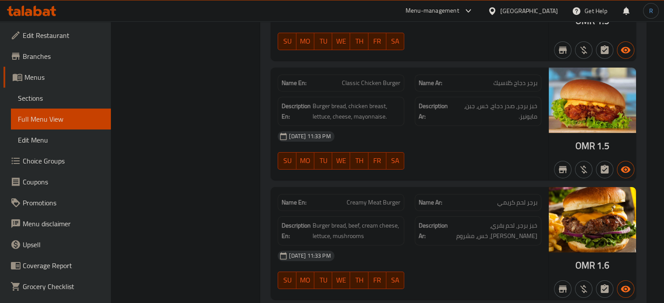
click at [388, 198] on span "Creamy Meat Burger" at bounding box center [374, 202] width 54 height 9
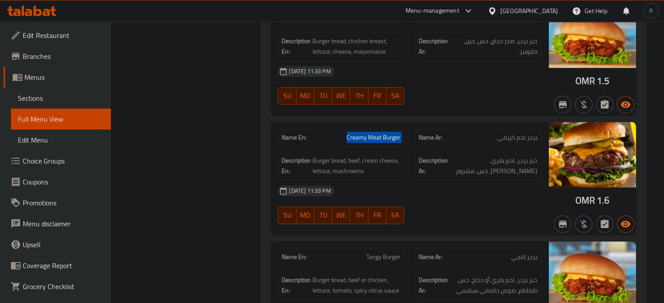
scroll to position [3114, 0]
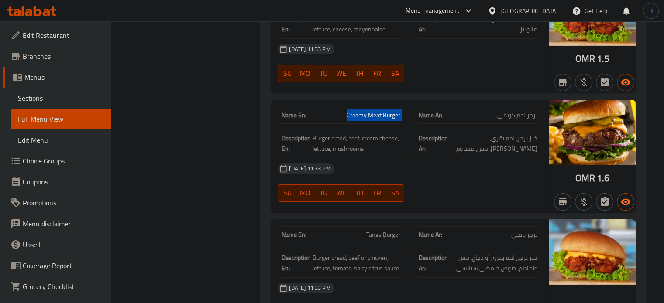
click at [442, 278] on div "30-08-2025 11:33 PM SU MO TU WE TH FR SA" at bounding box center [409, 302] width 274 height 49
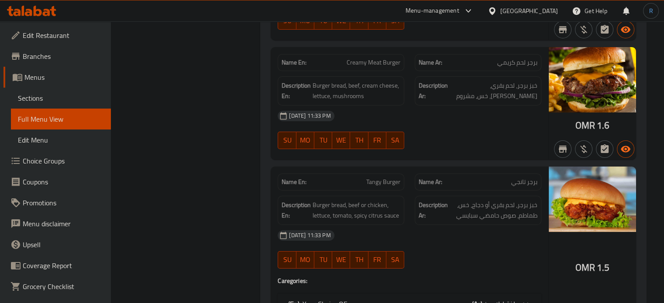
scroll to position [3245, 0]
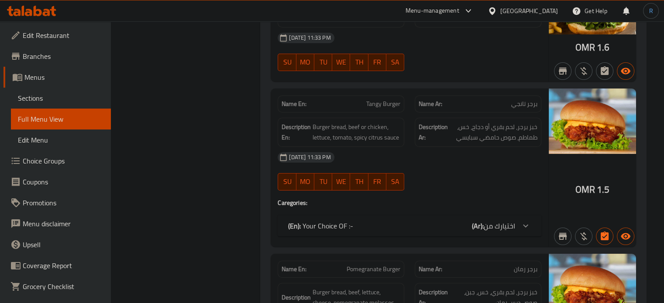
click at [400, 221] on div "(En): Your Choice OF :- (Ar): اختيارك من" at bounding box center [401, 226] width 227 height 10
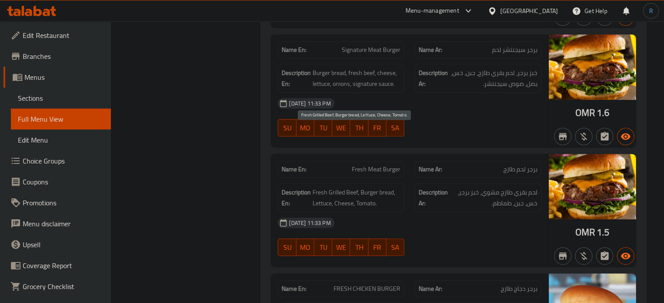
scroll to position [3725, 0]
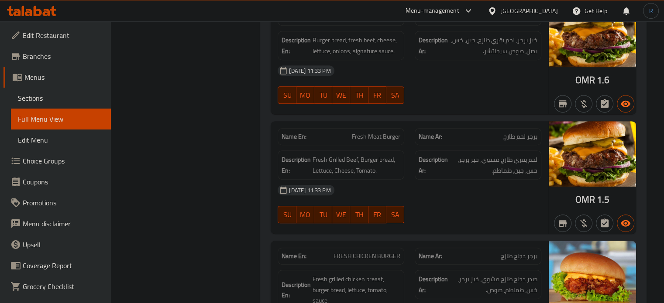
click at [424, 265] on div "Description Ar: صدر دجاج طازج مشوي، خبز برجر، خس، طماطم، صوص." at bounding box center [477, 290] width 137 height 51
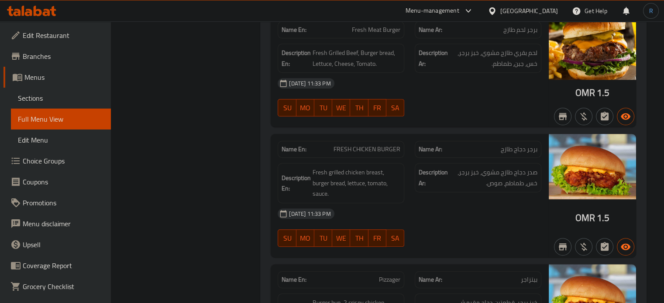
scroll to position [3856, 0]
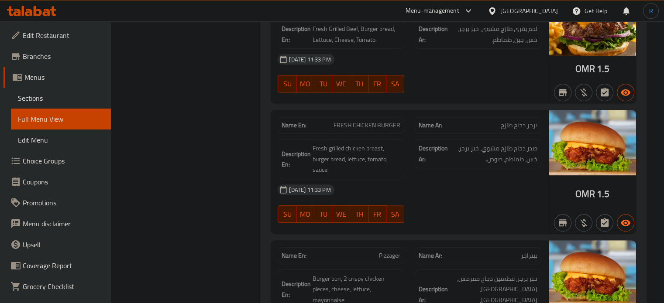
click at [430, 241] on div "Name En: Pizzager Name Ar: بيتزاجر Description En: Burger bun, 2 crispy chicken…" at bounding box center [410, 308] width 278 height 134
click at [389, 251] on span "Pizzager" at bounding box center [389, 255] width 21 height 9
copy span "Pizzager"
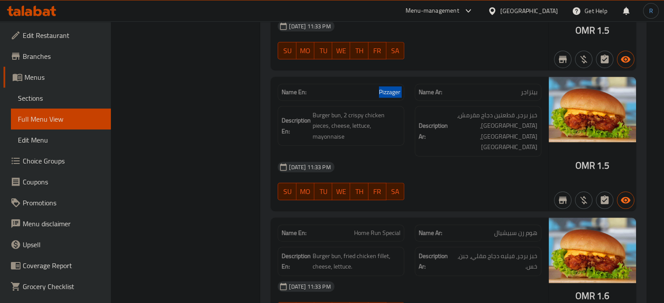
scroll to position [4031, 0]
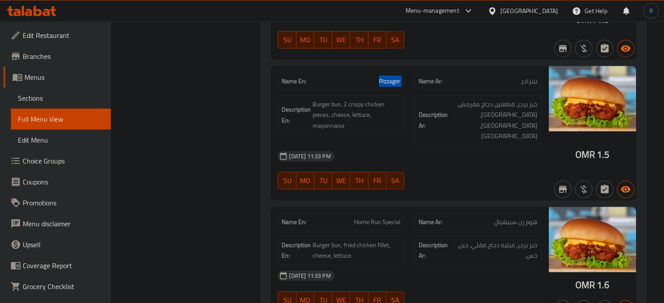
click at [425, 265] on div "[DATE] 11:33 PM" at bounding box center [409, 275] width 274 height 21
click at [382, 218] on span "Home Run Special" at bounding box center [377, 222] width 46 height 9
copy span "Home Run Special"
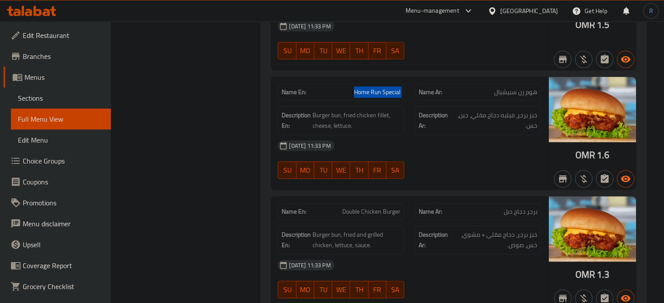
scroll to position [4162, 0]
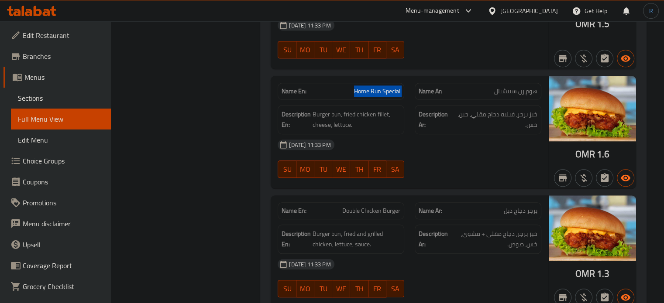
click at [449, 254] on div "30-08-2025 11:33 PM SU MO TU WE TH FR SA" at bounding box center [409, 278] width 274 height 49
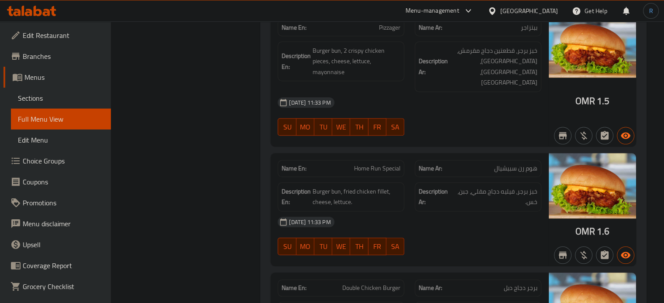
scroll to position [4075, 0]
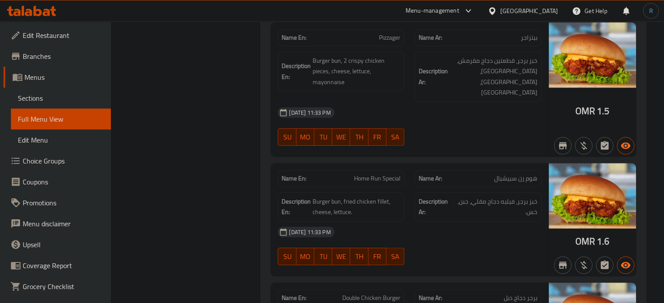
click at [374, 174] on span "Home Run Special" at bounding box center [377, 178] width 46 height 9
copy span "Home Run Special"
click at [365, 294] on span "Double Chicken Burger" at bounding box center [371, 298] width 58 height 9
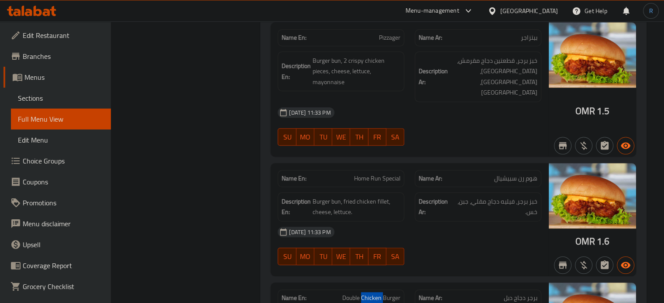
click at [365, 294] on span "Double Chicken Burger" at bounding box center [371, 298] width 58 height 9
copy span "Double Chicken Burger"
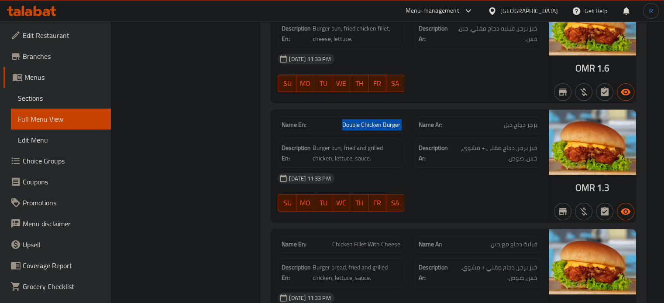
scroll to position [4249, 0]
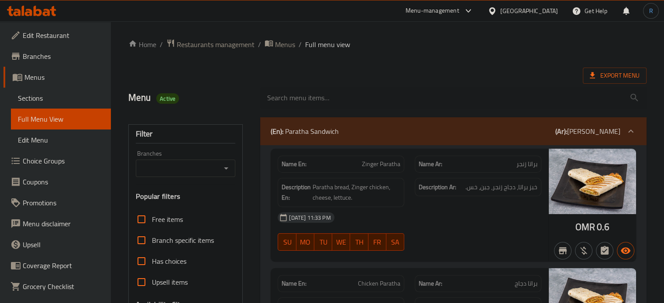
scroll to position [218, 0]
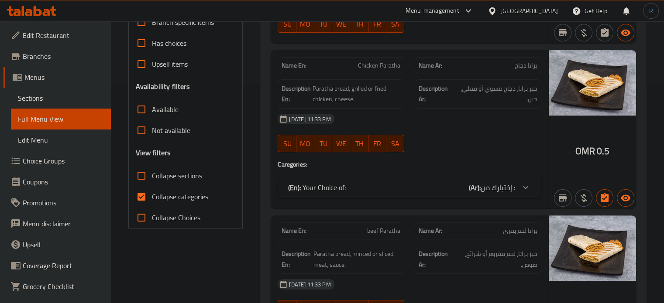
click at [140, 177] on input "Collapse sections" at bounding box center [141, 175] width 21 height 21
checkbox input "true"
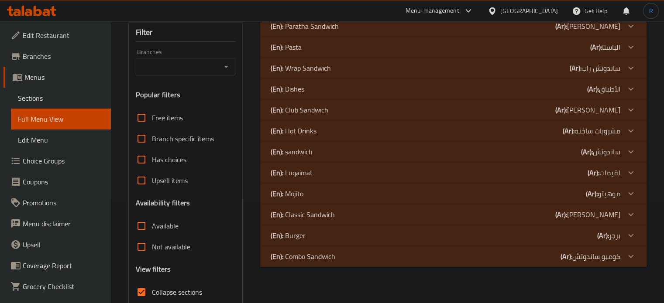
scroll to position [117, 0]
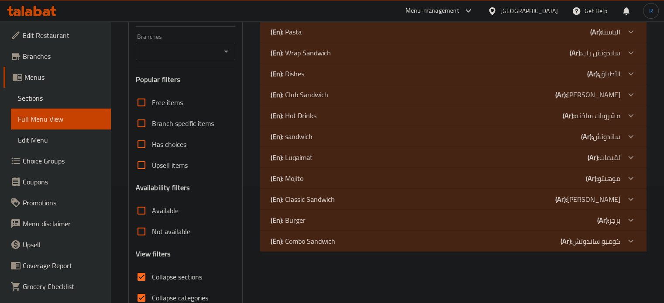
click at [318, 224] on div "(En): Burger (Ar): برجر" at bounding box center [446, 220] width 350 height 10
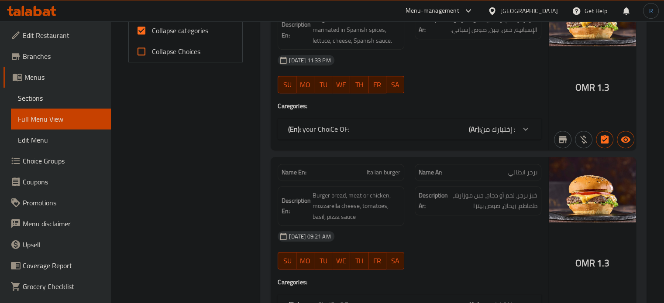
scroll to position [292, 0]
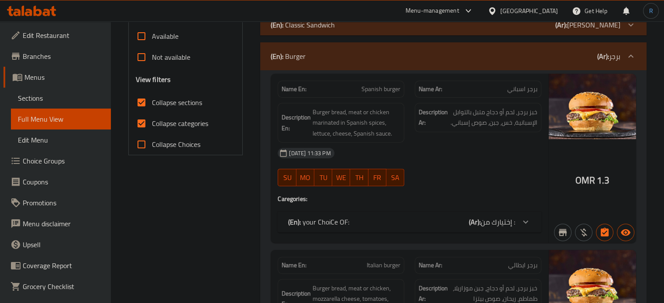
click at [157, 126] on span "Collapse categories" at bounding box center [180, 123] width 56 height 10
click at [152, 126] on input "Collapse categories" at bounding box center [141, 123] width 21 height 21
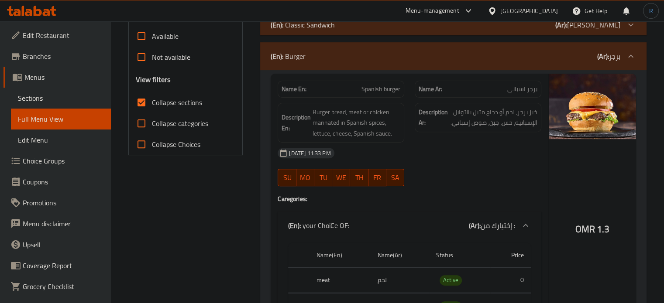
click at [141, 125] on input "Collapse categories" at bounding box center [141, 123] width 21 height 21
checkbox input "true"
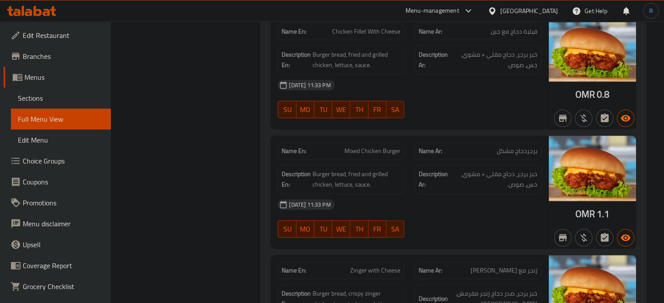
scroll to position [4281, 0]
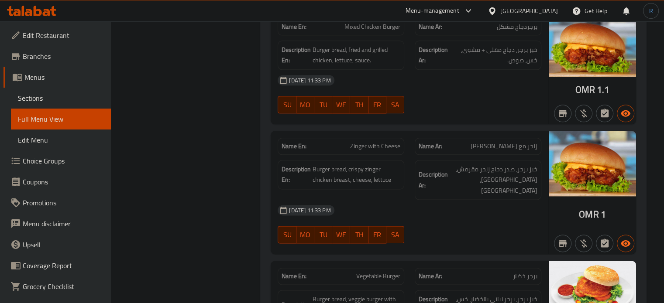
scroll to position [4412, 0]
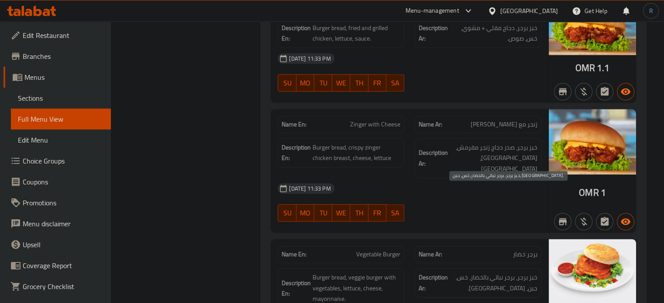
click at [499, 272] on span "خبز برجر، برجر نباتي بالخضار، خس، جبن، مايونيز." at bounding box center [494, 282] width 88 height 21
copy span "نباتي"
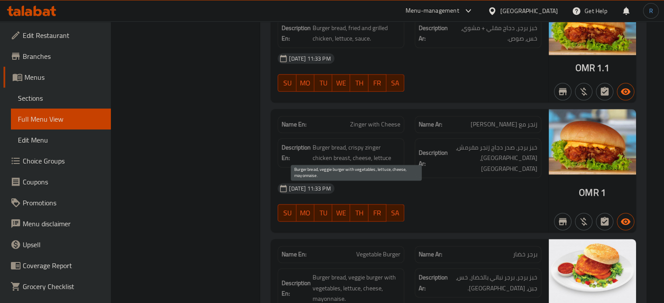
click at [359, 272] on span "Burger bread, veggie burger with vegetables, lettuce, cheese, mayonnaise." at bounding box center [357, 288] width 88 height 32
copy span "veggie"
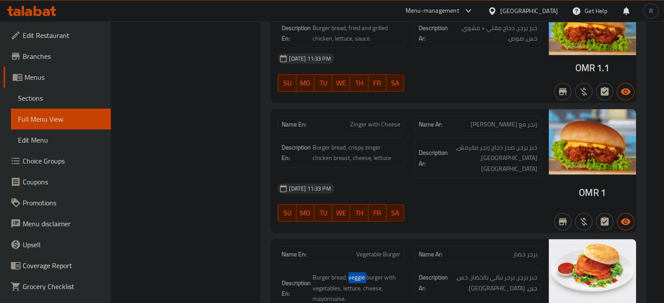
click at [494, 272] on span "خبز برجر، برجر نباتي بالخضار، خس، جبن، مايونيز." at bounding box center [494, 282] width 88 height 21
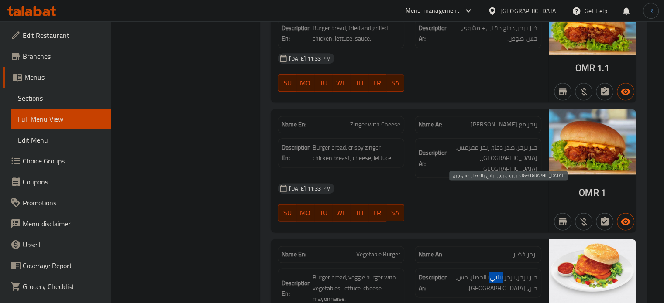
click at [494, 272] on span "خبز برجر، برجر نباتي بالخضار، خس، جبن، مايونيز." at bounding box center [494, 282] width 88 height 21
copy span "نباتي"
click at [381, 250] on span "Vegetable Burger" at bounding box center [378, 254] width 44 height 9
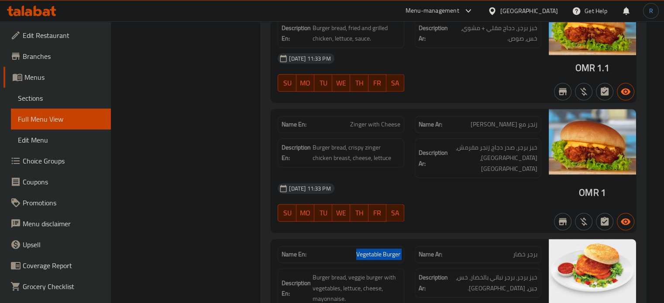
click at [381, 250] on span "Vegetable Burger" at bounding box center [378, 254] width 44 height 9
copy span "Vegetable Burger"
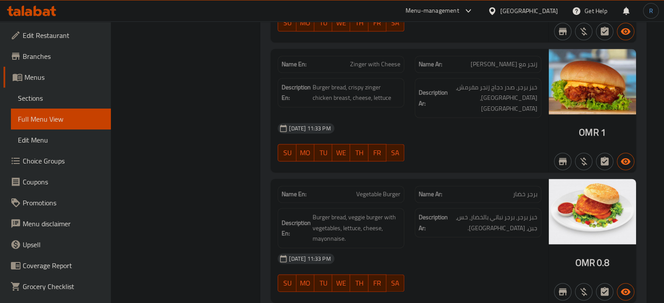
scroll to position [4499, 0]
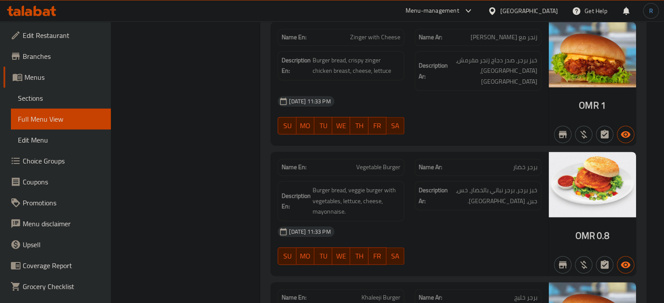
click at [440, 185] on div "Name En: Vegetable Burger Name Ar: برجر خضار Description En: Burger bread, vegg…" at bounding box center [410, 214] width 278 height 124
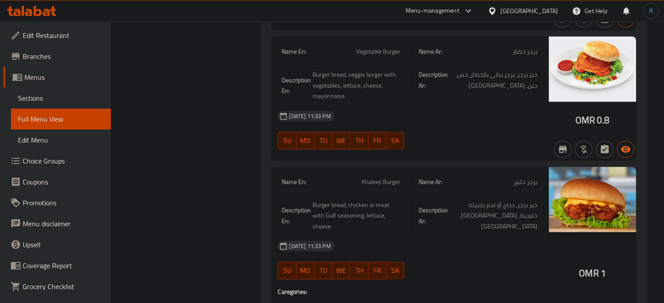
scroll to position [4630, 0]
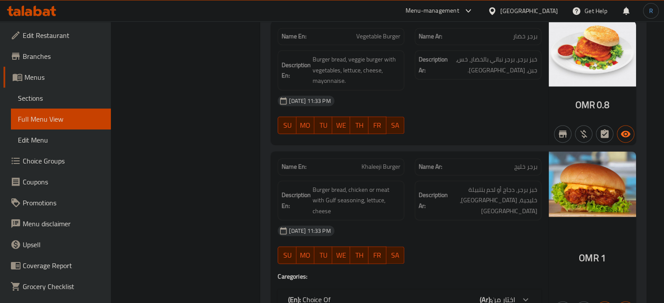
click at [366, 289] on div "(En): Choice Of (Ar): اختار من" at bounding box center [410, 299] width 264 height 21
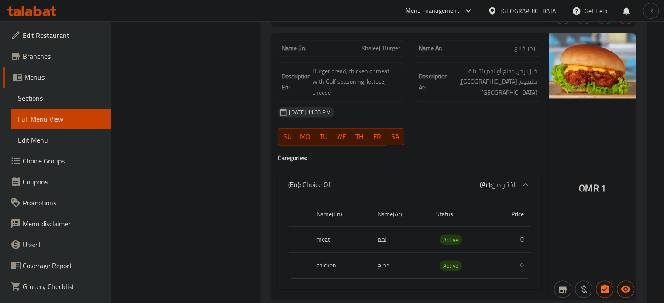
scroll to position [4804, 0]
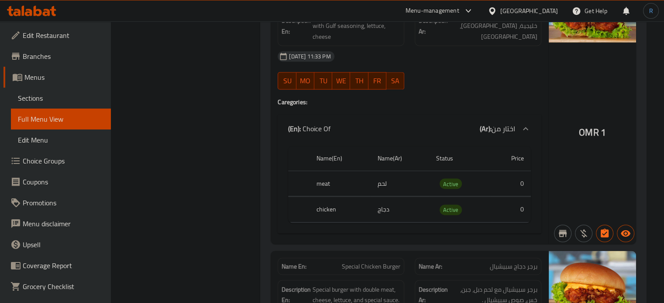
click at [382, 262] on span "Special Chicken Burger" at bounding box center [371, 266] width 58 height 9
copy span "Special Chicken Burger"
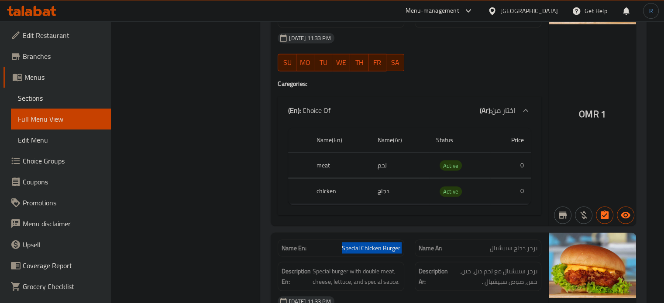
scroll to position [4841, 0]
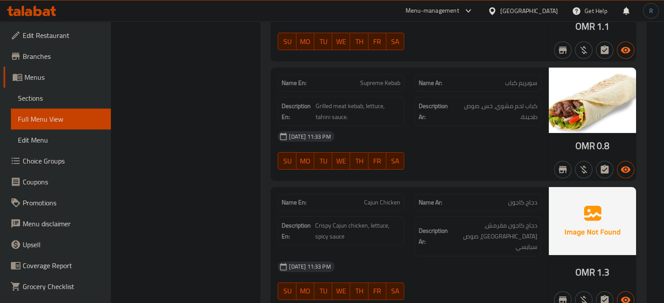
scroll to position [6631, 0]
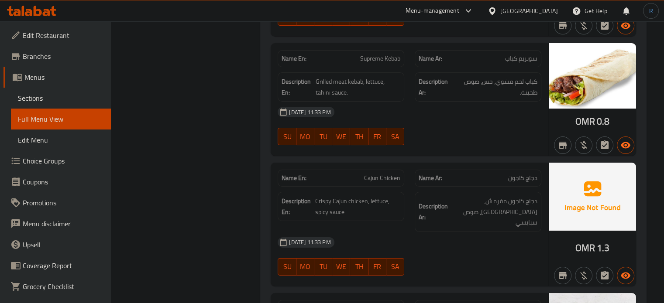
click at [391, 303] on span "Hot Dog Supreme" at bounding box center [377, 308] width 45 height 9
copy span "Hot Dog Supreme"
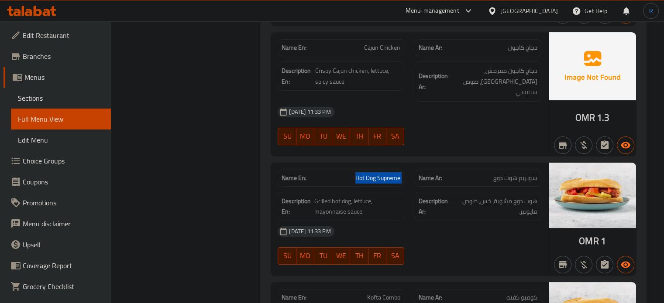
scroll to position [6762, 0]
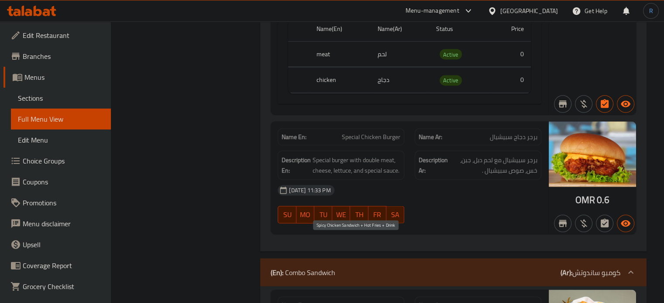
scroll to position [4972, 0]
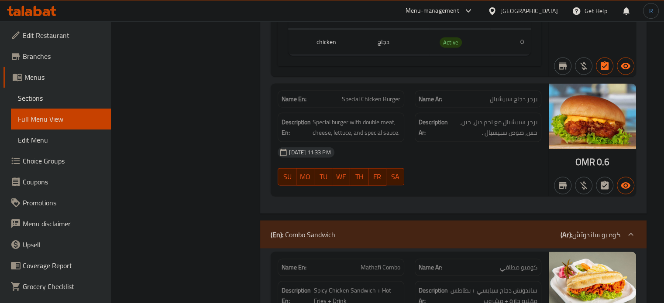
click at [393, 263] on span "Mathafi Combo" at bounding box center [381, 267] width 40 height 9
copy span "Mathafi Combo"
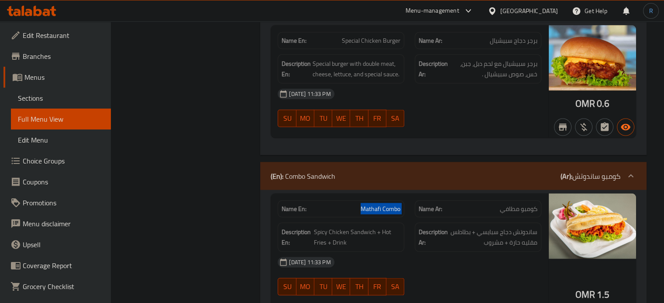
scroll to position [5059, 0]
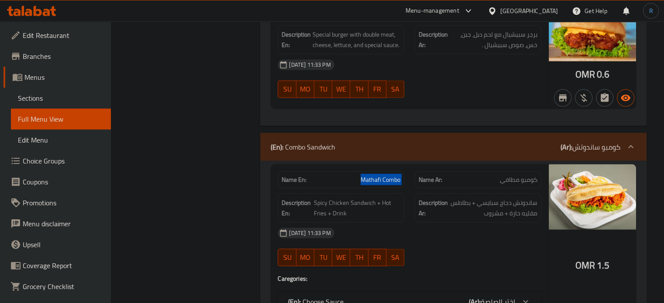
click at [337, 297] on p "(En): Choose Sauce" at bounding box center [315, 302] width 55 height 10
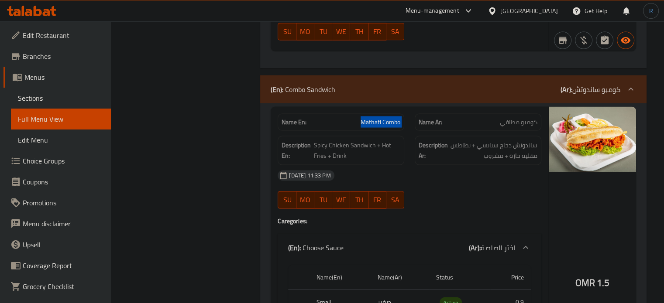
scroll to position [5103, 0]
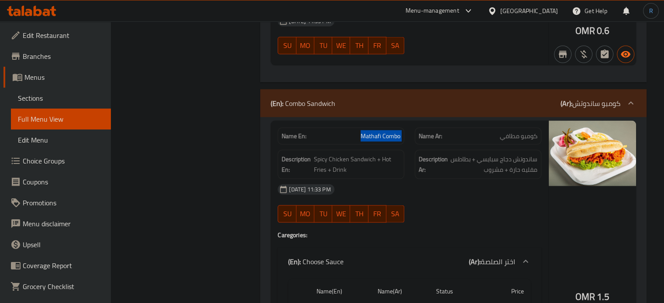
drag, startPoint x: 445, startPoint y: 120, endPoint x: 368, endPoint y: 103, distance: 78.5
click at [445, 179] on div "30-08-2025 11:33 PM SU MO TU WE TH FR SA" at bounding box center [409, 203] width 274 height 49
click at [365, 132] on span "Mathafi Combo" at bounding box center [381, 136] width 40 height 9
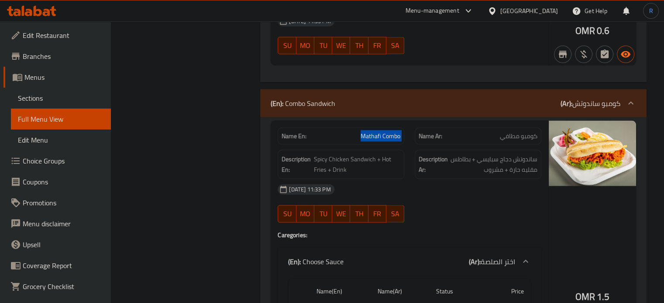
copy span "Mathafi Combo"
click at [378, 132] on span "Mathafi Combo" at bounding box center [381, 136] width 40 height 9
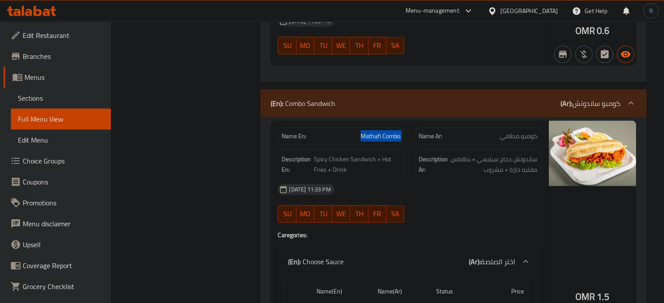
copy span "Mathafi Combo"
click at [592, 178] on div "OMR 1.5" at bounding box center [592, 275] width 87 height 308
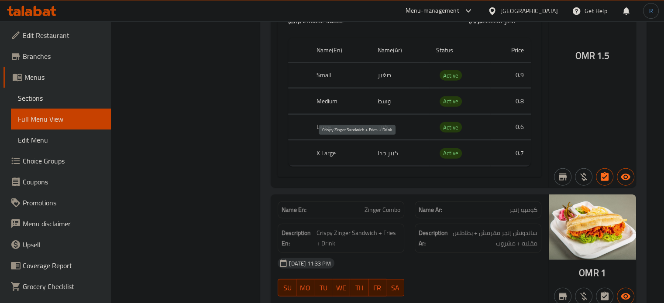
scroll to position [5365, 0]
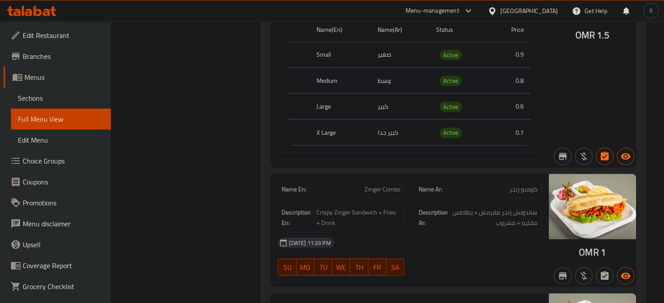
click at [450, 233] on div "30-08-2025 11:33 PM SU MO TU WE TH FR SA" at bounding box center [409, 257] width 274 height 49
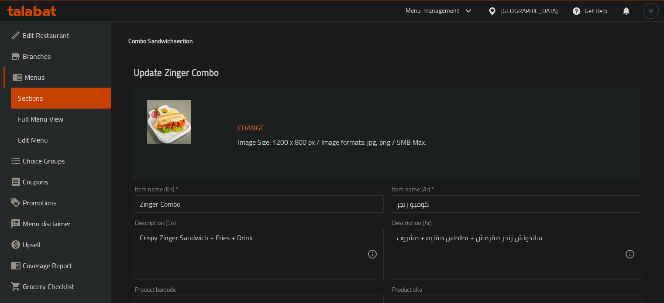
scroll to position [87, 0]
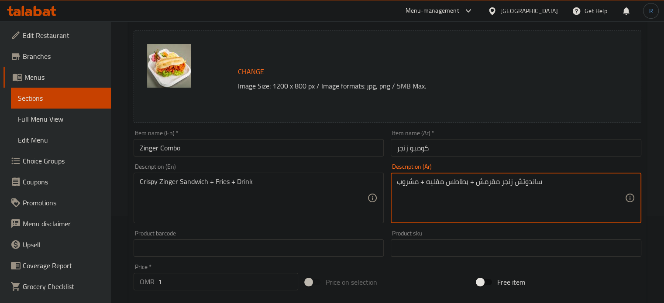
click at [433, 181] on textarea "ساندوتش زنجر مقرمش + بطاطس مقليه + مشروب" at bounding box center [511, 198] width 228 height 41
type textarea "ساندوتش زنجر مقرمش + بطاطس + مشروب"
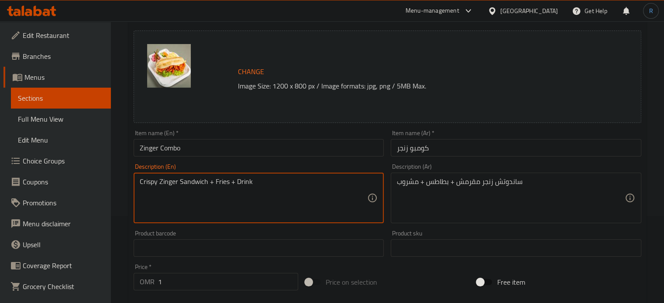
click at [225, 183] on textarea "Crispy Zinger Sandwich + Fries + Drink" at bounding box center [254, 198] width 228 height 41
click at [225, 183] on textarea "Crispy Zinger Sandwich + potatoes + Drink" at bounding box center [254, 198] width 228 height 41
type textarea "Crispy Zinger Sandwich + potatoes + Drink"
click at [270, 148] on input "Zinger Combo" at bounding box center [259, 147] width 251 height 17
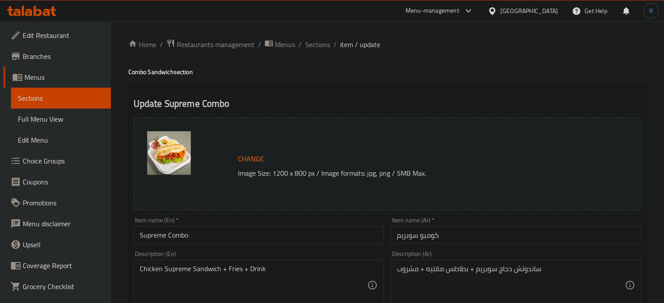
scroll to position [44, 0]
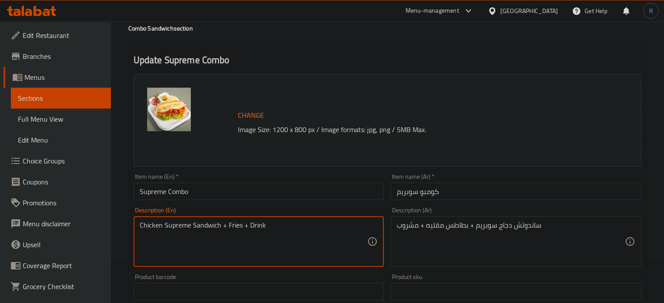
click at [230, 228] on textarea "Chicken Supreme Sandwich + Fries + Drink" at bounding box center [254, 241] width 228 height 41
paste textarea "potato"
type textarea "Chicken Supreme Sandwich + potatoes + Drink"
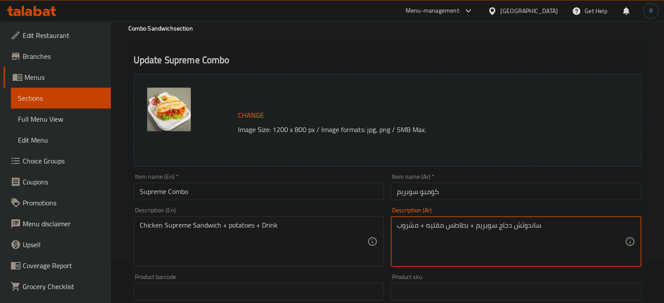
click at [433, 227] on textarea "ساندوتش دجاج سوبريم + بطاطس مقليه + مشروب" at bounding box center [511, 241] width 228 height 41
type textarea "ساندوتش دجاج سوبريم + بطاطس + مشروب"
click at [267, 197] on input "Supreme Combo" at bounding box center [259, 191] width 251 height 17
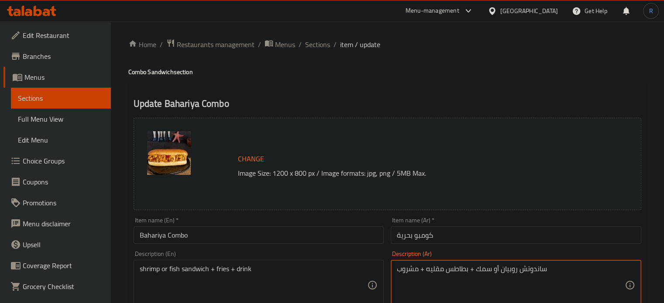
click at [437, 271] on textarea "ساندوتش روبيان أو سمك + بطاطس مقليه + مشروب" at bounding box center [511, 285] width 228 height 41
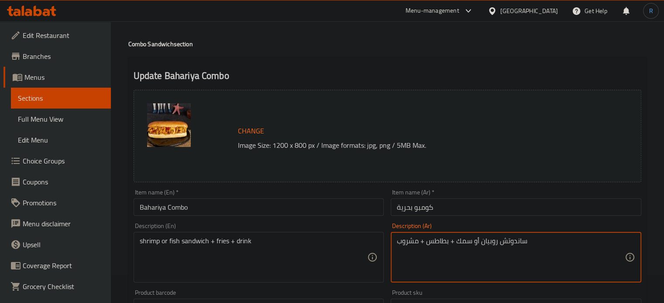
scroll to position [44, 0]
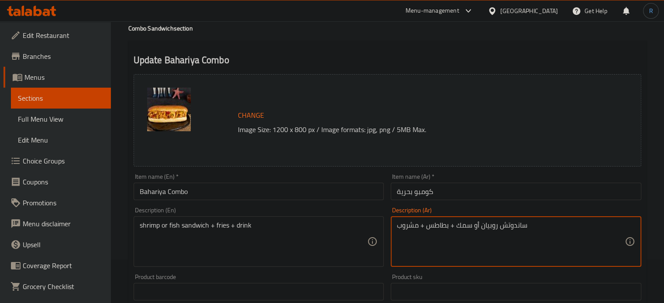
type textarea "ساندوتش روبيان أو سمك + بطاطس + مشروب"
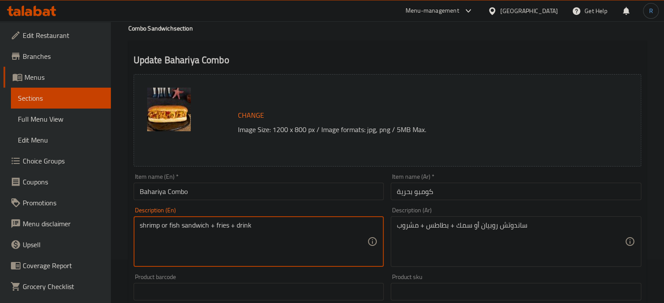
click at [221, 226] on textarea "shrimp or fish sandwich + fries + drink" at bounding box center [254, 241] width 228 height 41
paste textarea "potato"
type textarea "shrimp or fish sandwich + potatoes + drink"
click at [248, 186] on input "Bahariya Combo" at bounding box center [259, 191] width 251 height 17
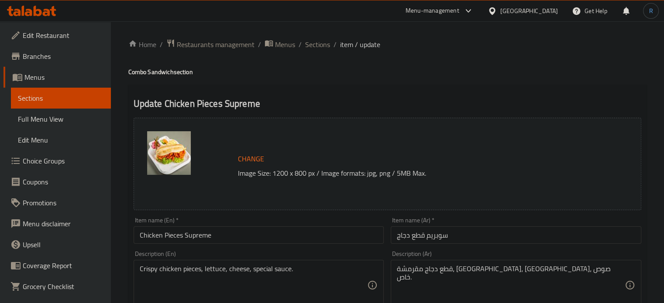
scroll to position [44, 0]
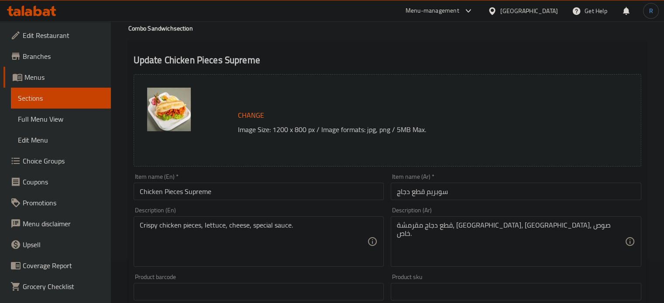
click at [262, 195] on input "Chicken Pieces Supreme" at bounding box center [259, 191] width 251 height 17
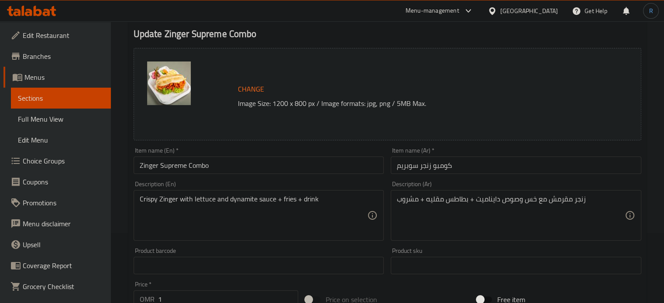
scroll to position [87, 0]
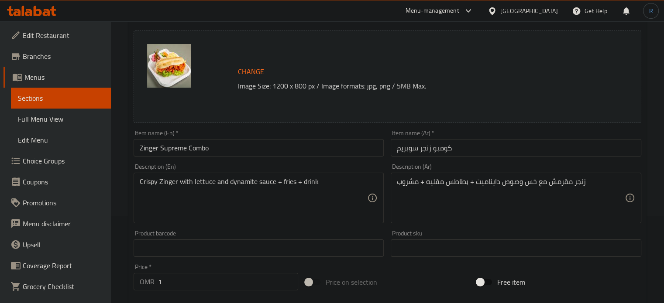
click at [436, 184] on textarea "زنجر مقرمش مع خس وصوص دايناميت + بطاطس مقليه + مشروب" at bounding box center [511, 198] width 228 height 41
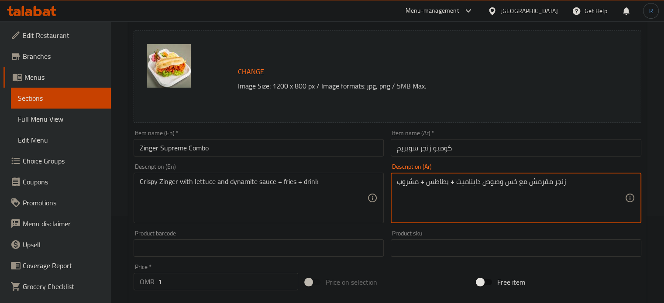
type textarea "زنجر مقرمش مع خس وصوص دايناميت + بطاطس + مشروب"
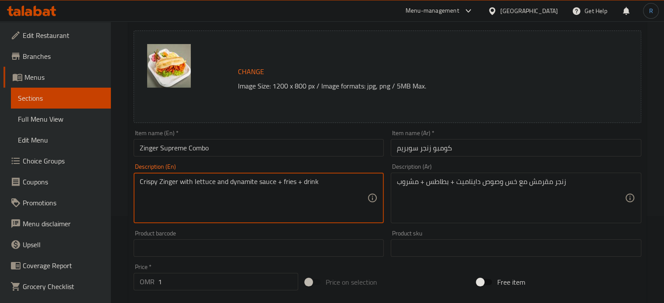
click at [287, 185] on textarea "Crispy Zinger with lettuce and dynamite sauce + fries + drink" at bounding box center [254, 198] width 228 height 41
paste textarea "potato"
type textarea "Crispy Zinger with lettuce and dynamite sauce + potatoes + drink"
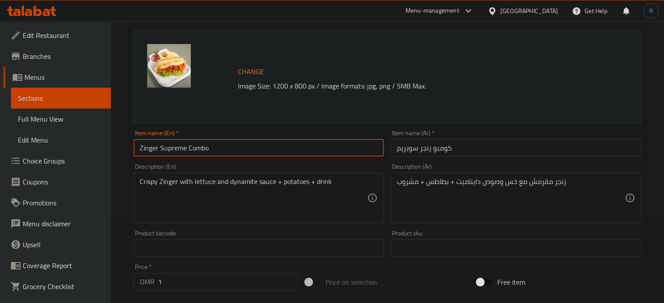
click at [279, 149] on input "Zinger Supreme Combo" at bounding box center [259, 147] width 251 height 17
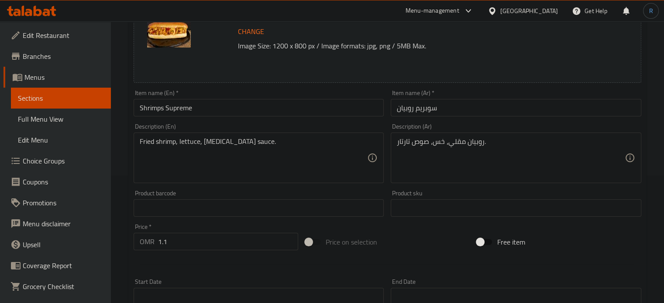
scroll to position [131, 0]
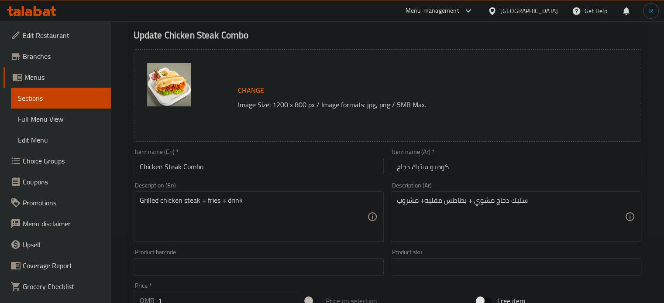
scroll to position [87, 0]
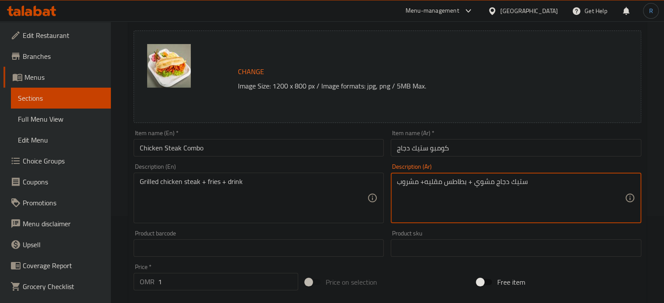
click at [437, 185] on textarea "ستيك دجاج مشوي + بطاطس مقليه+ مشروب" at bounding box center [511, 198] width 228 height 41
type textarea "ستيك دجاج مشوي + بطاطس + مشروب"
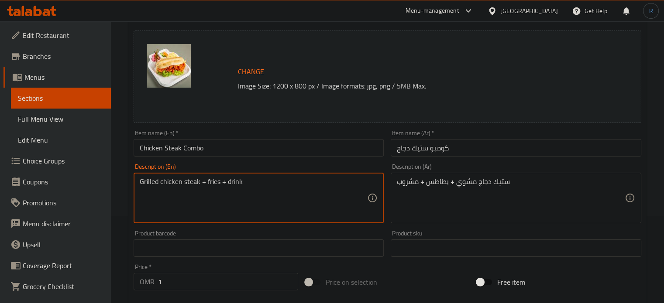
click at [213, 181] on textarea "Grilled chicken steak + fries + drink" at bounding box center [254, 198] width 228 height 41
paste textarea "potato"
type textarea "Grilled chicken steak + potatoes + drink"
click at [238, 149] on input "Chicken Steak Combo" at bounding box center [259, 147] width 251 height 17
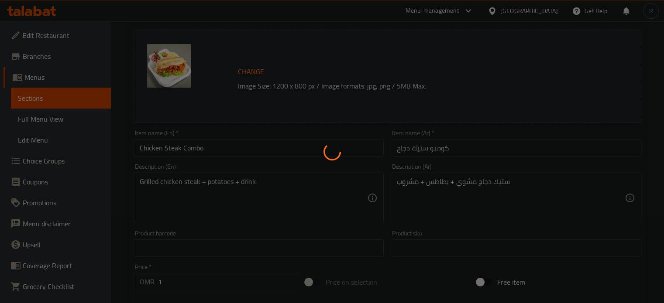
click at [288, 96] on div at bounding box center [332, 151] width 664 height 303
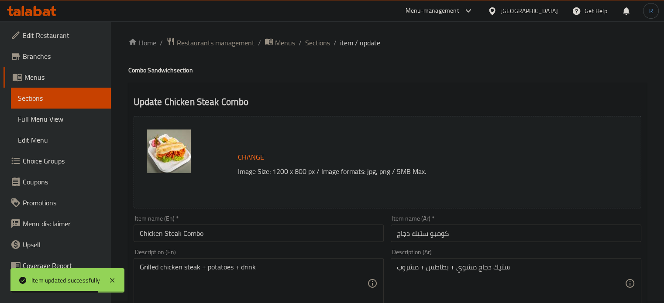
scroll to position [0, 0]
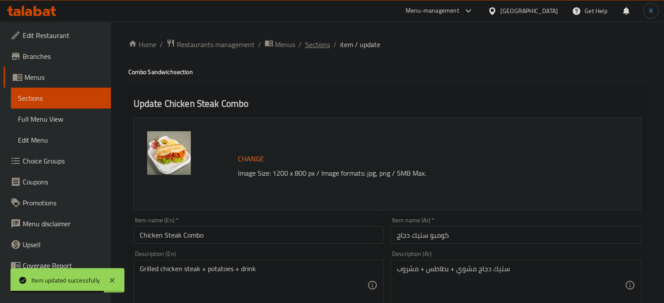
click at [311, 41] on span "Sections" at bounding box center [317, 44] width 25 height 10
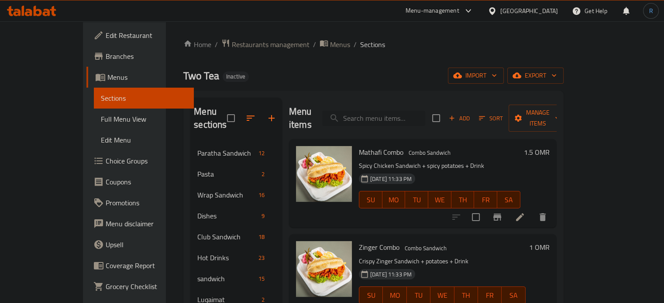
click at [381, 115] on input "search" at bounding box center [373, 118] width 103 height 15
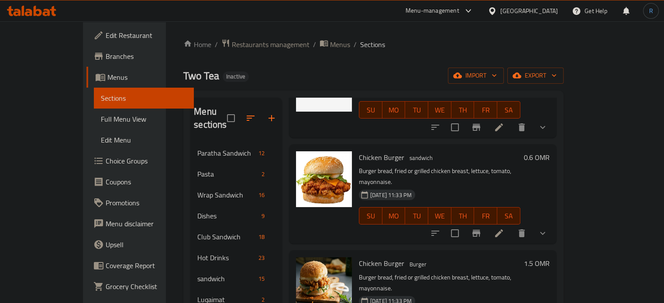
scroll to position [218, 0]
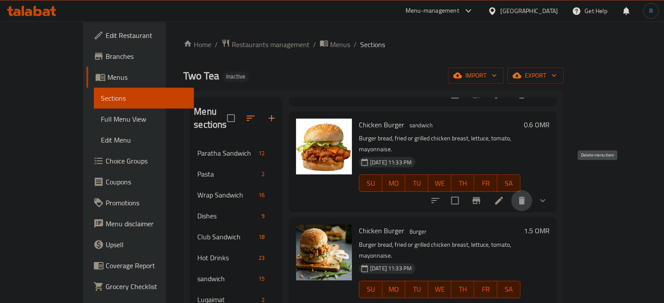
click at [525, 197] on icon "delete" at bounding box center [522, 201] width 6 height 8
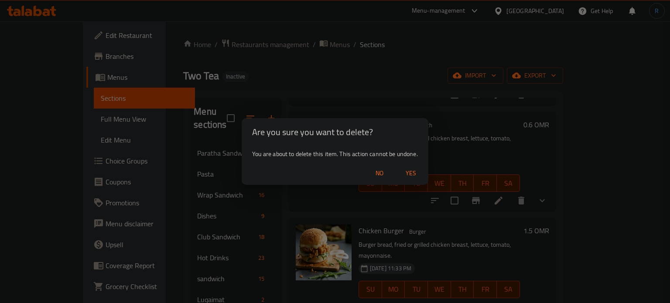
click at [413, 175] on span "Yes" at bounding box center [411, 173] width 21 height 11
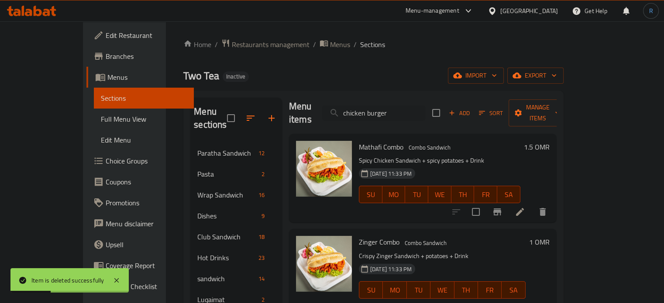
scroll to position [0, 0]
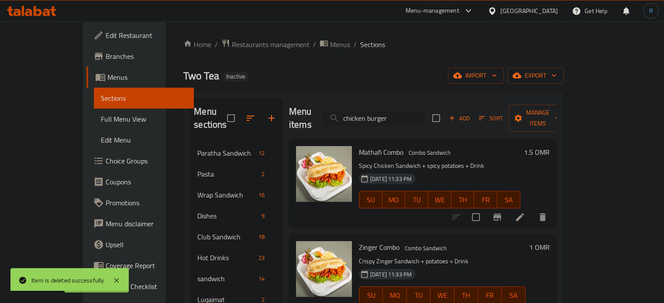
click at [418, 113] on input "chicken burger" at bounding box center [373, 118] width 103 height 15
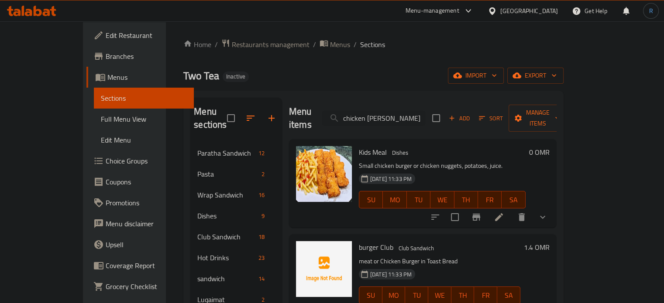
type input "chicken burge"
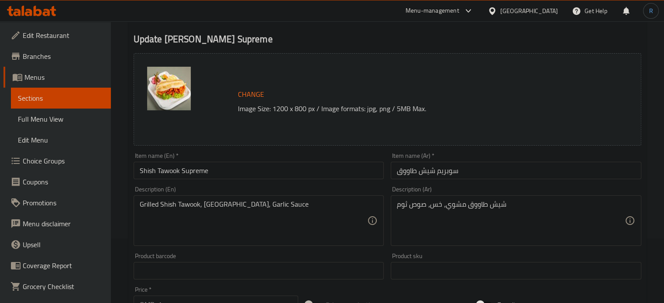
scroll to position [87, 0]
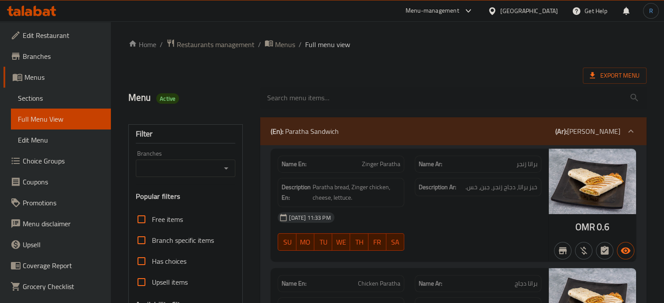
scroll to position [175, 0]
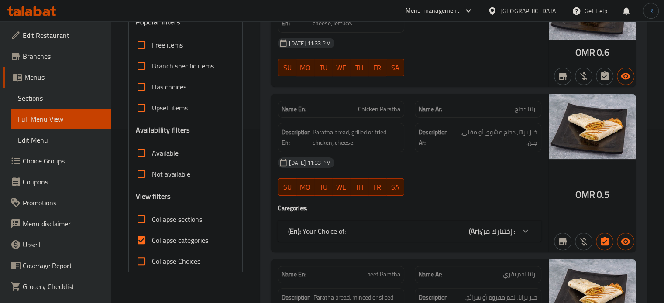
drag, startPoint x: 139, startPoint y: 217, endPoint x: 140, endPoint y: 246, distance: 28.8
click at [139, 217] on input "Collapse sections" at bounding box center [141, 219] width 21 height 21
checkbox input "true"
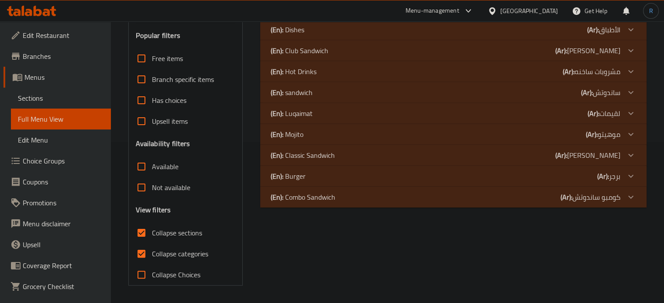
scroll to position [161, 0]
click at [302, 197] on p "(En): Combo Sandwich" at bounding box center [303, 197] width 65 height 10
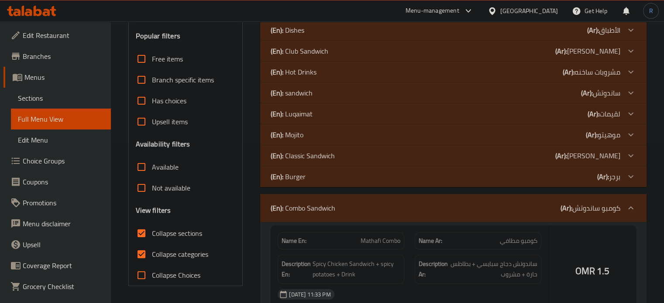
click at [302, 181] on p "(En): Burger" at bounding box center [288, 177] width 35 height 10
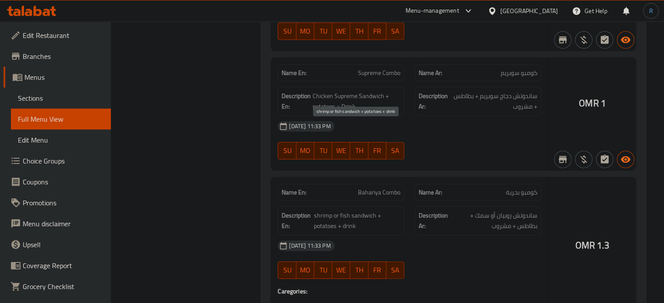
scroll to position [5329, 0]
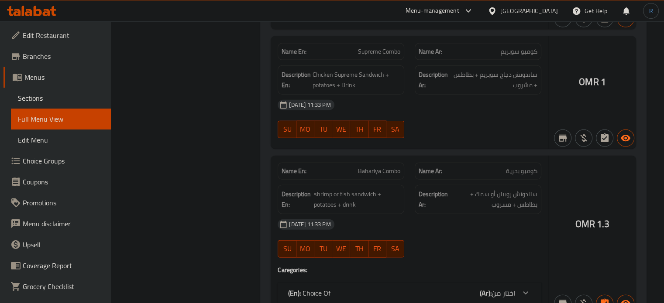
click at [358, 288] on div "(En): Choice Of (Ar): اختار من" at bounding box center [401, 293] width 227 height 10
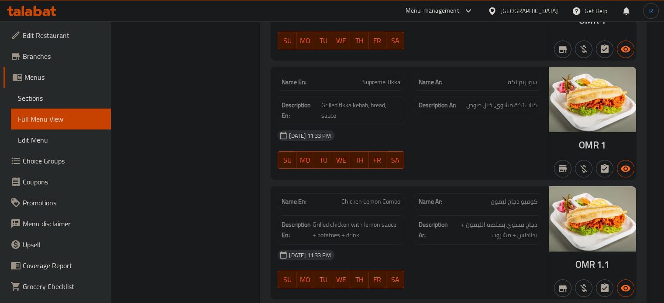
scroll to position [6333, 0]
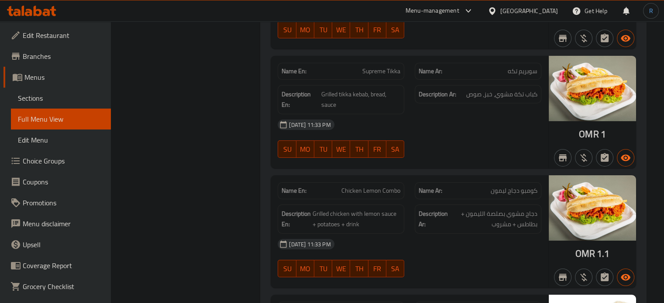
click at [414, 234] on div "[DATE] 11:33 PM SU MO TU WE TH FR SA" at bounding box center [409, 258] width 274 height 49
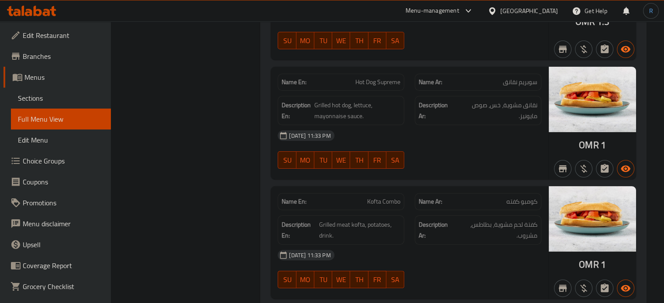
scroll to position [6813, 0]
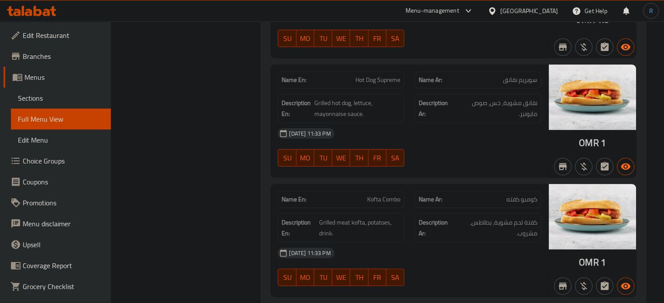
copy span "Chicken Mayonnaise Combo"
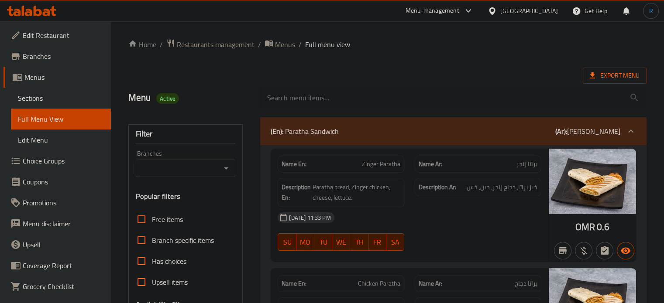
click at [403, 71] on div "Export Menu" at bounding box center [387, 76] width 518 height 16
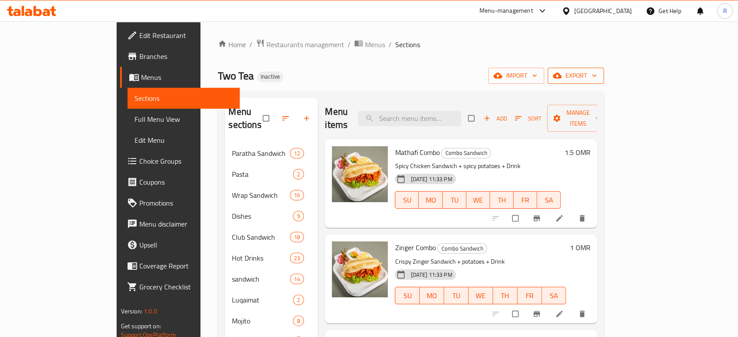
click at [561, 78] on icon "button" at bounding box center [557, 76] width 9 height 6
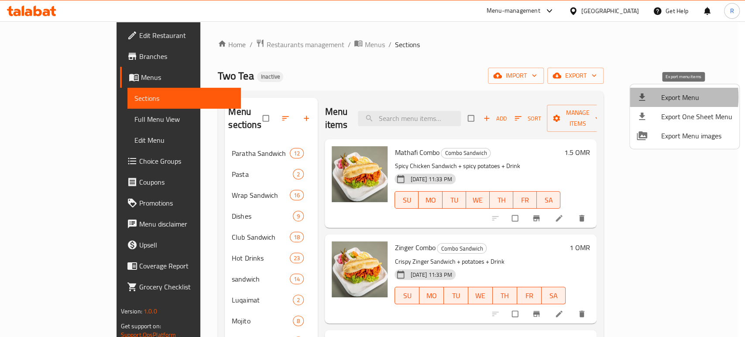
click at [653, 97] on div at bounding box center [649, 97] width 24 height 10
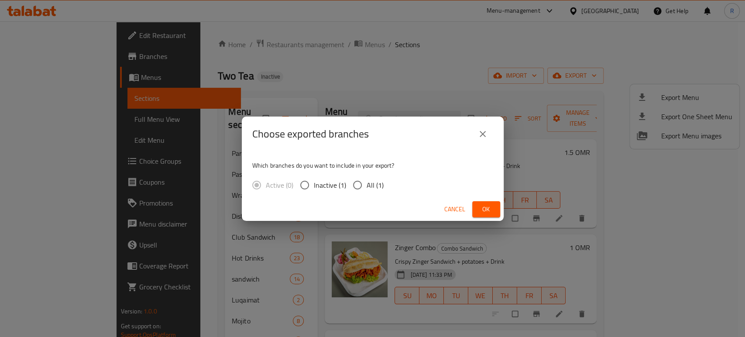
click at [360, 189] on input "All (1)" at bounding box center [357, 185] width 18 height 18
radio input "true"
click at [478, 212] on button "Ok" at bounding box center [486, 209] width 28 height 16
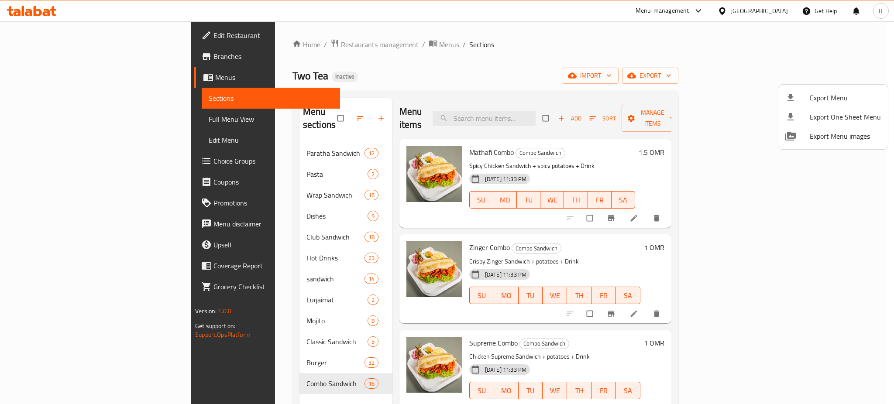
click at [515, 118] on div at bounding box center [447, 202] width 894 height 404
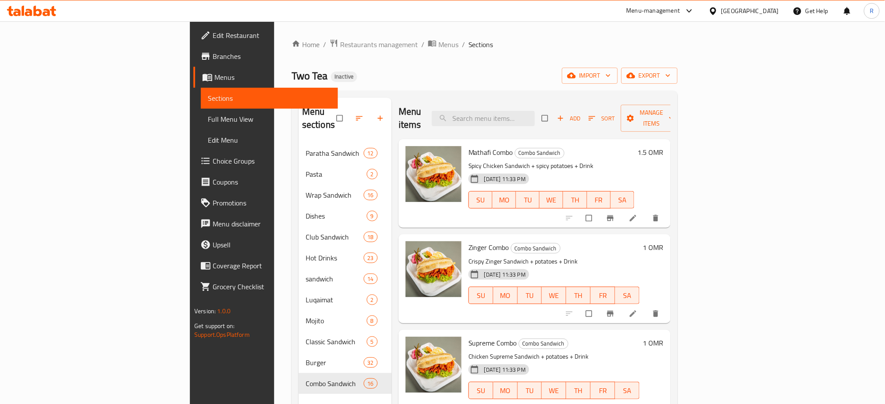
click at [515, 118] on input "search" at bounding box center [483, 118] width 103 height 15
paste input "egg sandwich"
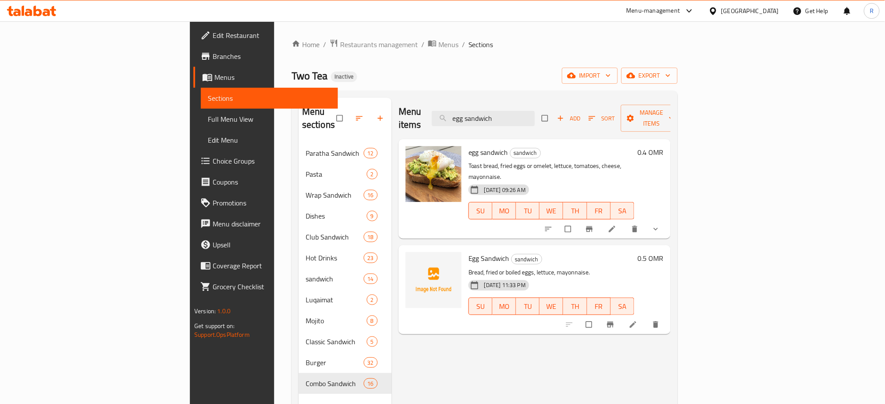
type input "egg sandwich"
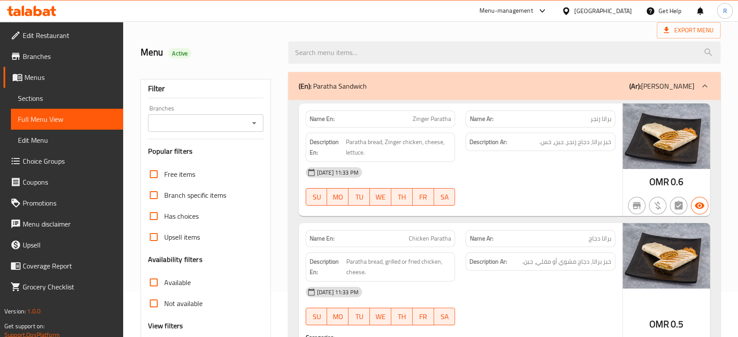
scroll to position [145, 0]
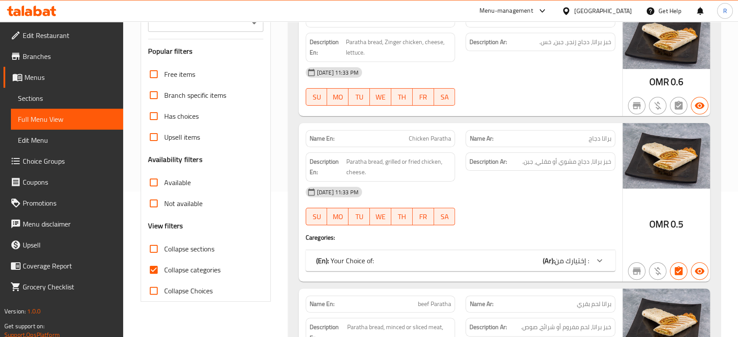
click at [164, 275] on span "Collapse categories" at bounding box center [192, 270] width 56 height 10
click at [164, 275] on input "Collapse categories" at bounding box center [153, 269] width 21 height 21
checkbox input "false"
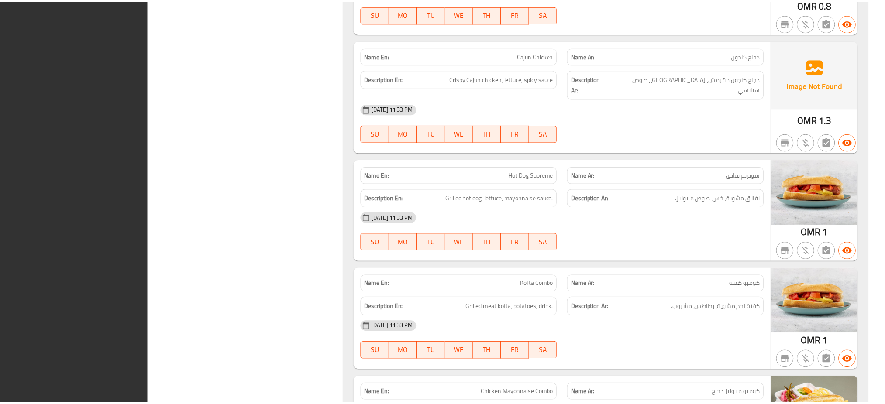
scroll to position [28469, 0]
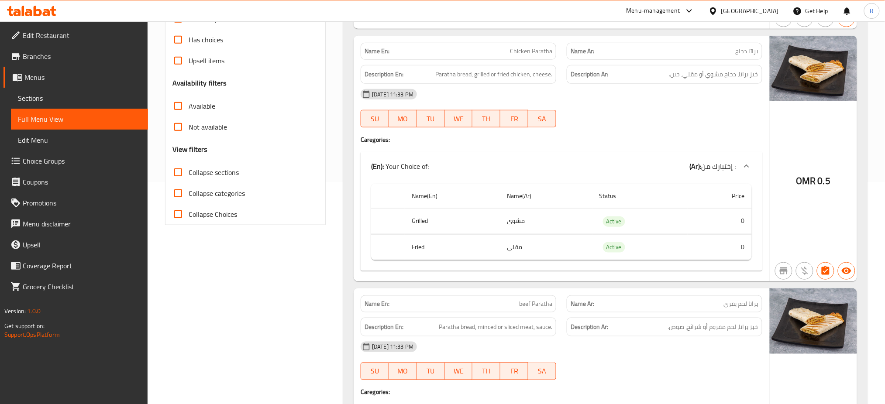
scroll to position [233, 0]
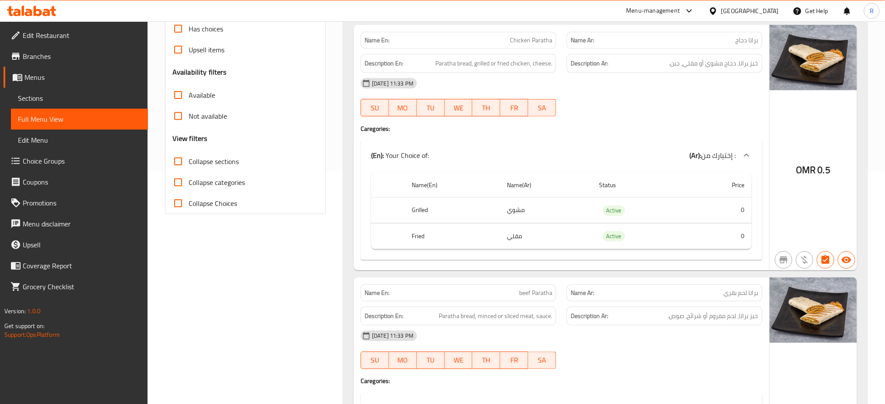
click at [173, 153] on input "Collapse sections" at bounding box center [178, 161] width 21 height 21
checkbox input "true"
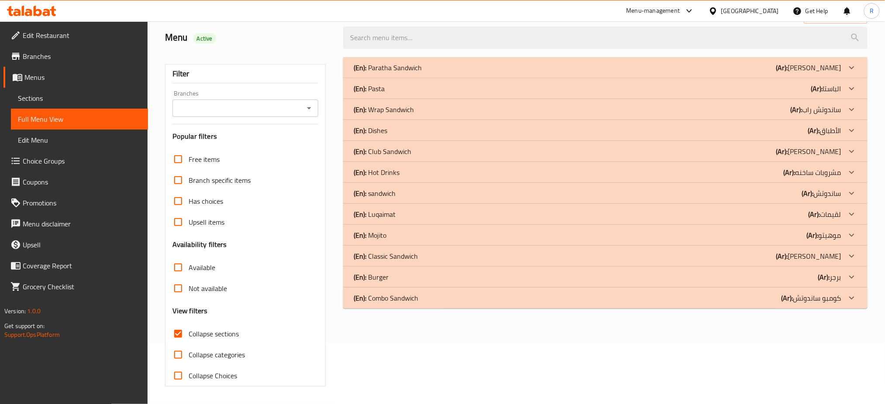
scroll to position [60, 0]
click at [397, 210] on div "(En): Luqaimat (Ar): لقيمات" at bounding box center [598, 214] width 488 height 10
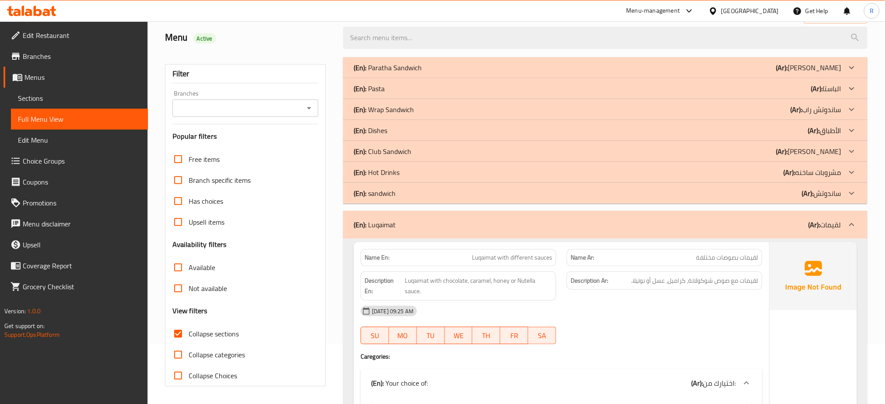
scroll to position [442, 0]
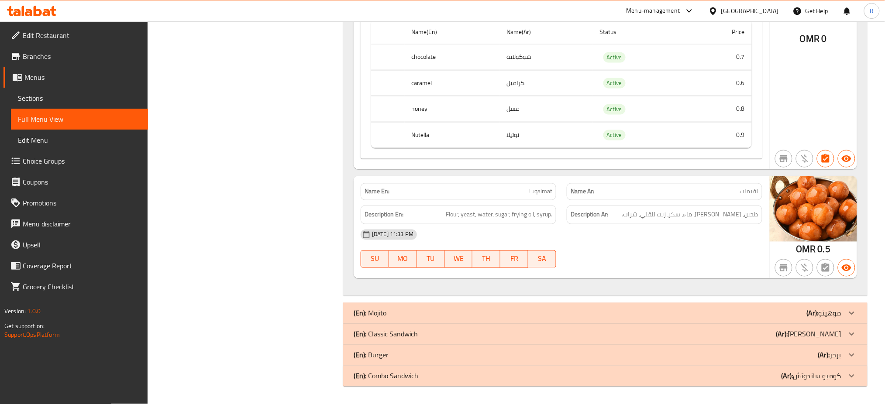
click at [485, 309] on div "(En): Mojito (Ar): موهيتو" at bounding box center [598, 313] width 488 height 10
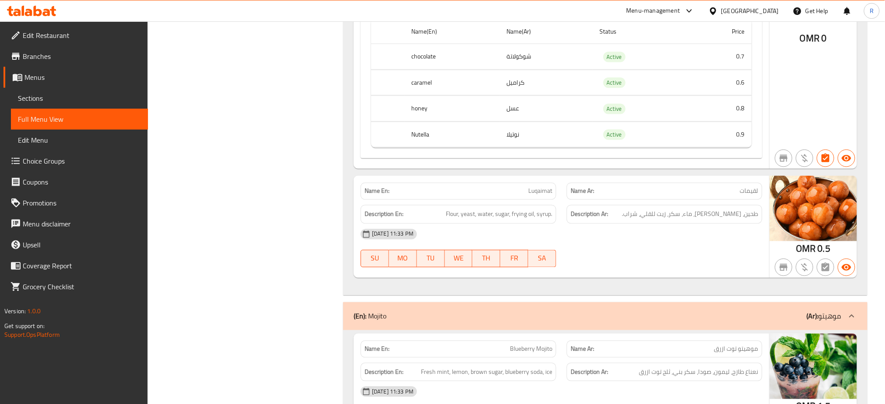
click at [401, 177] on div "Name En: Luqaimat Name Ar: لقيمات Description En: Flour, yeast, water, sugar, f…" at bounding box center [562, 227] width 416 height 102
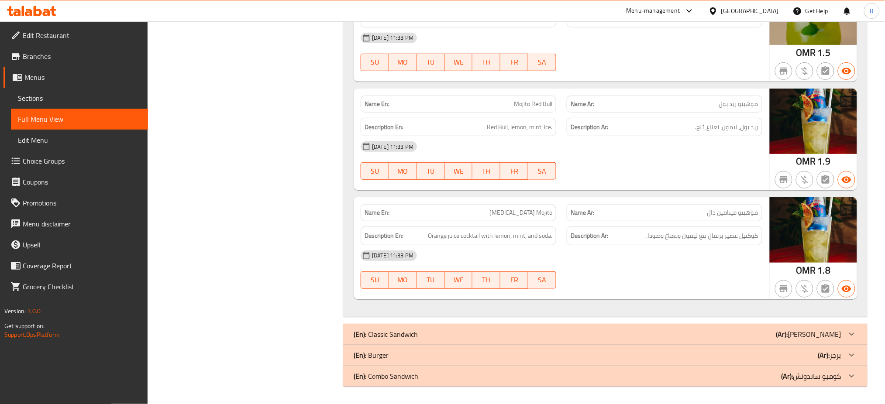
click at [429, 337] on div "(En): Combo Sandwich (Ar): كومبو ساندوتش" at bounding box center [598, 376] width 488 height 10
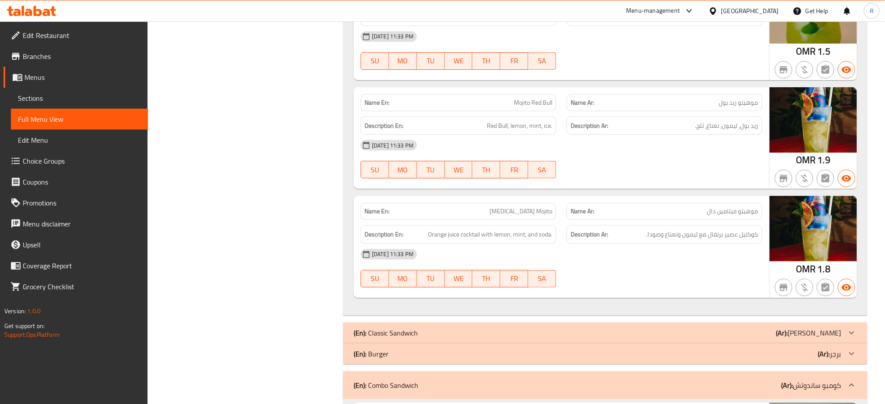
click at [429, 337] on div "(En): Burger (Ar): برجر" at bounding box center [598, 354] width 488 height 10
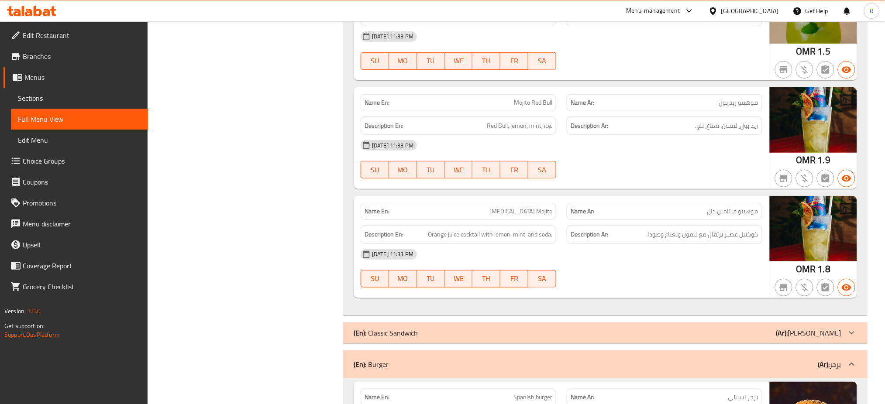
click at [430, 336] on div "(En): Classic Sandwich (Ar): كلاسيك ساندوتش" at bounding box center [598, 333] width 488 height 10
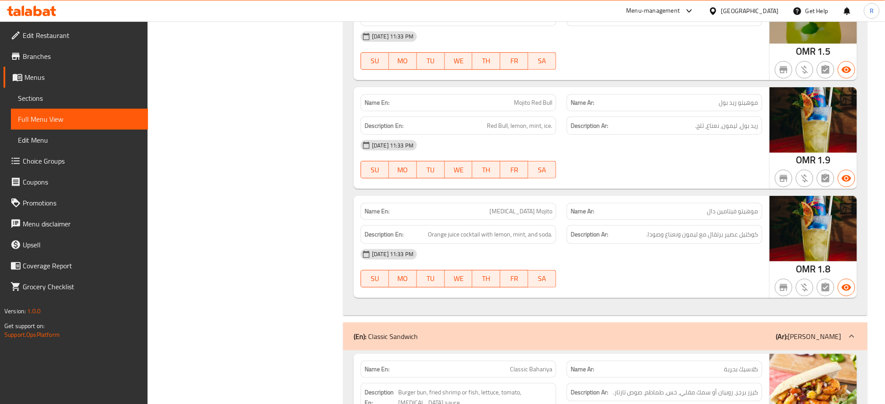
click at [385, 212] on strong "Name En:" at bounding box center [376, 211] width 25 height 9
copy strong "Name En:"
click at [47, 12] on icon at bounding box center [46, 12] width 7 height 7
